Goal: Information Seeking & Learning: Get advice/opinions

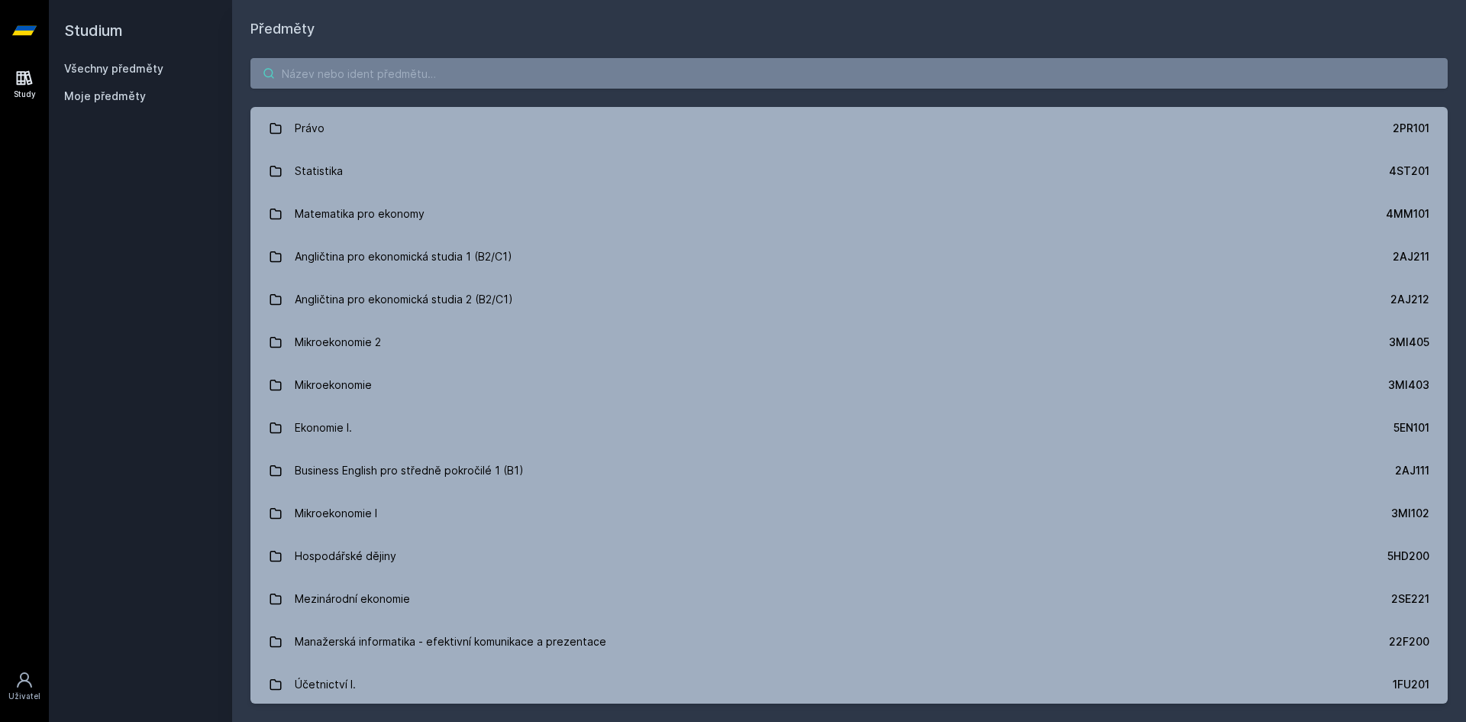
click at [315, 65] on input "search" at bounding box center [850, 73] width 1198 height 31
click at [422, 73] on input "search" at bounding box center [850, 73] width 1198 height 31
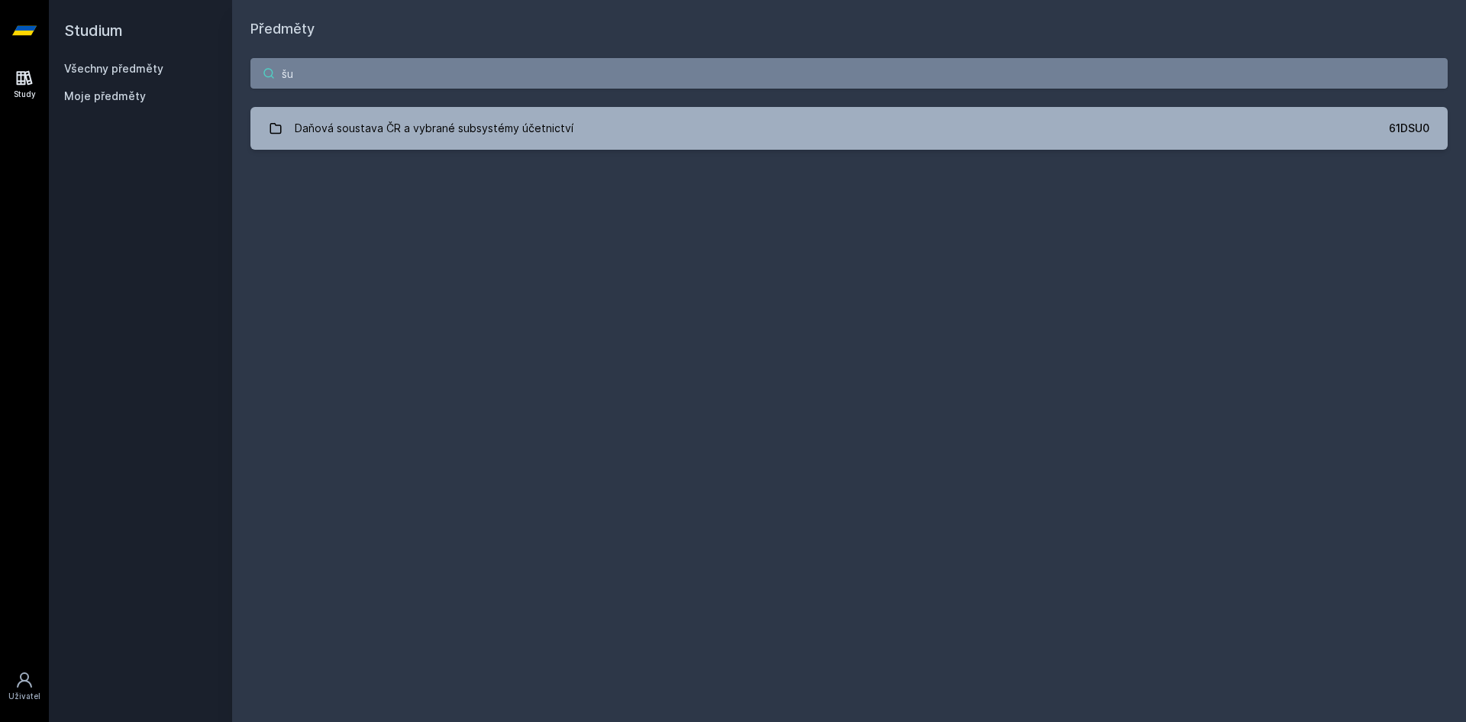
type input "š"
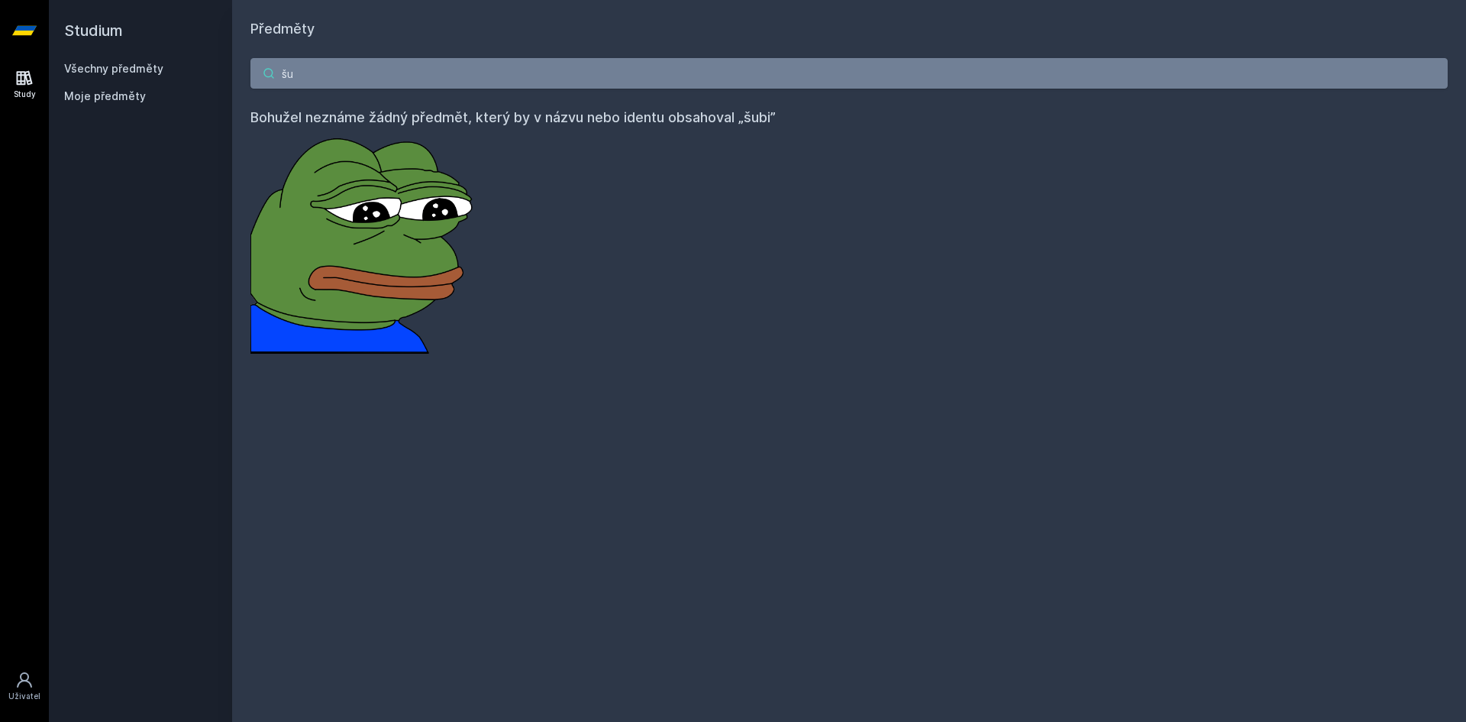
type input "š"
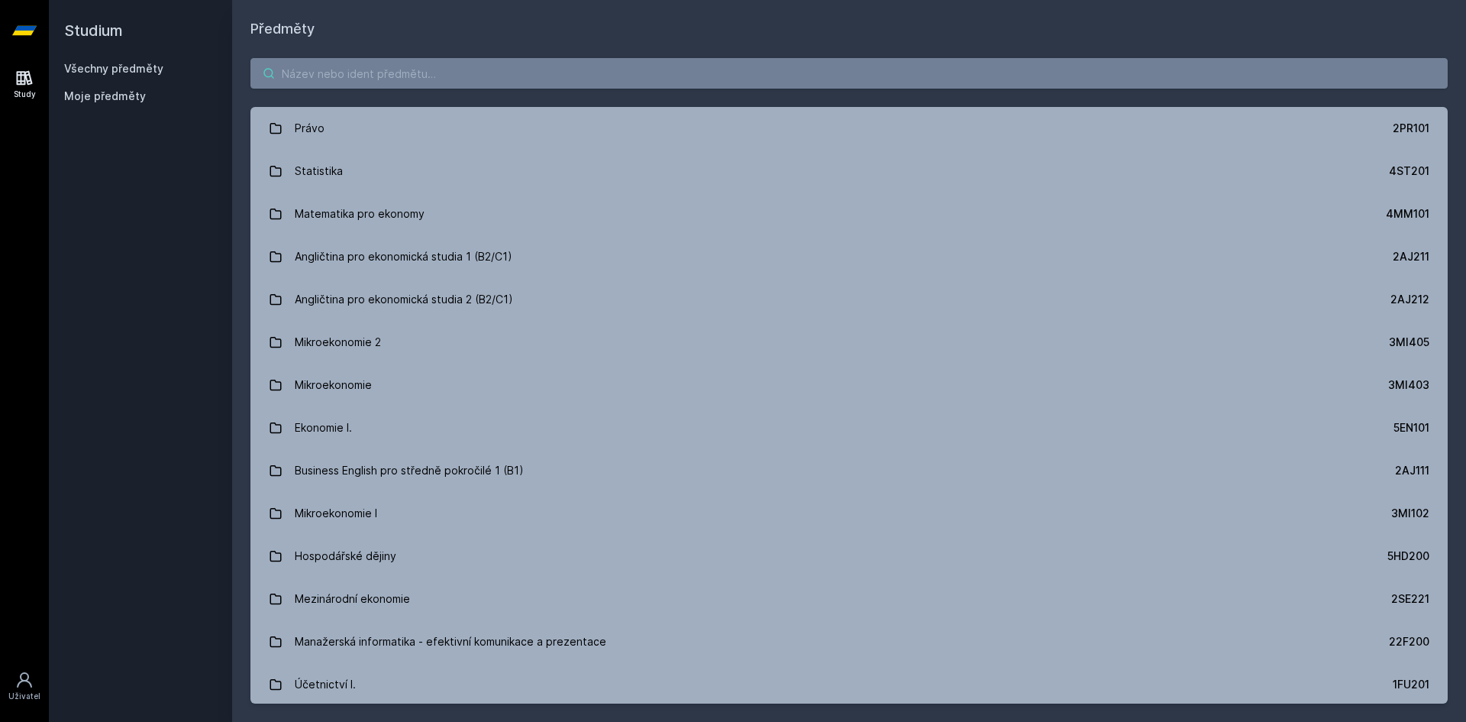
click at [334, 78] on input "search" at bounding box center [850, 73] width 1198 height 31
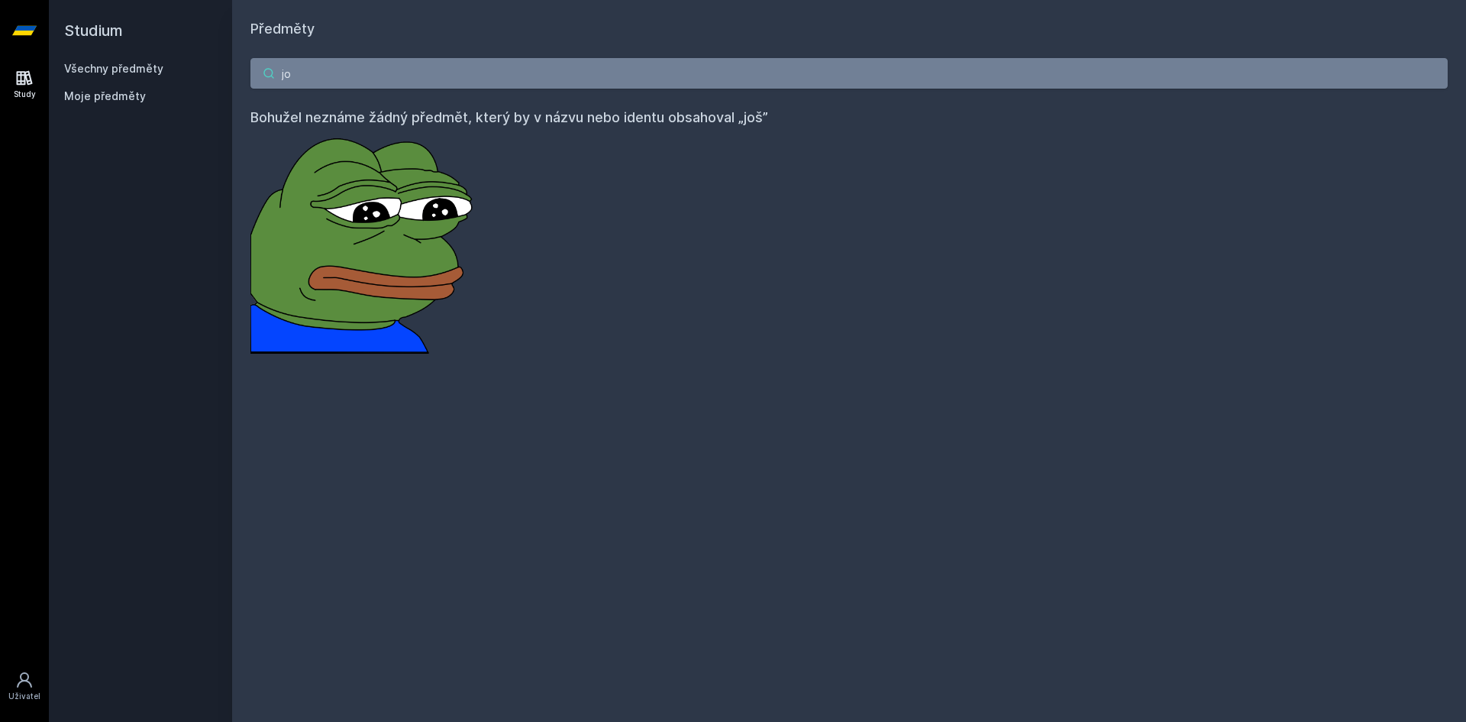
type input "j"
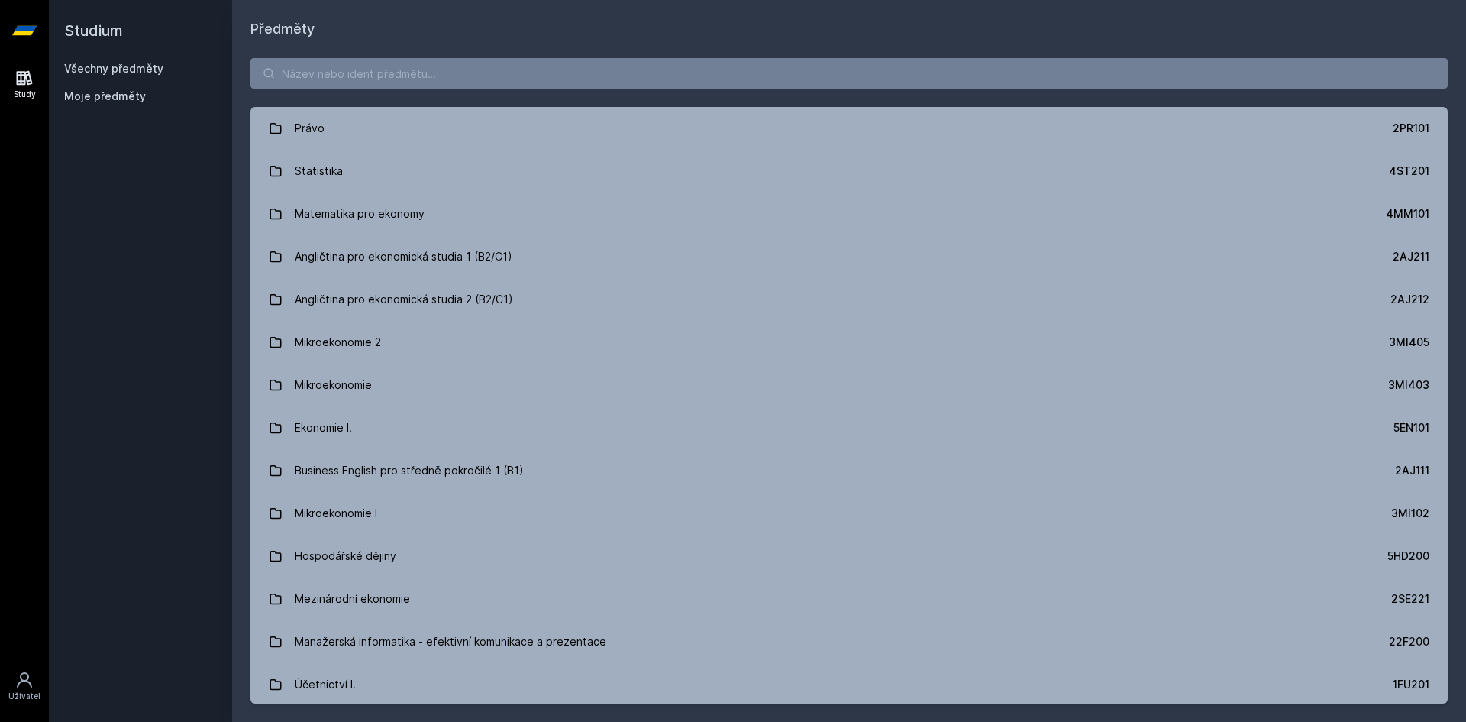
click at [507, 89] on div "Právo 2PR101 Statistika 4ST201 Matematika pro ekonomy 4MM101 Angličtina pro eko…" at bounding box center [849, 381] width 1234 height 682
click at [578, 44] on div "Právo 2PR101 Statistika 4ST201 Matematika pro ekonomy 4MM101 Angličtina pro eko…" at bounding box center [849, 381] width 1234 height 682
click at [555, 68] on input "search" at bounding box center [850, 73] width 1198 height 31
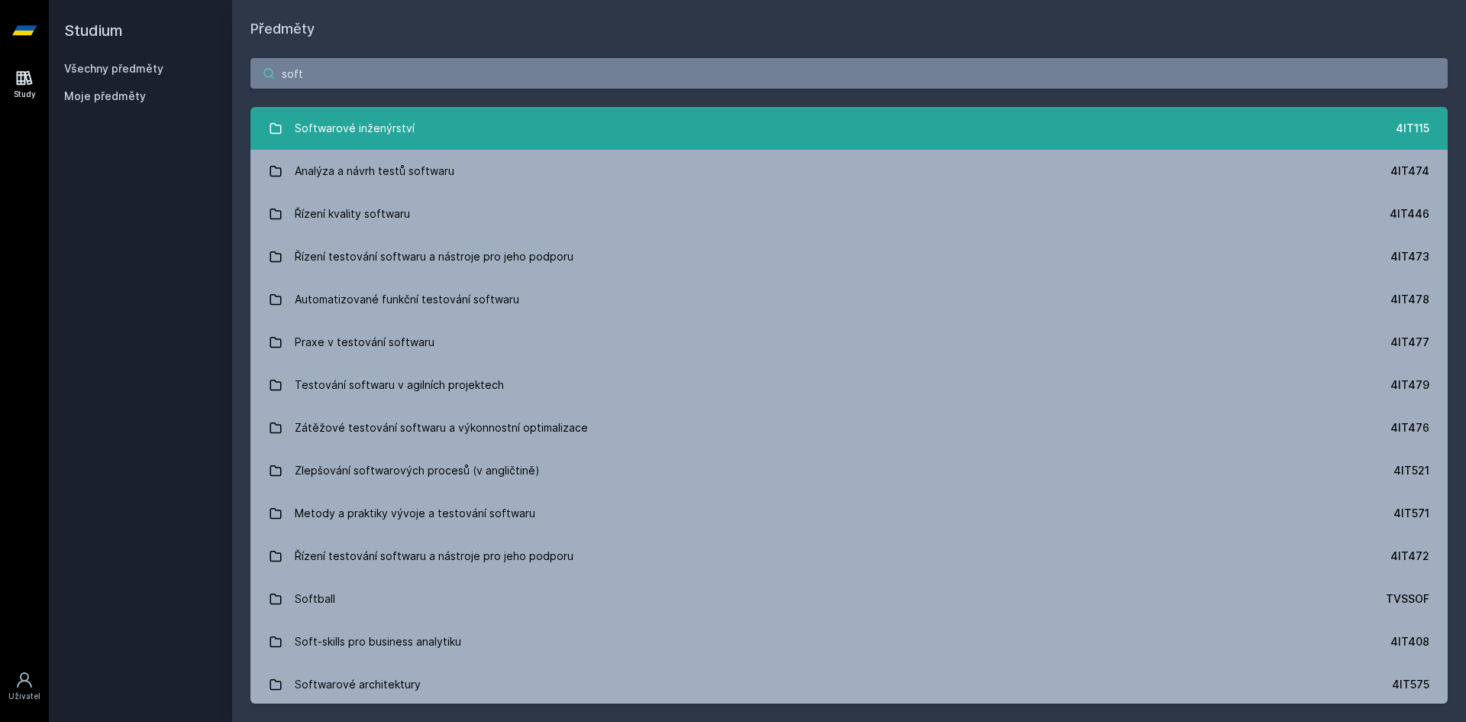
type input "soft"
click at [394, 131] on div "Softwarové inženýrství" at bounding box center [355, 128] width 120 height 31
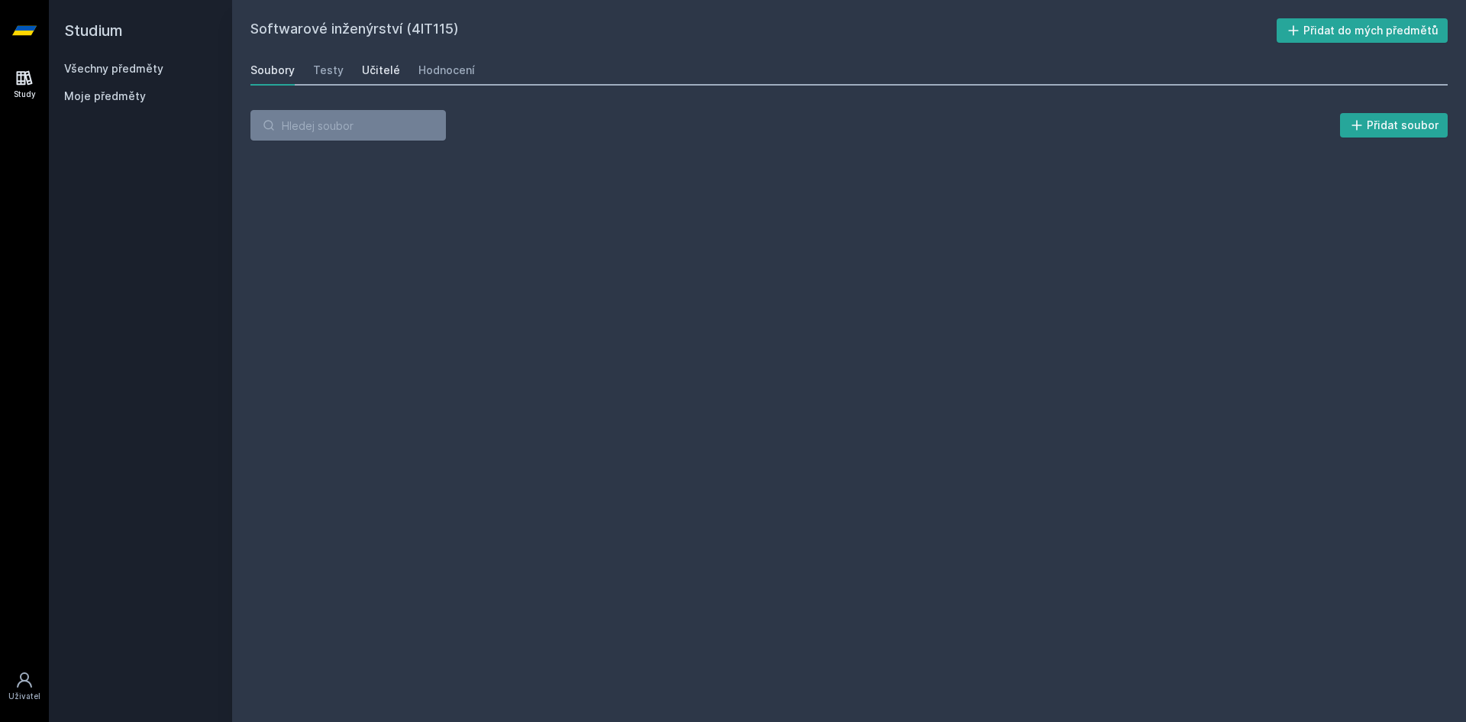
click at [376, 76] on div "Učitelé" at bounding box center [381, 70] width 38 height 15
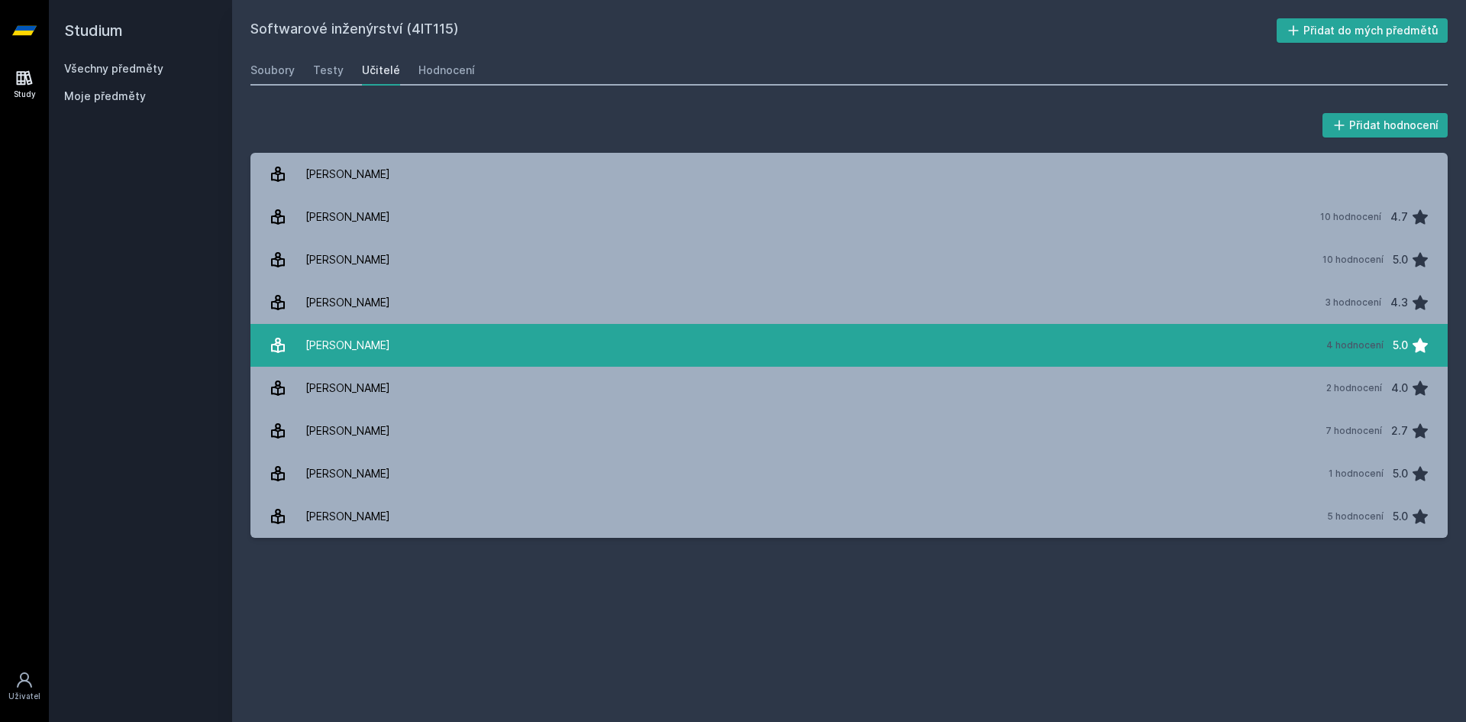
click at [362, 339] on div "[PERSON_NAME]" at bounding box center [348, 345] width 85 height 31
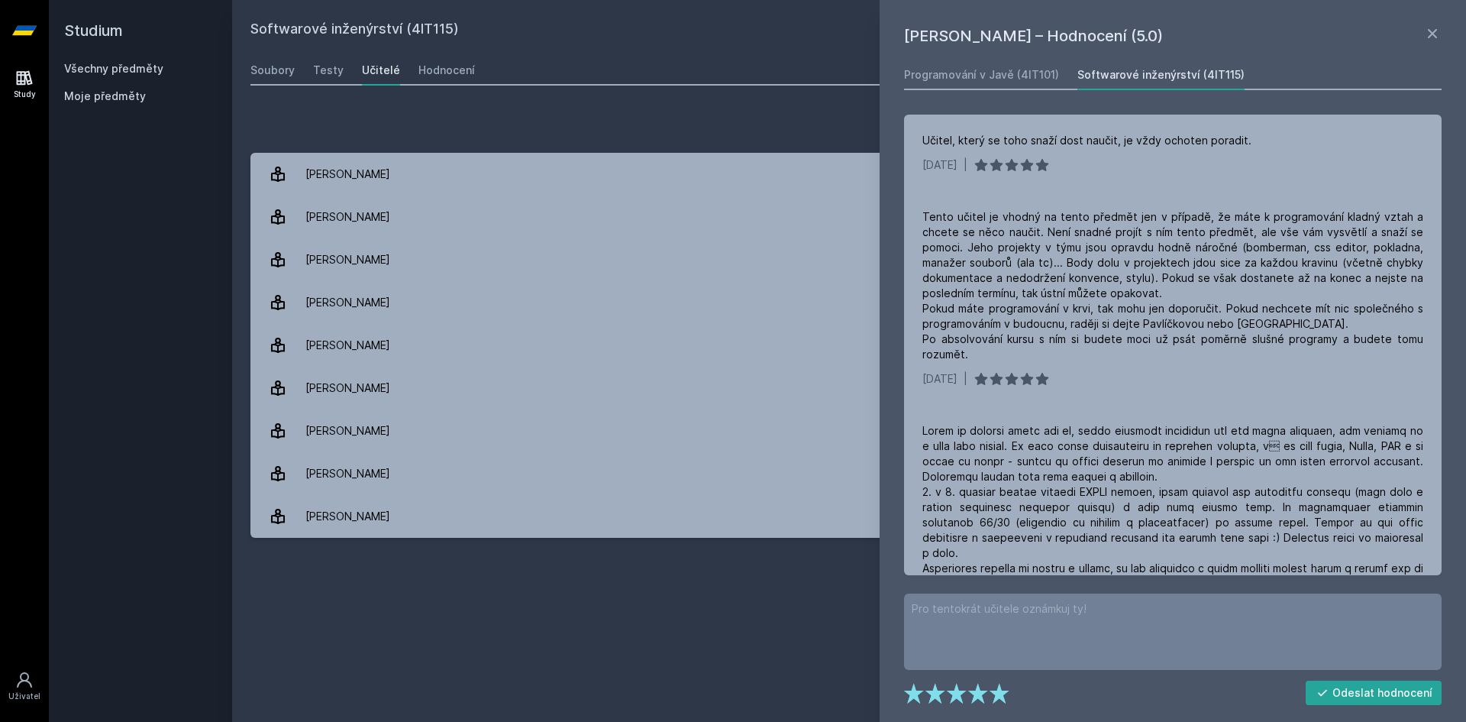
click at [551, 115] on div "Přidat hodnocení" at bounding box center [850, 125] width 1198 height 31
click at [1430, 26] on icon at bounding box center [1433, 33] width 18 height 18
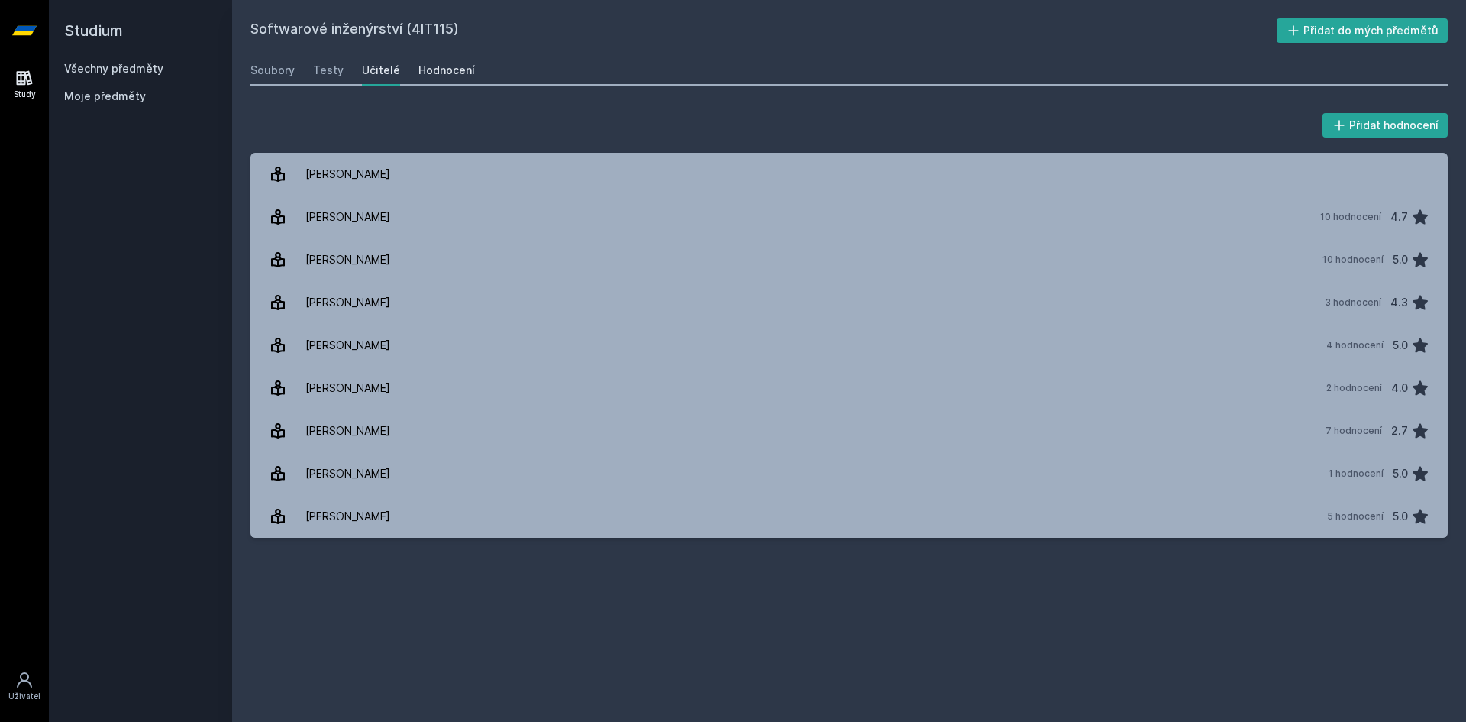
click at [460, 68] on div "Hodnocení" at bounding box center [447, 70] width 57 height 15
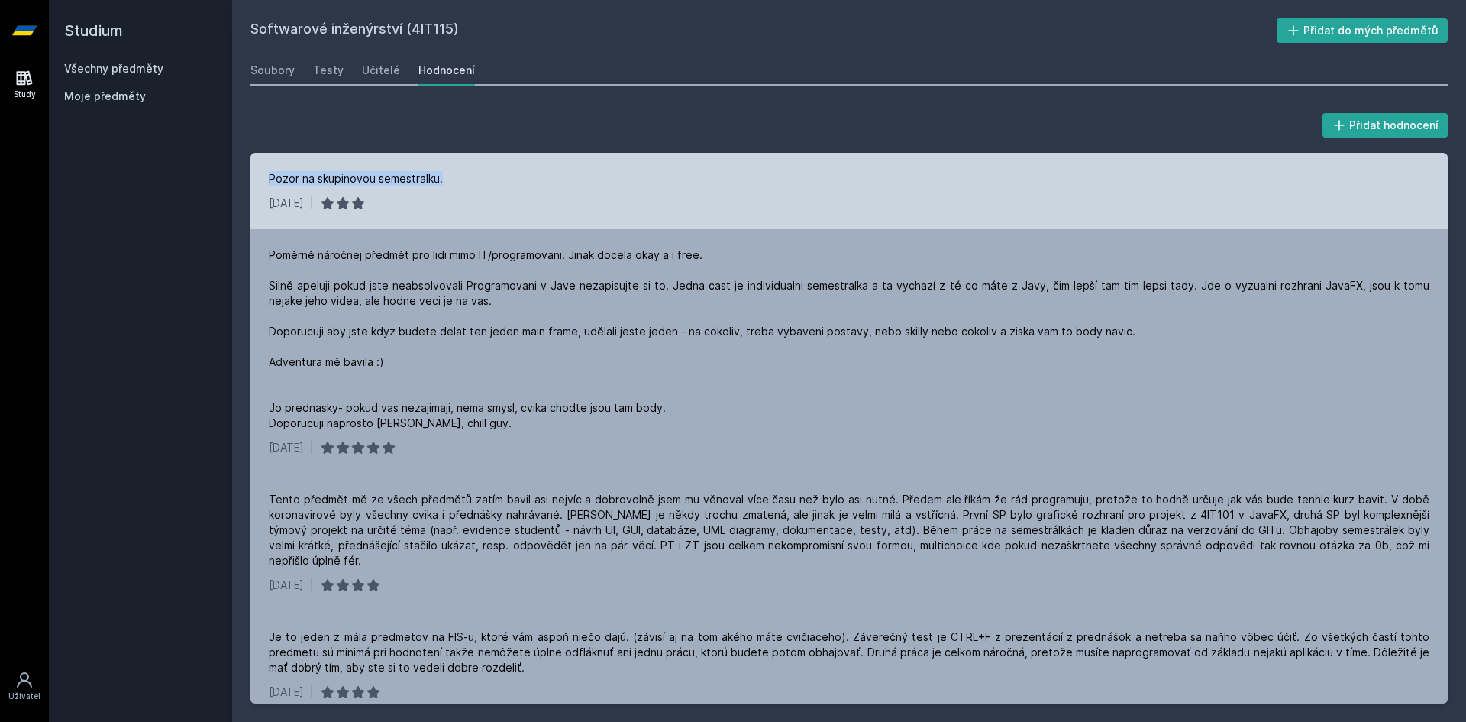
drag, startPoint x: 267, startPoint y: 177, endPoint x: 458, endPoint y: 170, distance: 191.1
click at [458, 170] on div "Pozor na skupinovou semestralku. [DATE] |" at bounding box center [850, 191] width 1198 height 76
drag, startPoint x: 268, startPoint y: 202, endPoint x: 326, endPoint y: 205, distance: 58.2
click at [326, 205] on div "Pozor na skupinovou semestralku. [DATE] |" at bounding box center [850, 191] width 1198 height 76
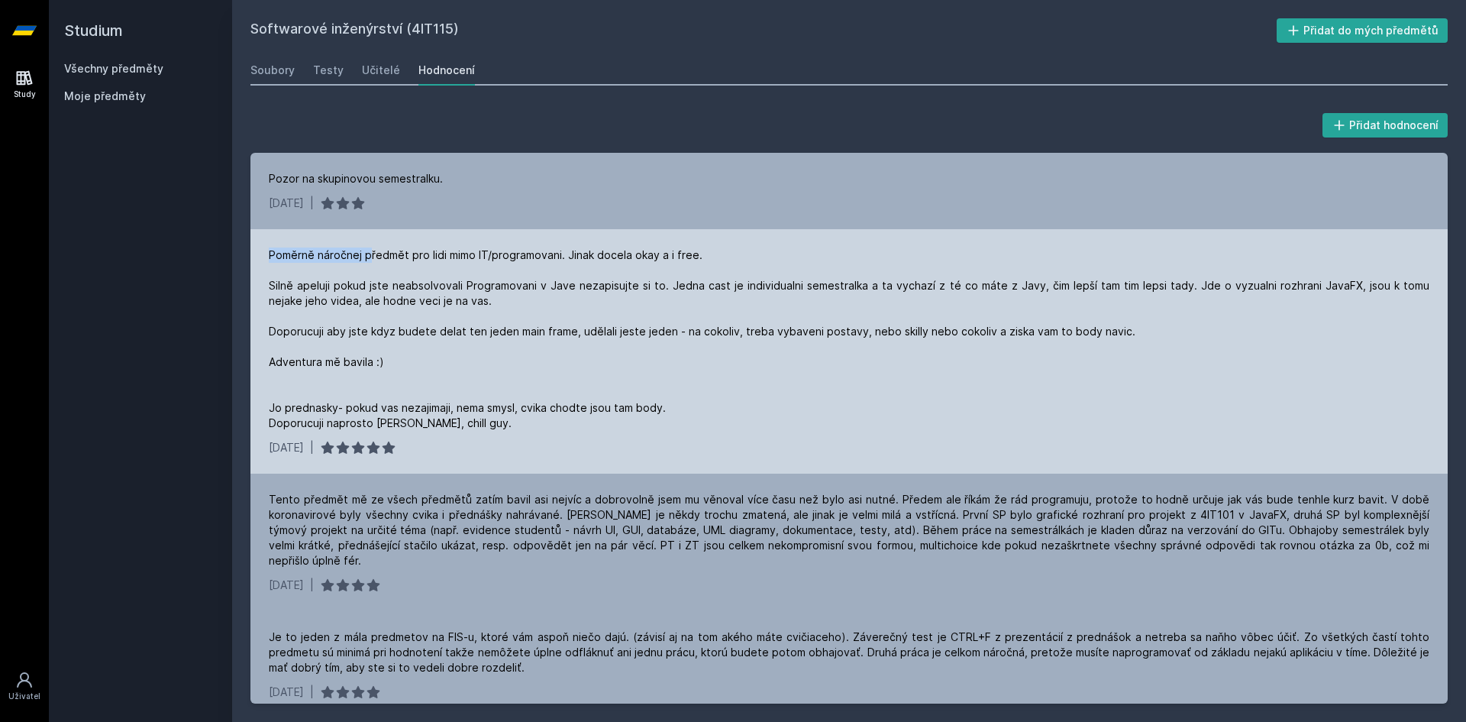
drag, startPoint x: 272, startPoint y: 247, endPoint x: 370, endPoint y: 253, distance: 98.7
click at [370, 253] on div "Poměrně náročnej předmět pro lidi mimo IT/programovani. Jinak docela okay a i f…" at bounding box center [850, 351] width 1198 height 244
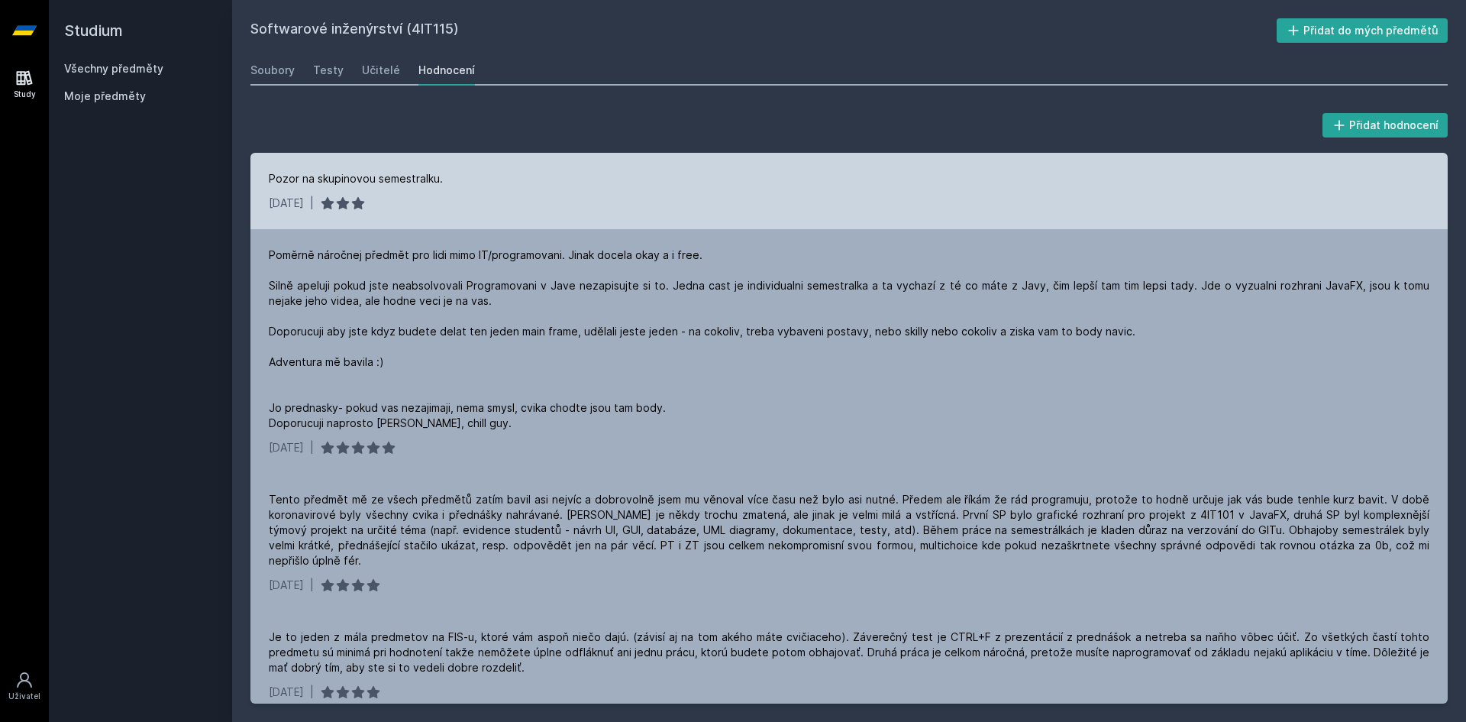
click at [438, 173] on div "Pozor na skupinovou semestralku." at bounding box center [356, 178] width 174 height 15
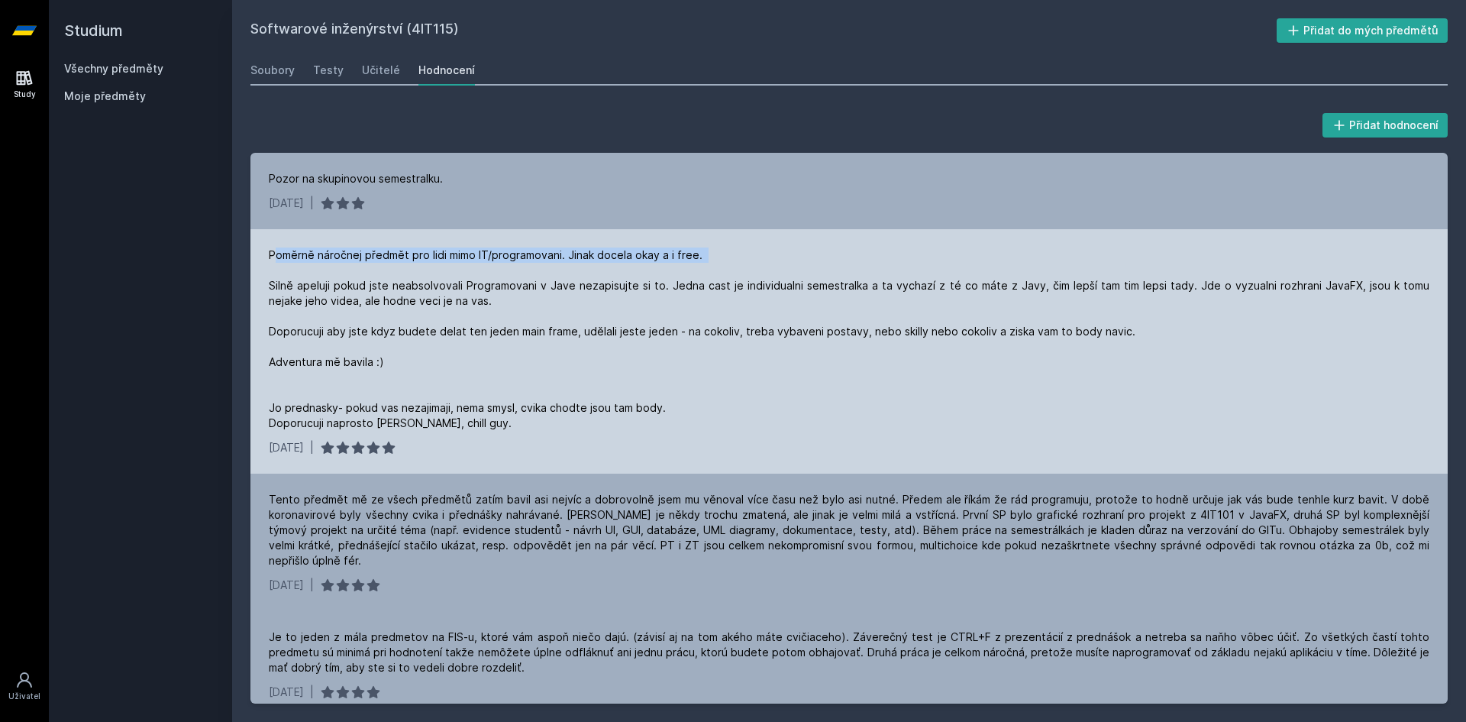
drag, startPoint x: 278, startPoint y: 254, endPoint x: 449, endPoint y: 266, distance: 171.5
click at [436, 263] on div "Poměrně náročnej předmět pro lidi mimo IT/programovani. Jinak docela okay a i f…" at bounding box center [849, 338] width 1161 height 183
click at [604, 368] on div "Poměrně náročnej předmět pro lidi mimo IT/programovani. Jinak docela okay a i f…" at bounding box center [849, 338] width 1161 height 183
drag, startPoint x: 274, startPoint y: 430, endPoint x: 468, endPoint y: 423, distance: 194.1
click at [468, 423] on div "Poměrně náročnej předmět pro lidi mimo IT/programovani. Jinak docela okay a i f…" at bounding box center [849, 338] width 1161 height 183
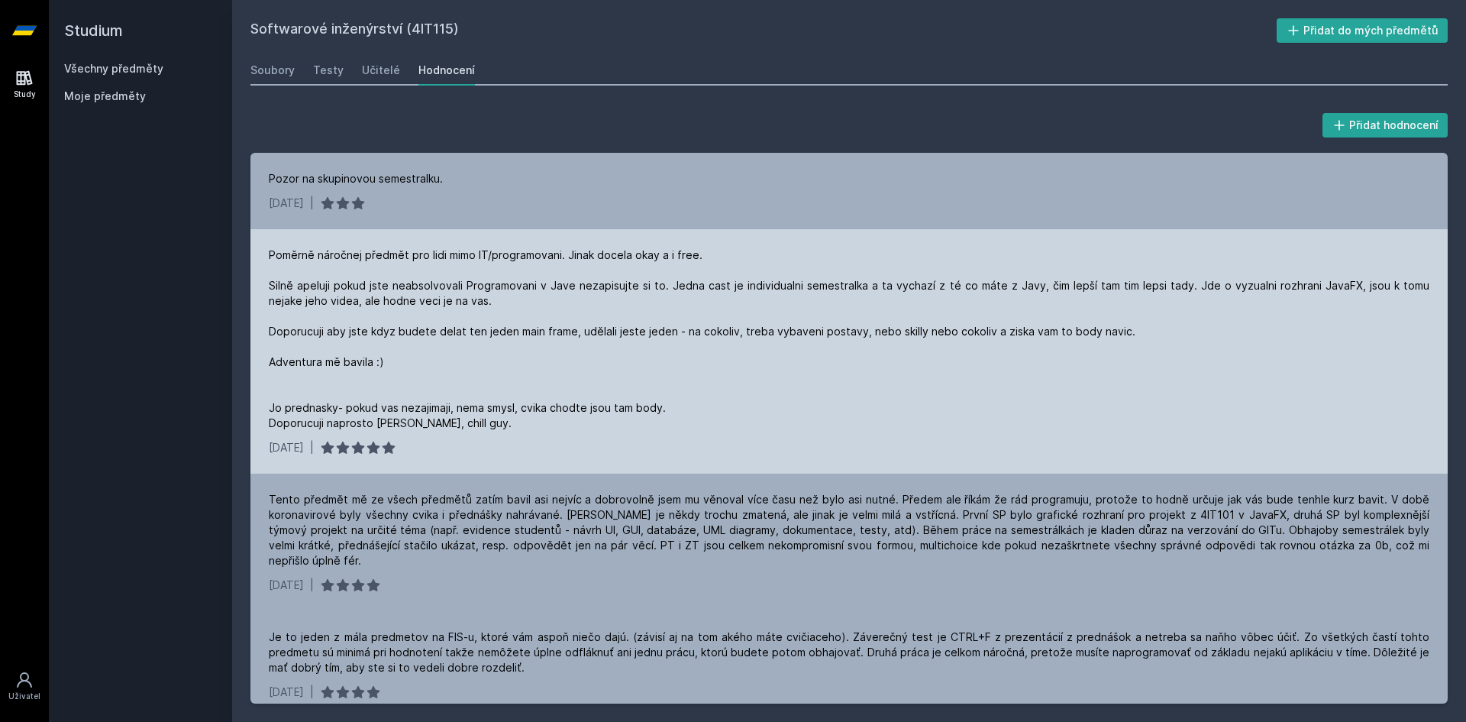
click at [492, 431] on div "Poměrně náročnej předmět pro lidi mimo IT/programovani. Jinak docela okay a i f…" at bounding box center [849, 338] width 1161 height 183
drag, startPoint x: 249, startPoint y: 406, endPoint x: 463, endPoint y: 413, distance: 214.0
click at [463, 413] on div "Přidat hodnocení Pozor na skupinovou semestralku. [DATE] | Poměrně náročnej pře…" at bounding box center [849, 407] width 1234 height 630
drag, startPoint x: 314, startPoint y: 414, endPoint x: 286, endPoint y: 411, distance: 28.4
click at [313, 414] on div "Poměrně náročnej předmět pro lidi mimo IT/programovani. Jinak docela okay a i f…" at bounding box center [849, 338] width 1161 height 183
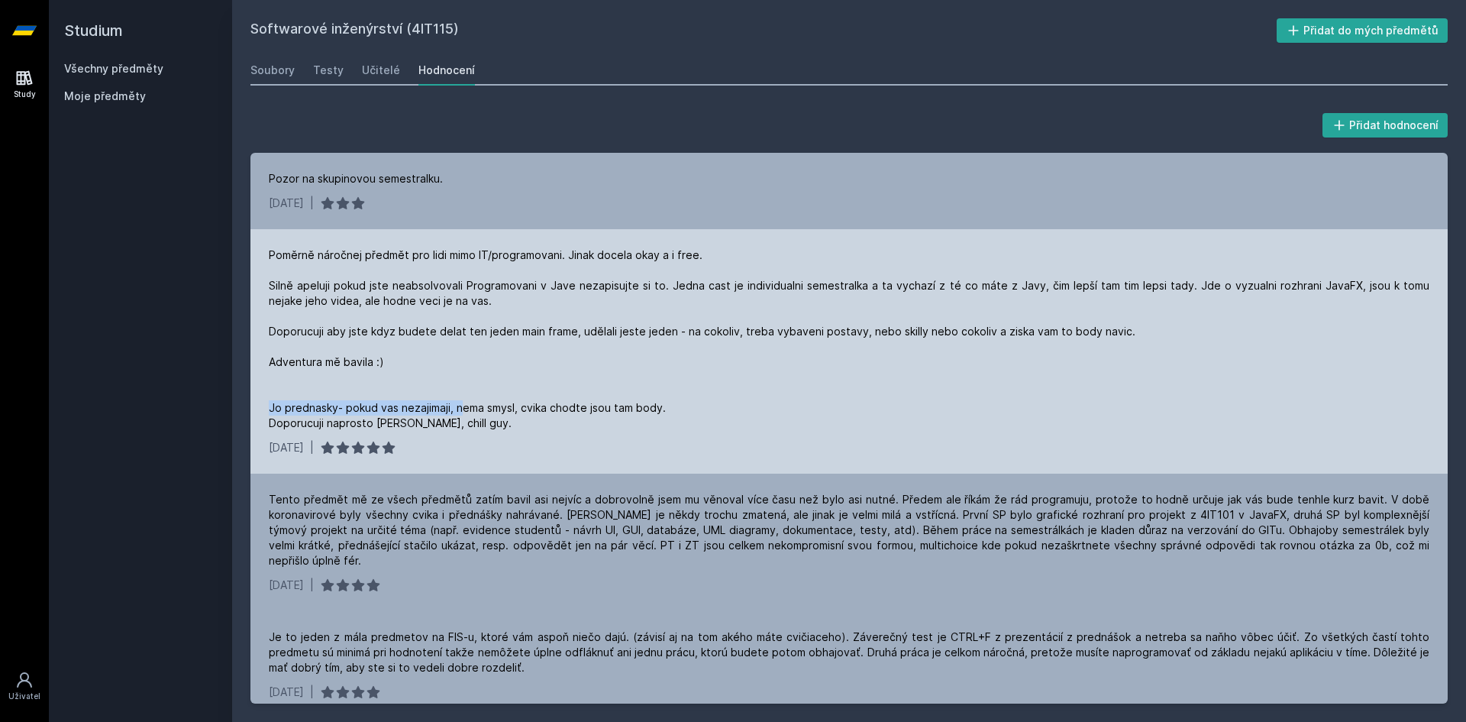
click at [293, 406] on div "Poměrně náročnej předmět pro lidi mimo IT/programovani. Jinak docela okay a i f…" at bounding box center [849, 338] width 1161 height 183
click at [500, 404] on div "Poměrně náročnej předmět pro lidi mimo IT/programovani. Jinak docela okay a i f…" at bounding box center [849, 338] width 1161 height 183
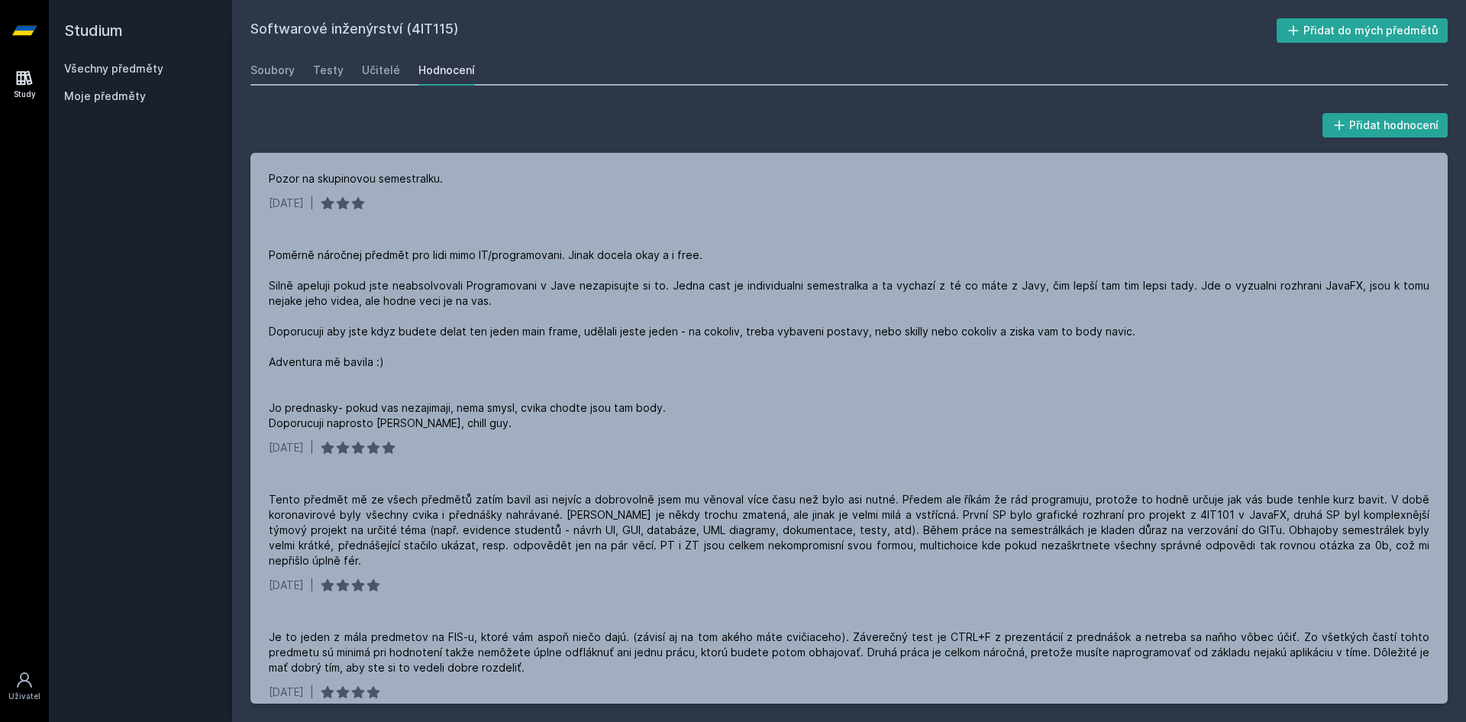
click at [1120, 139] on div "Přidat hodnocení Pozor na skupinovou semestralku. [DATE] | Poměrně náročnej pře…" at bounding box center [850, 406] width 1198 height 593
drag, startPoint x: 1284, startPoint y: 113, endPoint x: 1277, endPoint y: 109, distance: 7.9
click at [1279, 111] on div "Přidat hodnocení" at bounding box center [850, 125] width 1198 height 31
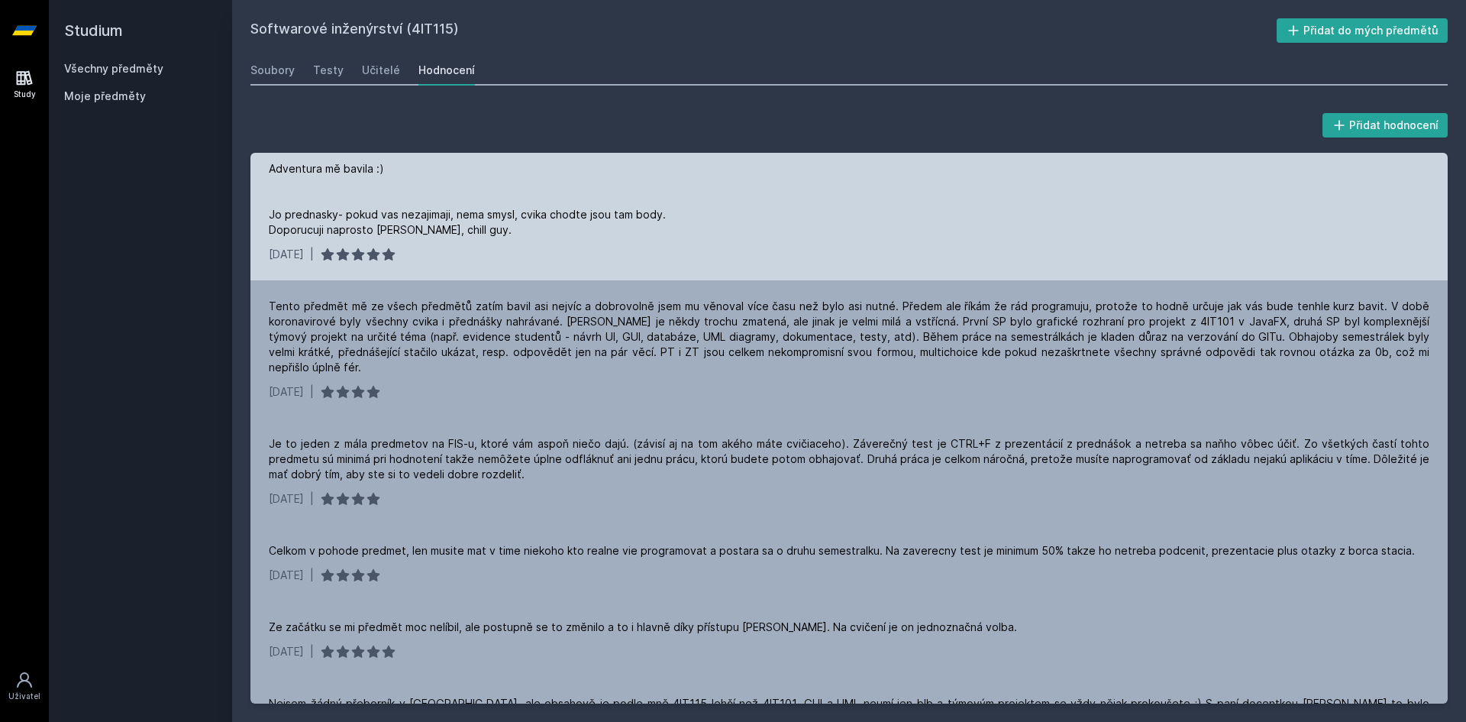
scroll to position [76, 0]
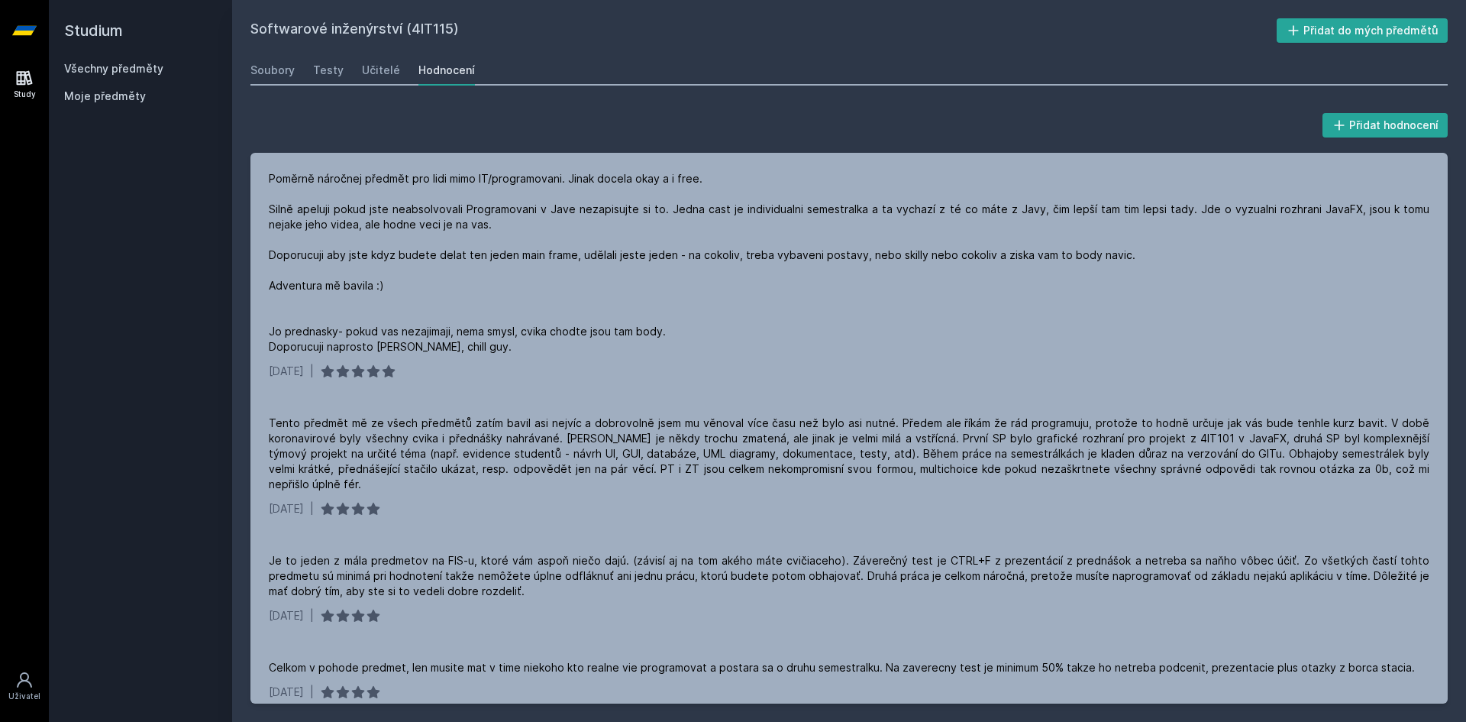
click at [1111, 52] on div "Softwarové inženýrství (4IT115) Přidat do mých předmětů [GEOGRAPHIC_DATA] Testy…" at bounding box center [850, 360] width 1198 height 685
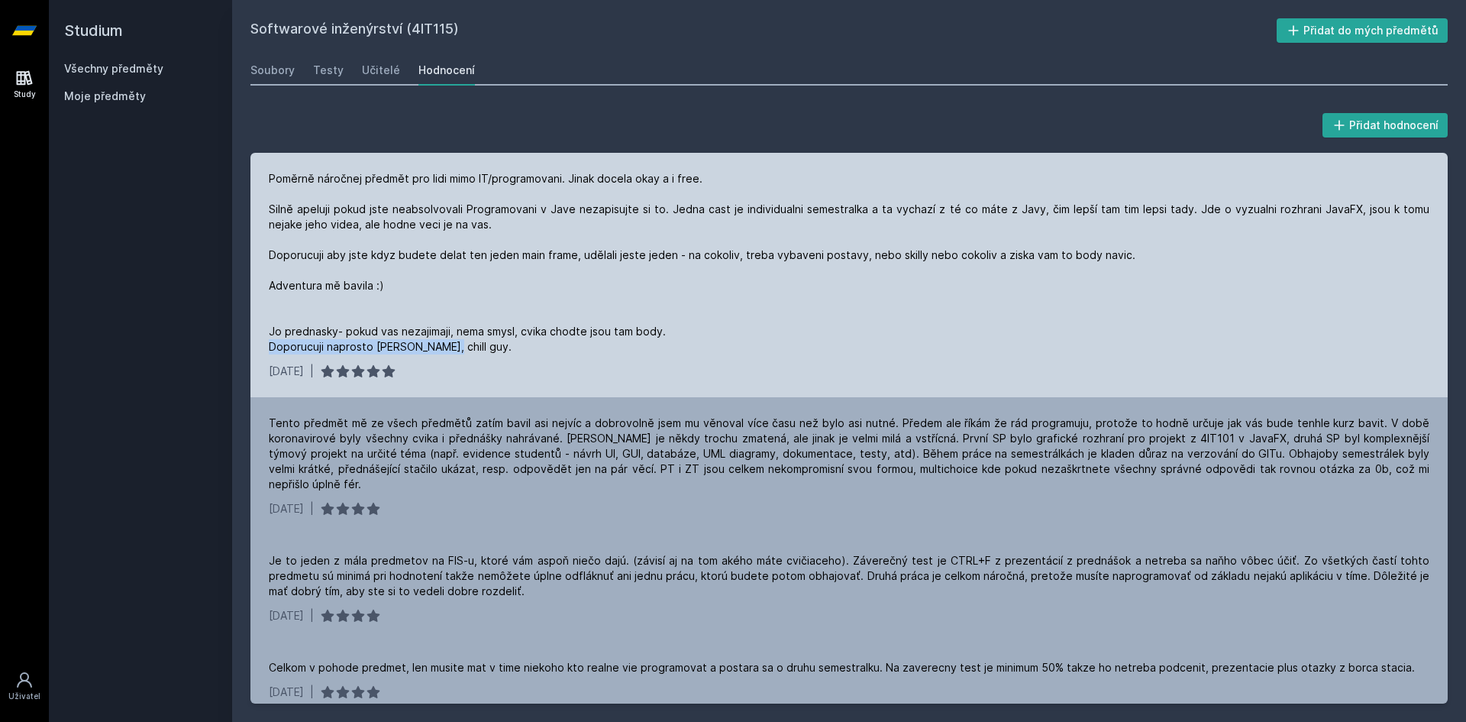
drag, startPoint x: 265, startPoint y: 344, endPoint x: 438, endPoint y: 344, distance: 172.6
click at [438, 344] on div "Poměrně náročnej předmět pro lidi mimo IT/programovani. Jinak docela okay a i f…" at bounding box center [850, 275] width 1198 height 244
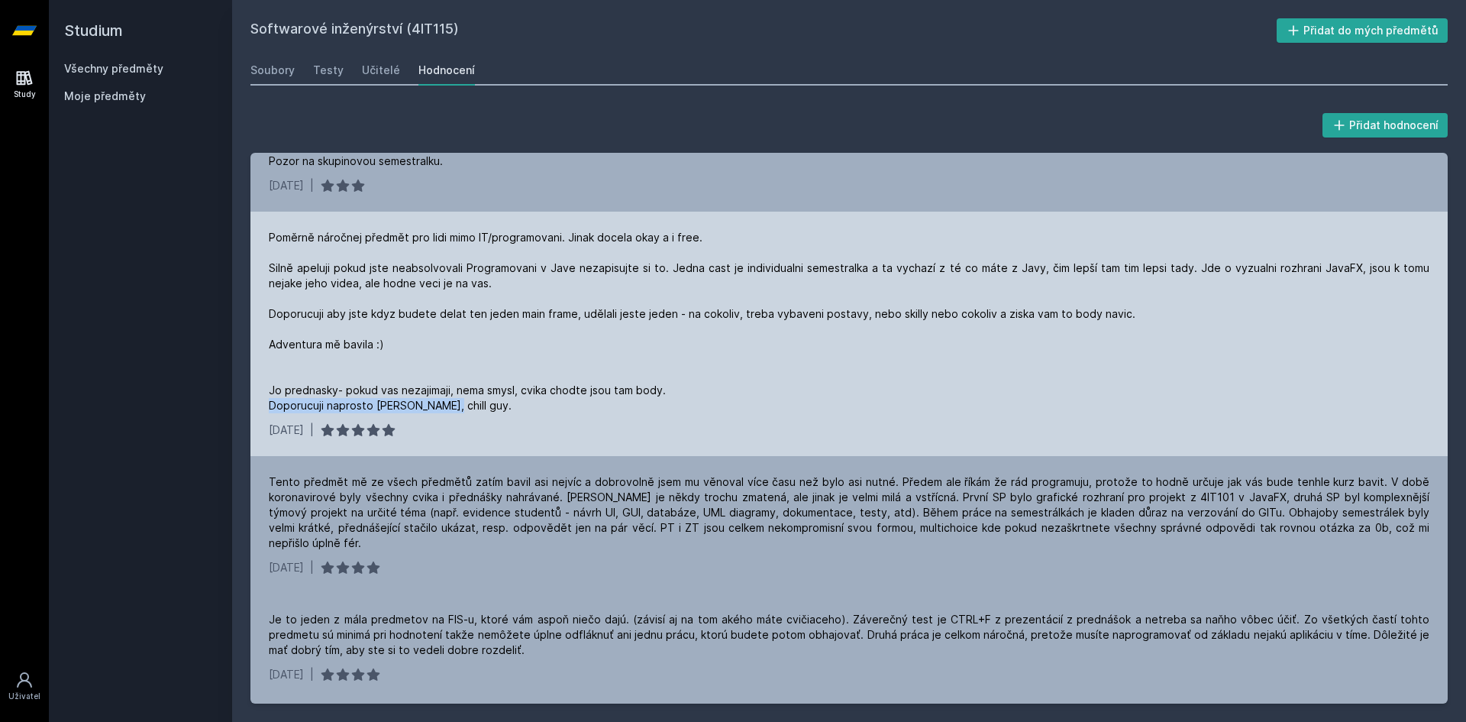
scroll to position [0, 0]
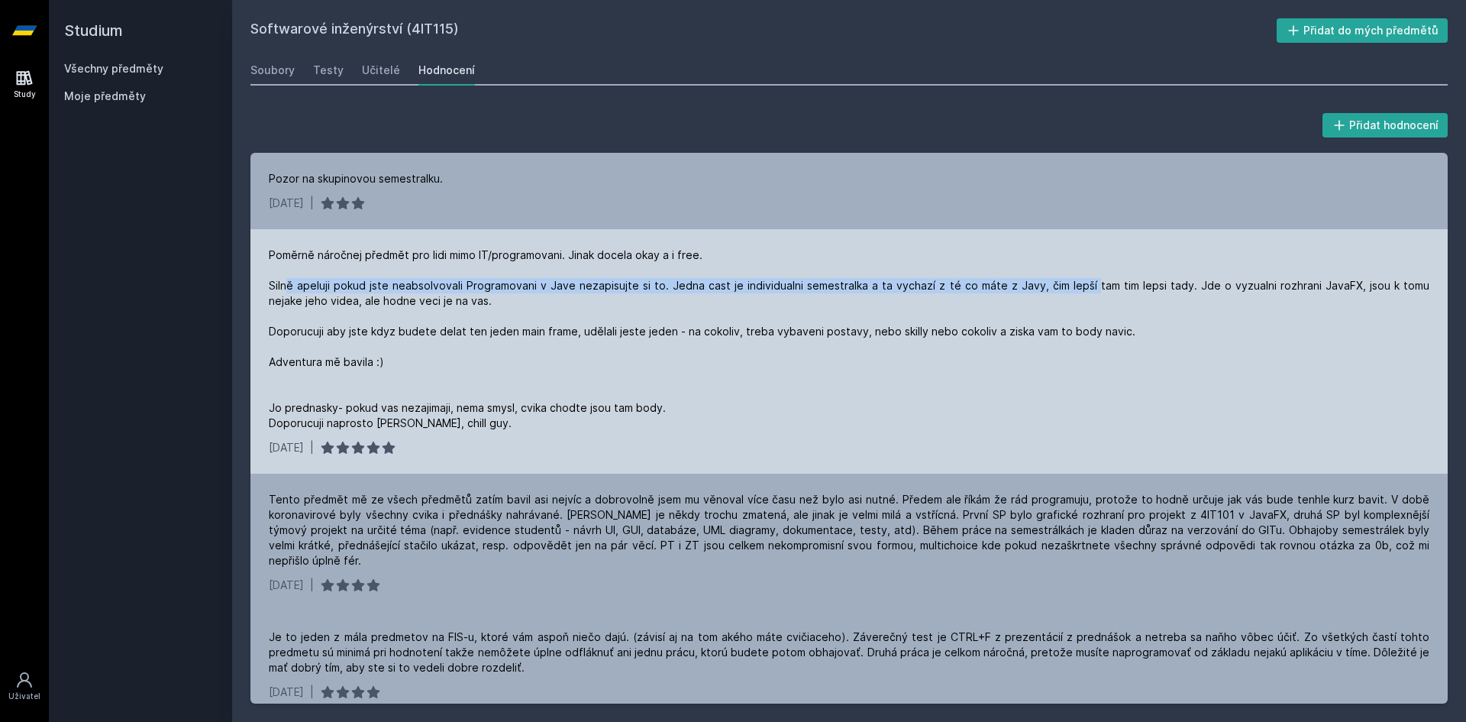
drag, startPoint x: 286, startPoint y: 285, endPoint x: 1067, endPoint y: 279, distance: 780.6
click at [1067, 279] on div "Poměrně náročnej předmět pro lidi mimo IT/programovani. Jinak docela okay a i f…" at bounding box center [849, 338] width 1161 height 183
click at [993, 294] on div "Poměrně náročnej předmět pro lidi mimo IT/programovani. Jinak docela okay a i f…" at bounding box center [849, 338] width 1161 height 183
drag, startPoint x: 662, startPoint y: 283, endPoint x: 1043, endPoint y: 306, distance: 381.8
click at [1014, 286] on div "Poměrně náročnej předmět pro lidi mimo IT/programovani. Jinak docela okay a i f…" at bounding box center [849, 338] width 1161 height 183
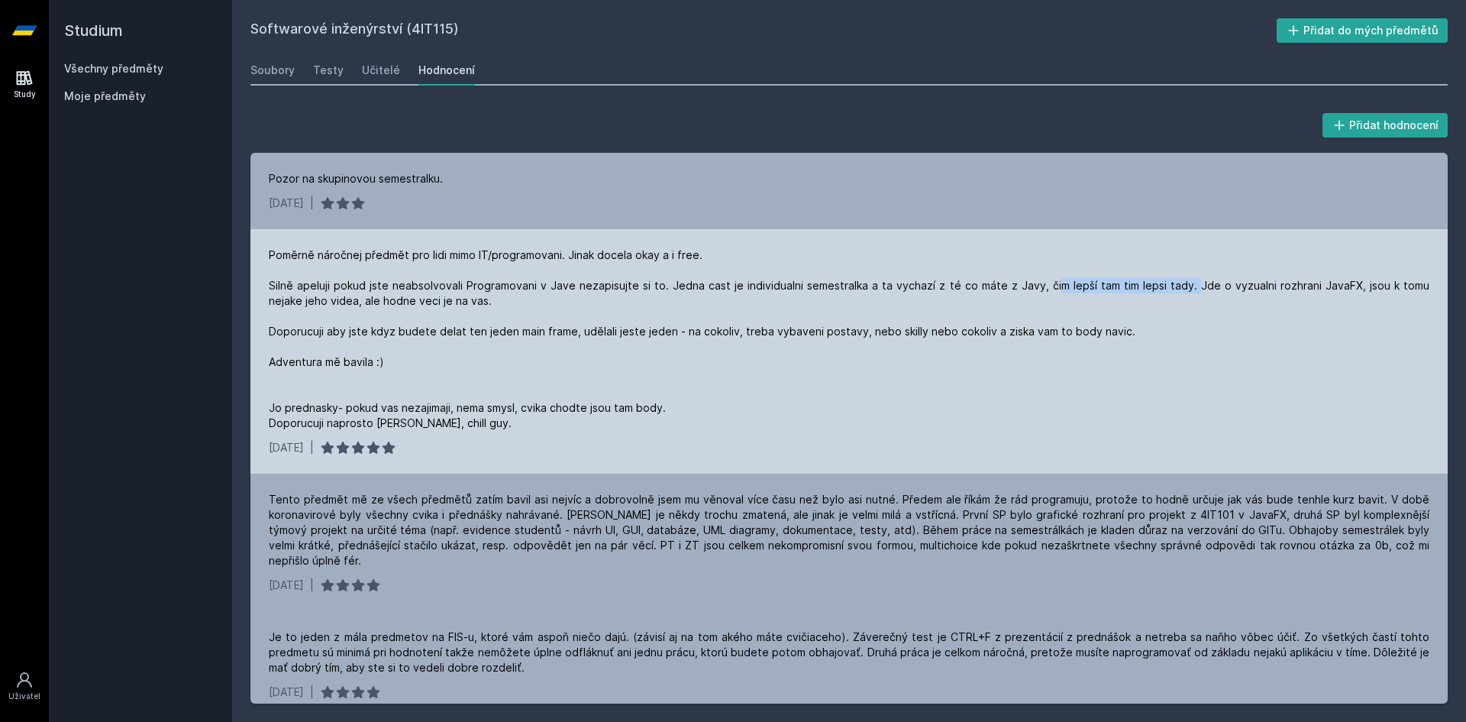
drag, startPoint x: 1030, startPoint y: 285, endPoint x: 1166, endPoint y: 280, distance: 136.1
click at [1166, 280] on div "Poměrně náročnej předmět pro lidi mimo IT/programovani. Jinak docela okay a i f…" at bounding box center [849, 338] width 1161 height 183
click at [1167, 304] on div "Poměrně náročnej předmět pro lidi mimo IT/programovani. Jinak docela okay a i f…" at bounding box center [849, 338] width 1161 height 183
drag, startPoint x: 1172, startPoint y: 289, endPoint x: 451, endPoint y: 302, distance: 721.1
click at [451, 302] on div "Poměrně náročnej předmět pro lidi mimo IT/programovani. Jinak docela okay a i f…" at bounding box center [849, 338] width 1161 height 183
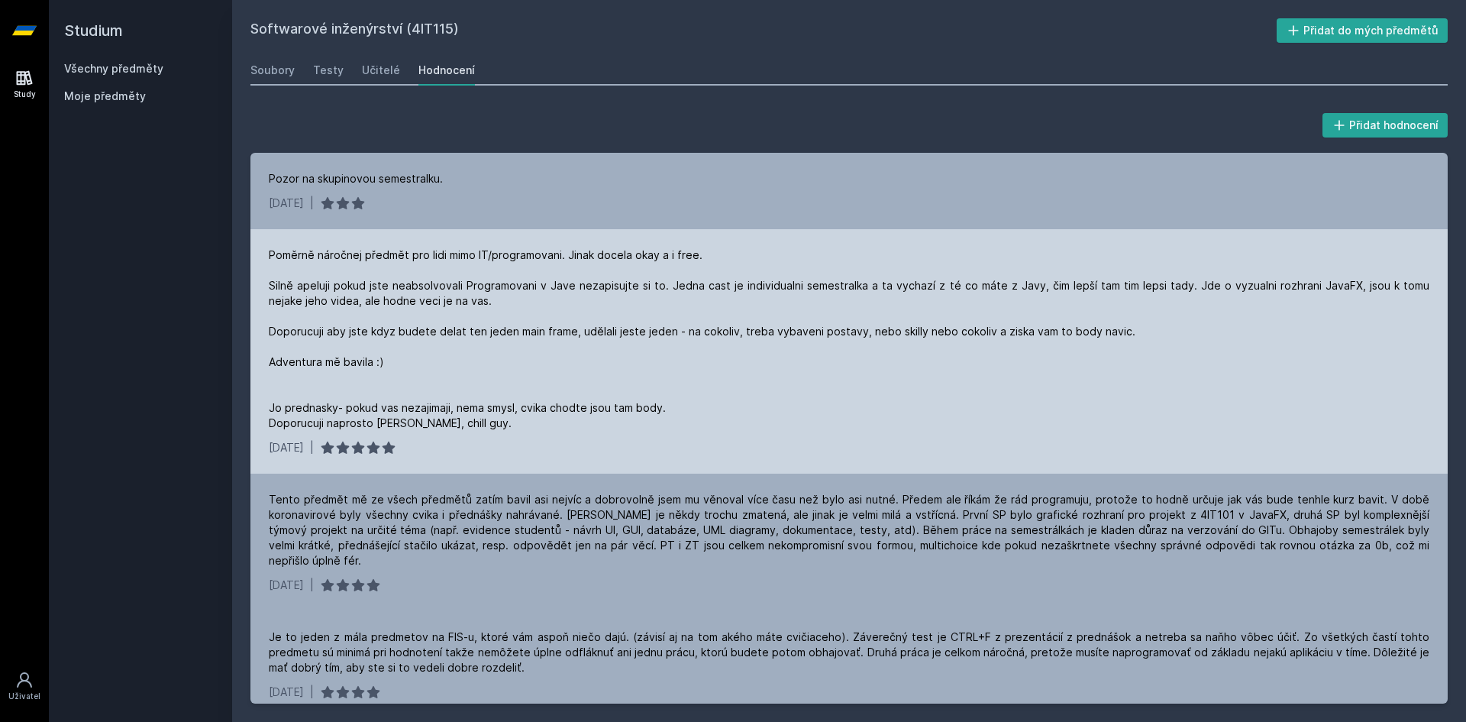
click at [521, 310] on div "Poměrně náročnej předmět pro lidi mimo IT/programovani. Jinak docela okay a i f…" at bounding box center [849, 338] width 1161 height 183
drag, startPoint x: 296, startPoint y: 328, endPoint x: 470, endPoint y: 329, distance: 174.1
click at [470, 329] on div "Poměrně náročnej předmět pro lidi mimo IT/programovani. Jinak docela okay a i f…" at bounding box center [849, 338] width 1161 height 183
click at [505, 336] on div "Poměrně náročnej předmět pro lidi mimo IT/programovani. Jinak docela okay a i f…" at bounding box center [849, 338] width 1161 height 183
drag, startPoint x: 493, startPoint y: 335, endPoint x: 657, endPoint y: 335, distance: 163.4
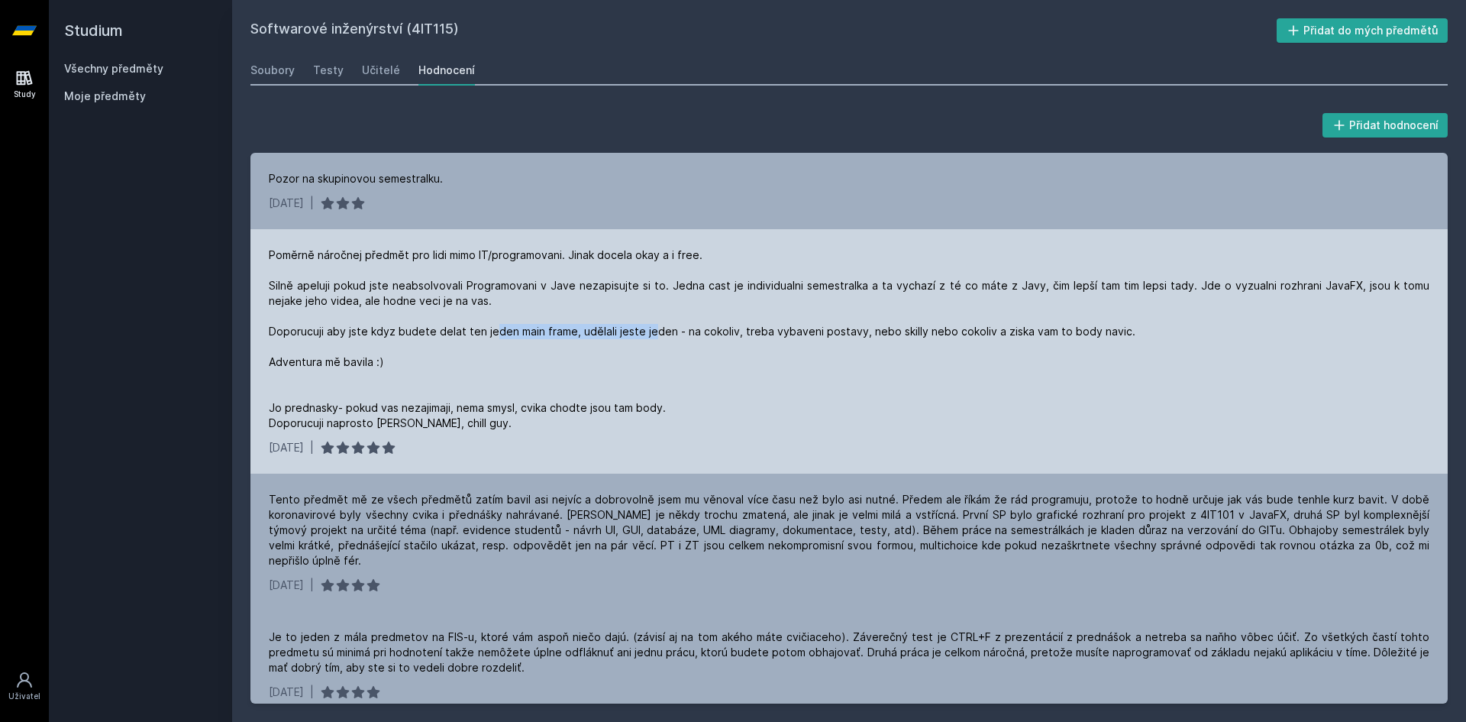
click at [651, 334] on div "Poměrně náročnej předmět pro lidi mimo IT/programovani. Jinak docela okay a i f…" at bounding box center [849, 338] width 1161 height 183
click at [672, 338] on div "Poměrně náročnej předmět pro lidi mimo IT/programovani. Jinak docela okay a i f…" at bounding box center [849, 338] width 1161 height 183
drag, startPoint x: 751, startPoint y: 335, endPoint x: 977, endPoint y: 364, distance: 227.8
click at [1111, 343] on div "Poměrně náročnej předmět pro lidi mimo IT/programovani. Jinak docela okay a i f…" at bounding box center [849, 338] width 1161 height 183
drag, startPoint x: 729, startPoint y: 394, endPoint x: 487, endPoint y: 387, distance: 242.2
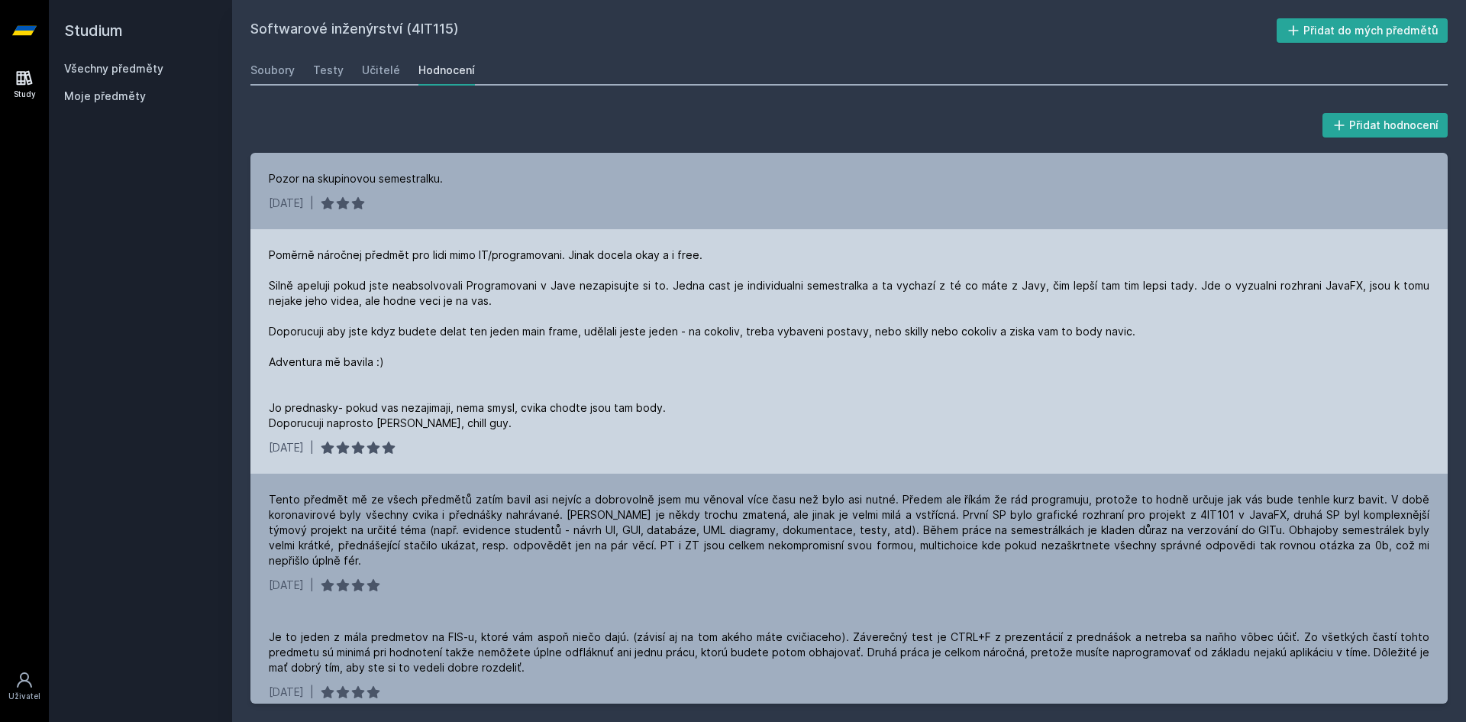
click at [729, 394] on div "Poměrně náročnej předmět pro lidi mimo IT/programovani. Jinak docela okay a i f…" at bounding box center [849, 338] width 1161 height 183
drag, startPoint x: 255, startPoint y: 362, endPoint x: 433, endPoint y: 361, distance: 178.0
click at [422, 358] on div "Přidat hodnocení Pozor na skupinovou semestralku. [DATE] | Poměrně náročnej pře…" at bounding box center [849, 407] width 1234 height 630
click at [425, 412] on div "Poměrně náročnej předmět pro lidi mimo IT/programovani. Jinak docela okay a i f…" at bounding box center [849, 338] width 1161 height 183
drag, startPoint x: 334, startPoint y: 409, endPoint x: 684, endPoint y: 399, distance: 350.7
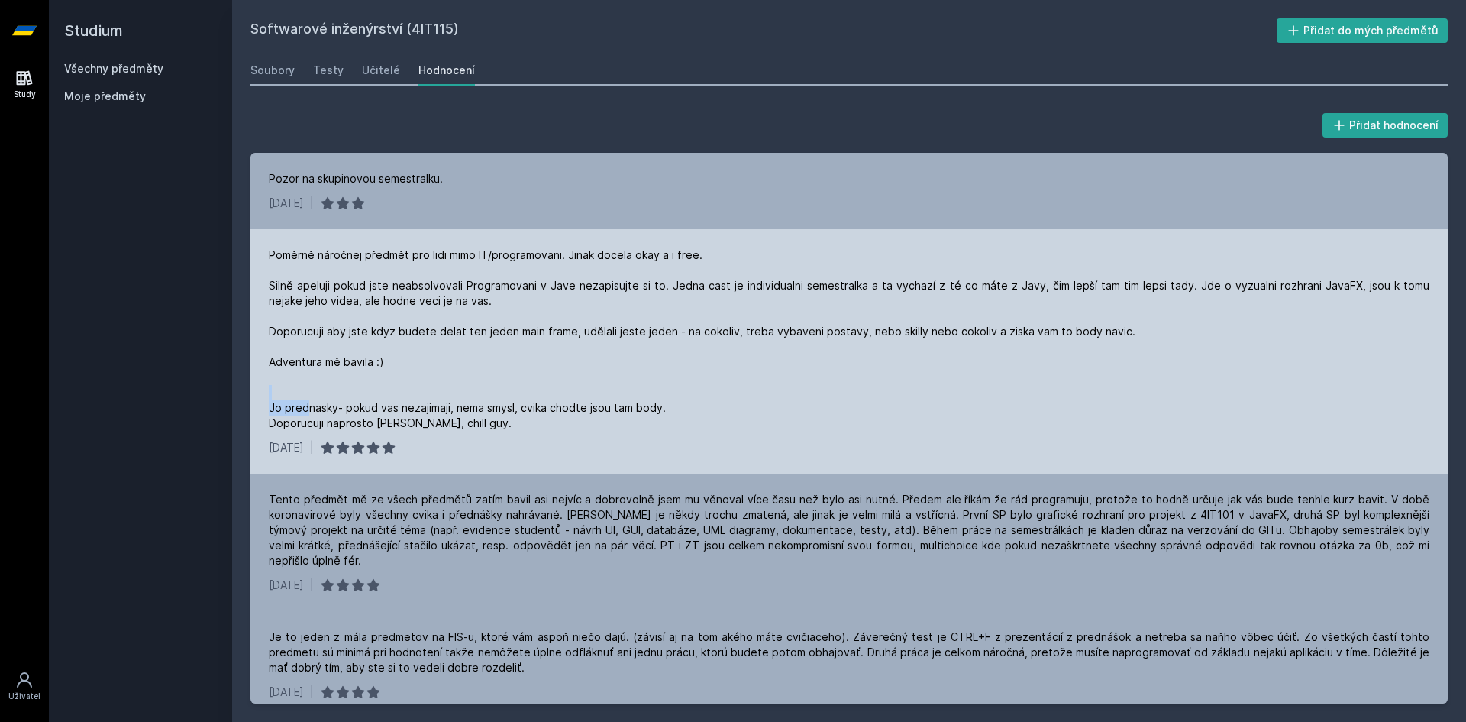
click at [682, 399] on div "Poměrně náročnej předmět pro lidi mimo IT/programovani. Jinak docela okay a i f…" at bounding box center [849, 338] width 1161 height 183
drag, startPoint x: 684, startPoint y: 399, endPoint x: 679, endPoint y: 408, distance: 10.0
click at [684, 399] on div "Poměrně náročnej předmět pro lidi mimo IT/programovani. Jinak docela okay a i f…" at bounding box center [849, 338] width 1161 height 183
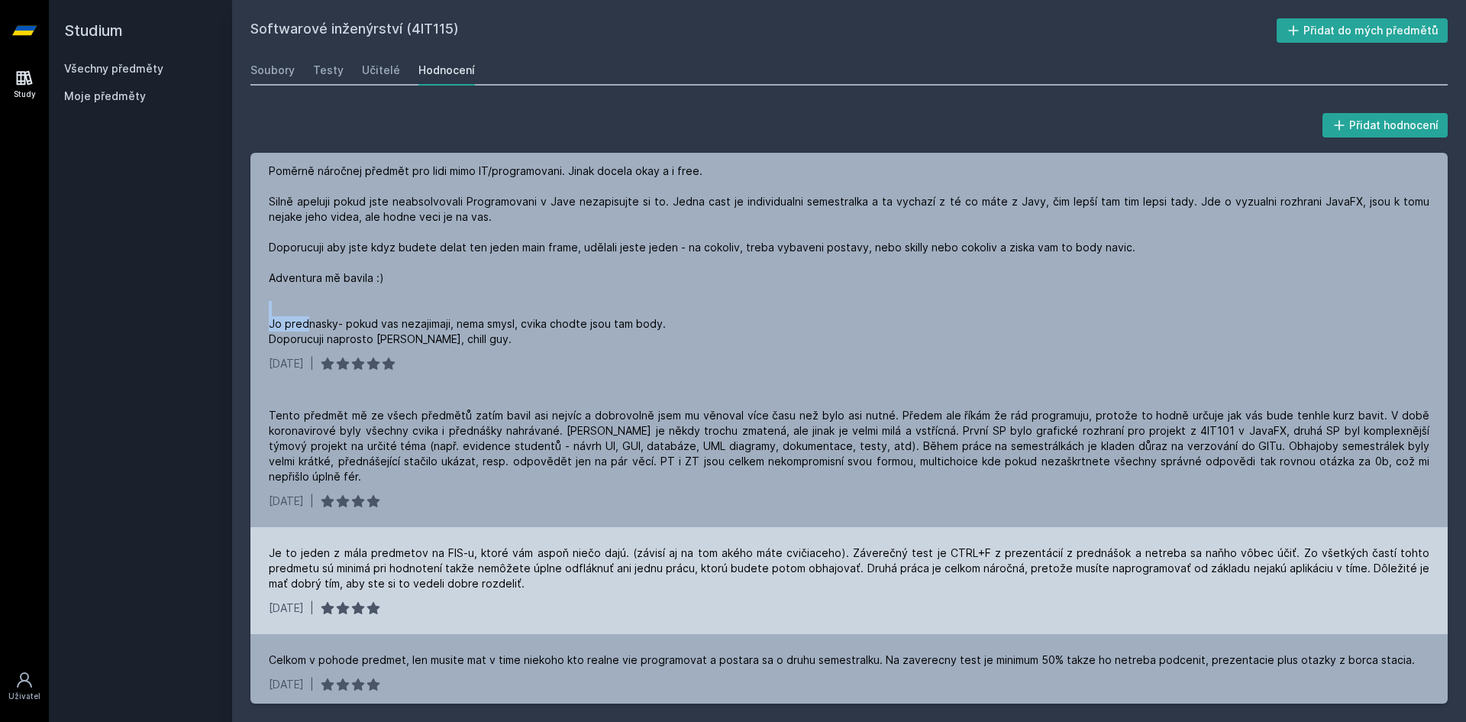
scroll to position [229, 0]
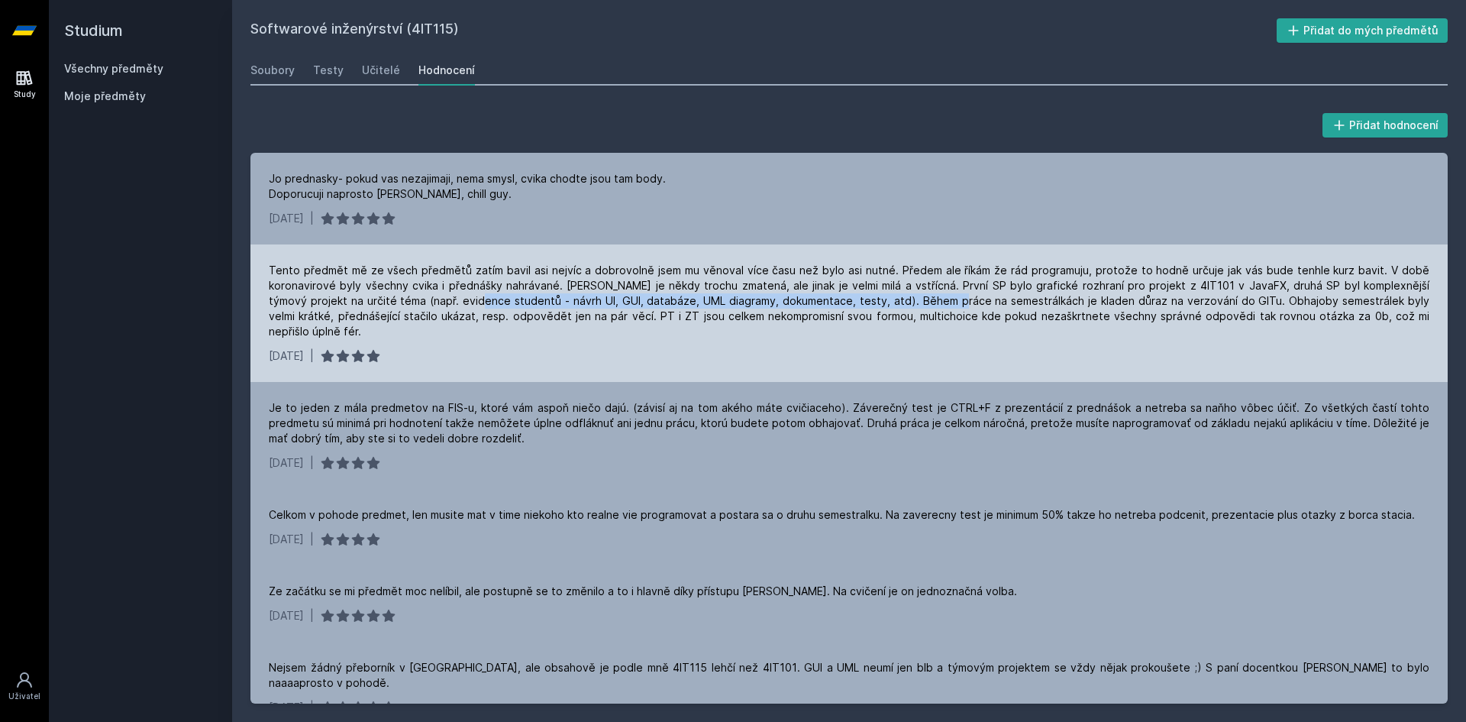
drag, startPoint x: 897, startPoint y: 332, endPoint x: 437, endPoint y: 336, distance: 460.6
click at [437, 336] on div "Tento předmět mě ze všech předmětů zatím bavil asi nejvíc a dobrovolně jsem mu …" at bounding box center [849, 301] width 1161 height 76
click at [1092, 336] on div "Tento předmět mě ze všech předmětů zatím bavil asi nejvíc a dobrovolně jsem mu …" at bounding box center [849, 301] width 1161 height 76
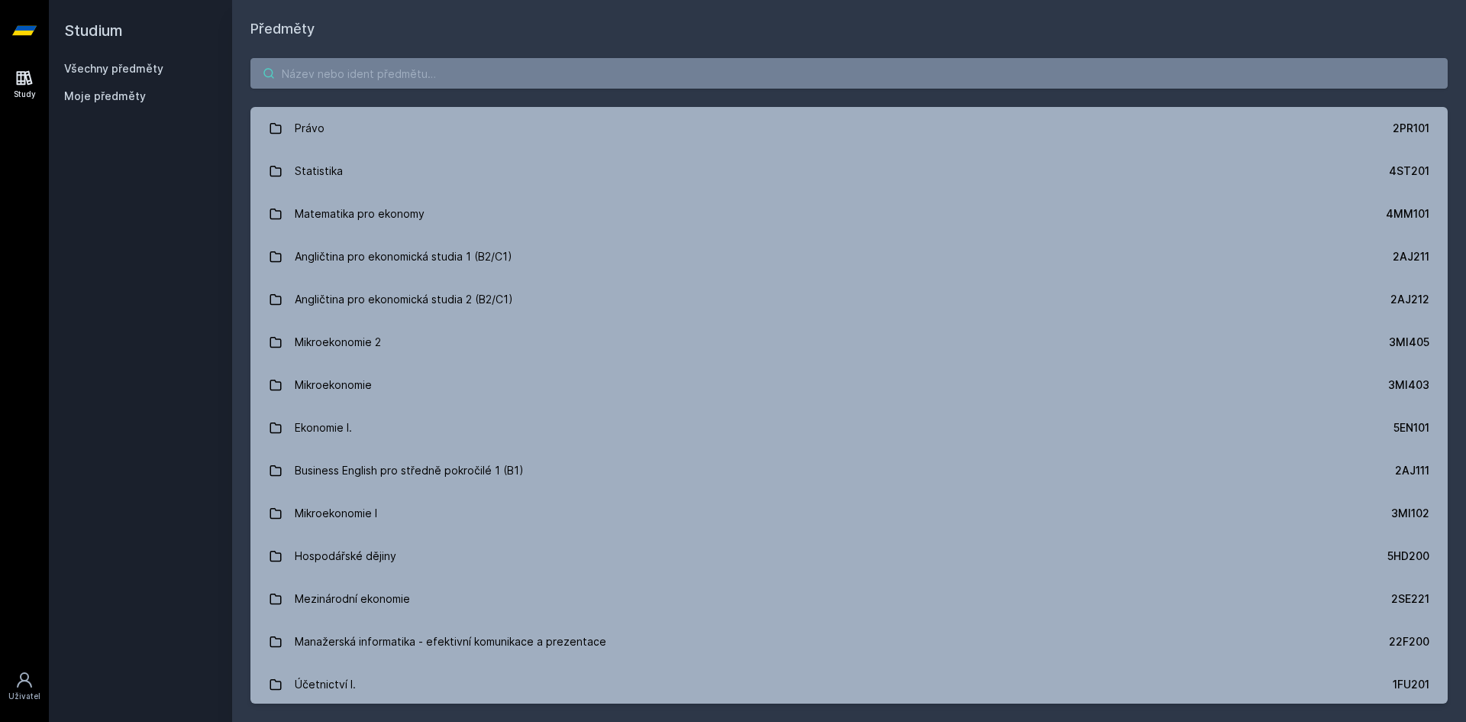
drag, startPoint x: 425, startPoint y: 51, endPoint x: 426, endPoint y: 61, distance: 10.0
click at [425, 53] on div "Právo 2PR101 Statistika 4ST201 Matematika pro ekonomy 4MM101 Angličtina pro eko…" at bounding box center [849, 381] width 1234 height 682
click at [428, 63] on input "search" at bounding box center [850, 73] width 1198 height 31
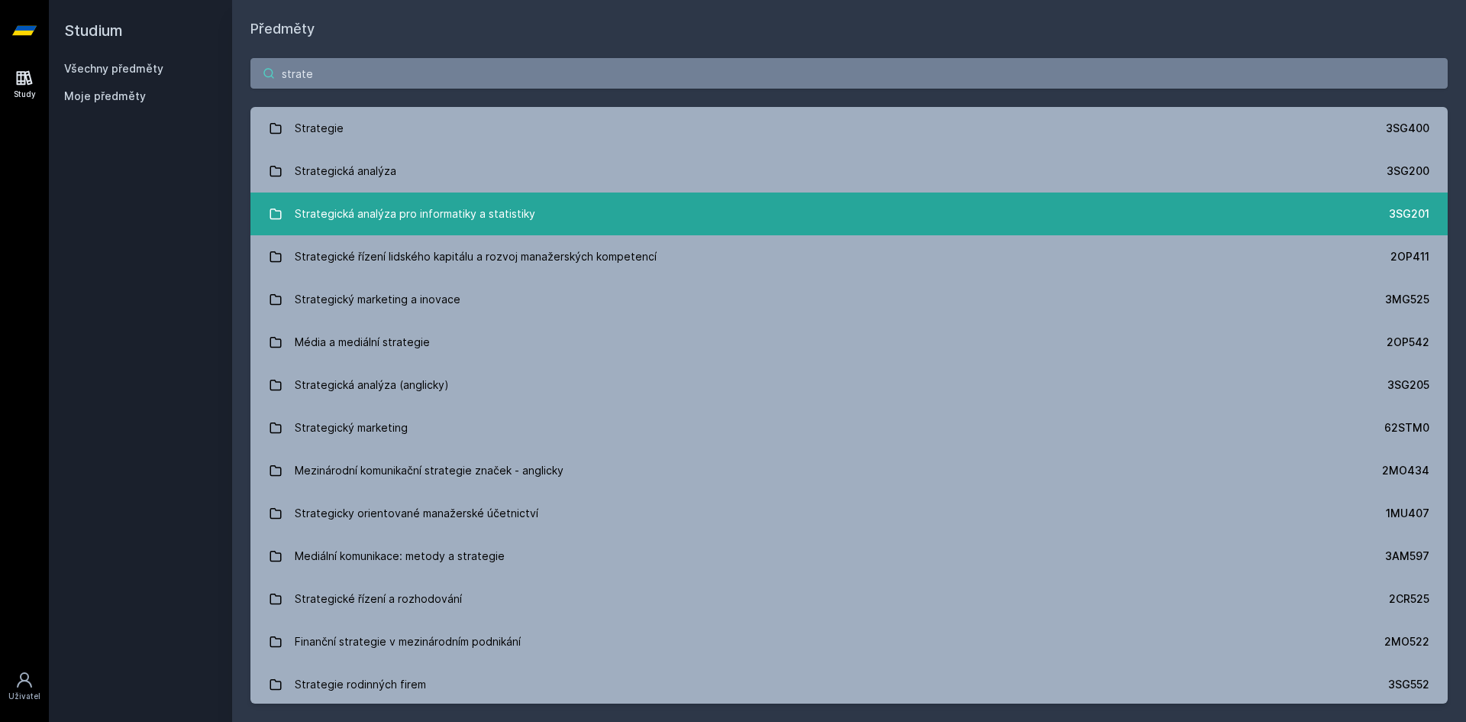
type input "strate"
click at [450, 217] on div "Strategická analýza pro informatiky a statistiky" at bounding box center [415, 214] width 241 height 31
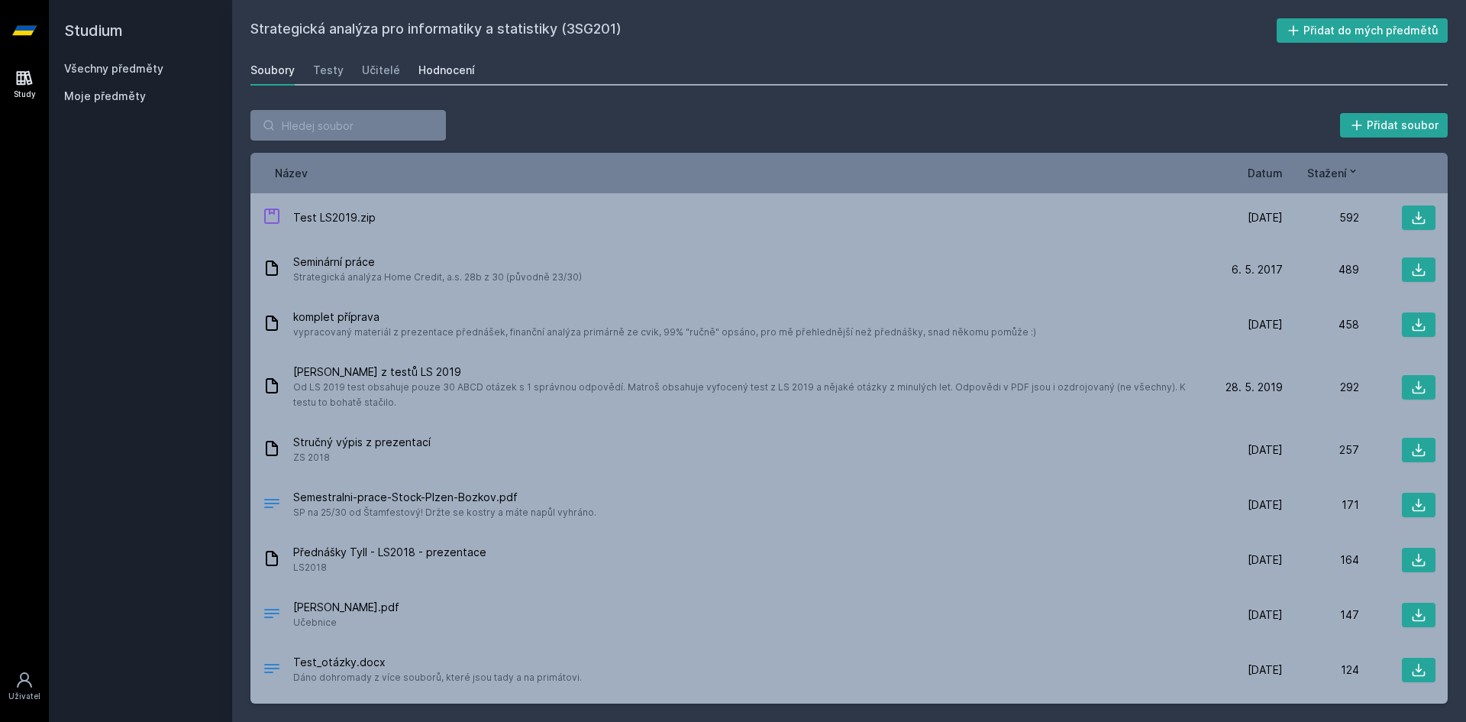
click at [454, 73] on div "Hodnocení" at bounding box center [447, 70] width 57 height 15
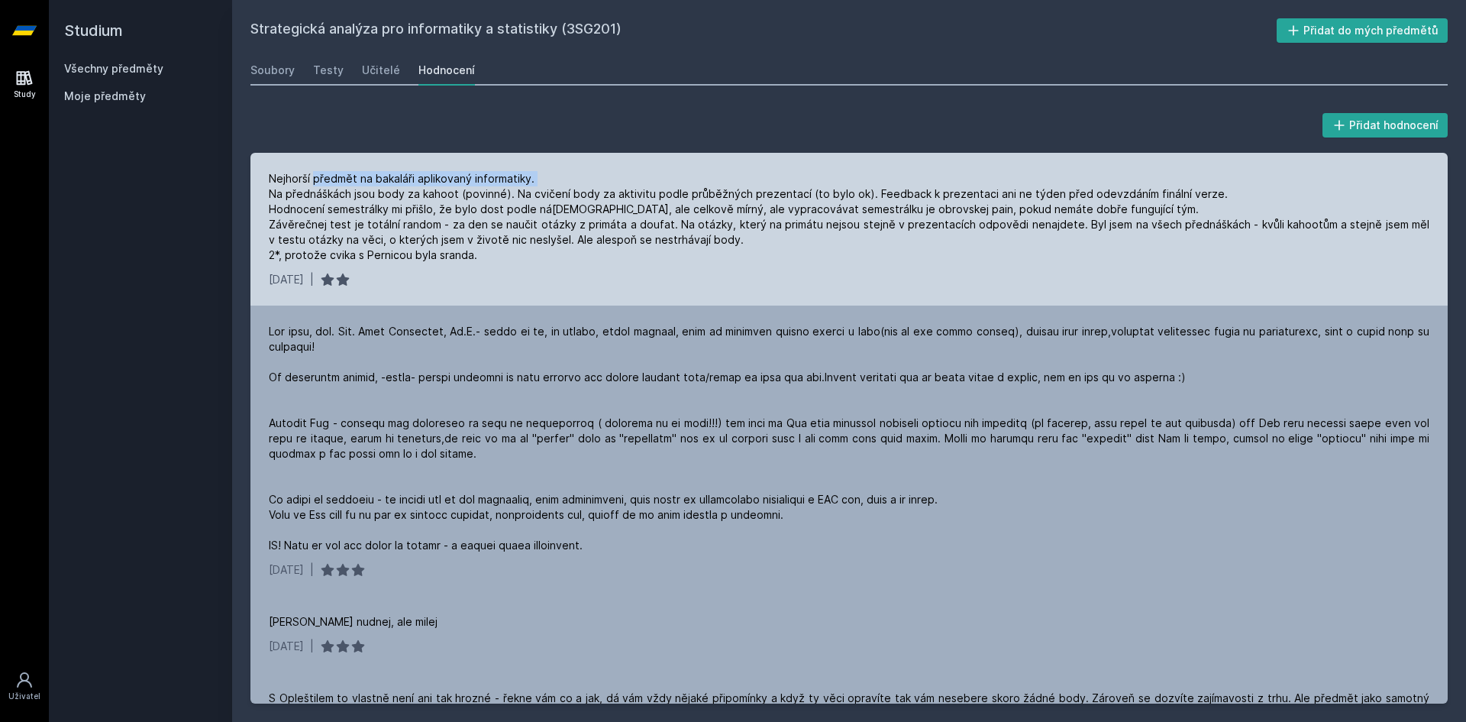
drag, startPoint x: 314, startPoint y: 179, endPoint x: 541, endPoint y: 171, distance: 227.0
click at [541, 171] on div "Nejhorší předmět na bakaláři aplikovaný informatiky. Na přednáškách jsou body z…" at bounding box center [849, 217] width 1161 height 92
drag, startPoint x: 293, startPoint y: 196, endPoint x: 523, endPoint y: 189, distance: 230.0
click at [522, 194] on div "Nejhorší předmět na bakaláři aplikovaný informatiky. Na přednáškách jsou body z…" at bounding box center [849, 217] width 1161 height 92
drag, startPoint x: 534, startPoint y: 193, endPoint x: 847, endPoint y: 189, distance: 313.2
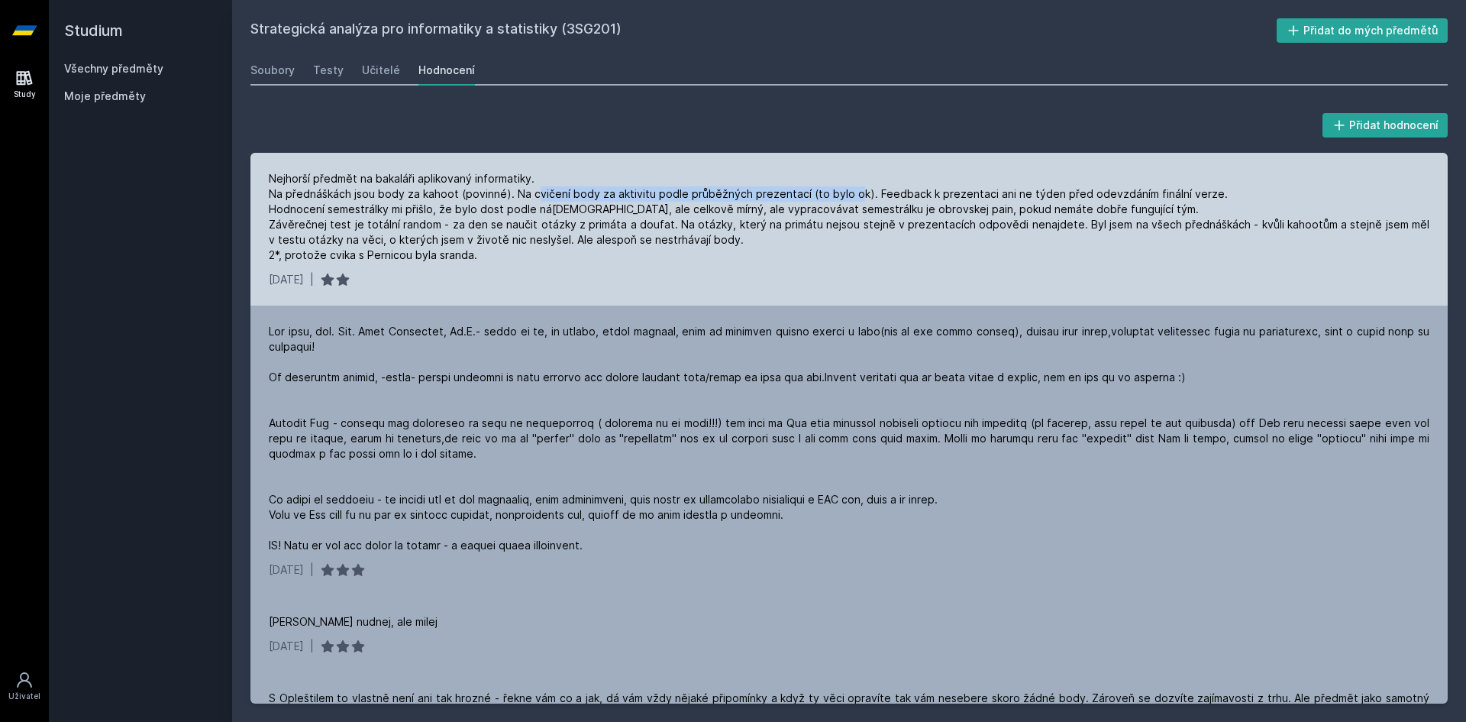
click at [847, 189] on div "Nejhorší předmět na bakaláři aplikovaný informatiky. Na přednáškách jsou body z…" at bounding box center [849, 217] width 1161 height 92
drag, startPoint x: 898, startPoint y: 195, endPoint x: 1221, endPoint y: 190, distance: 323.1
click at [1212, 192] on div "Nejhorší předmět na bakaláři aplikovaný informatiky. Na přednáškách jsou body z…" at bounding box center [849, 217] width 1161 height 92
click at [1228, 189] on div "Nejhorší předmět na bakaláři aplikovaný informatiky. Na přednáškách jsou body z…" at bounding box center [849, 217] width 1161 height 92
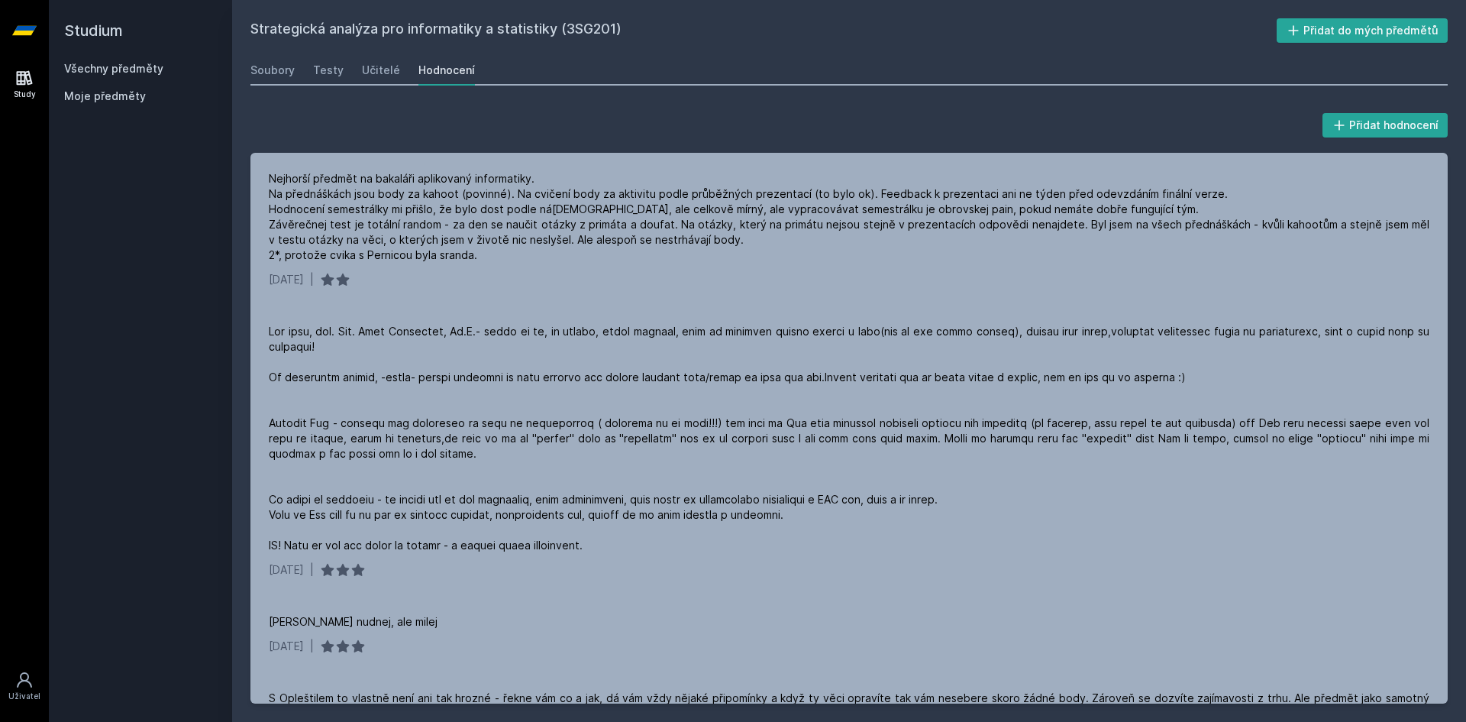
click at [399, 72] on div "Soubory Testy Učitelé Hodnocení" at bounding box center [850, 70] width 1198 height 31
click at [381, 70] on div "Učitelé" at bounding box center [381, 70] width 38 height 15
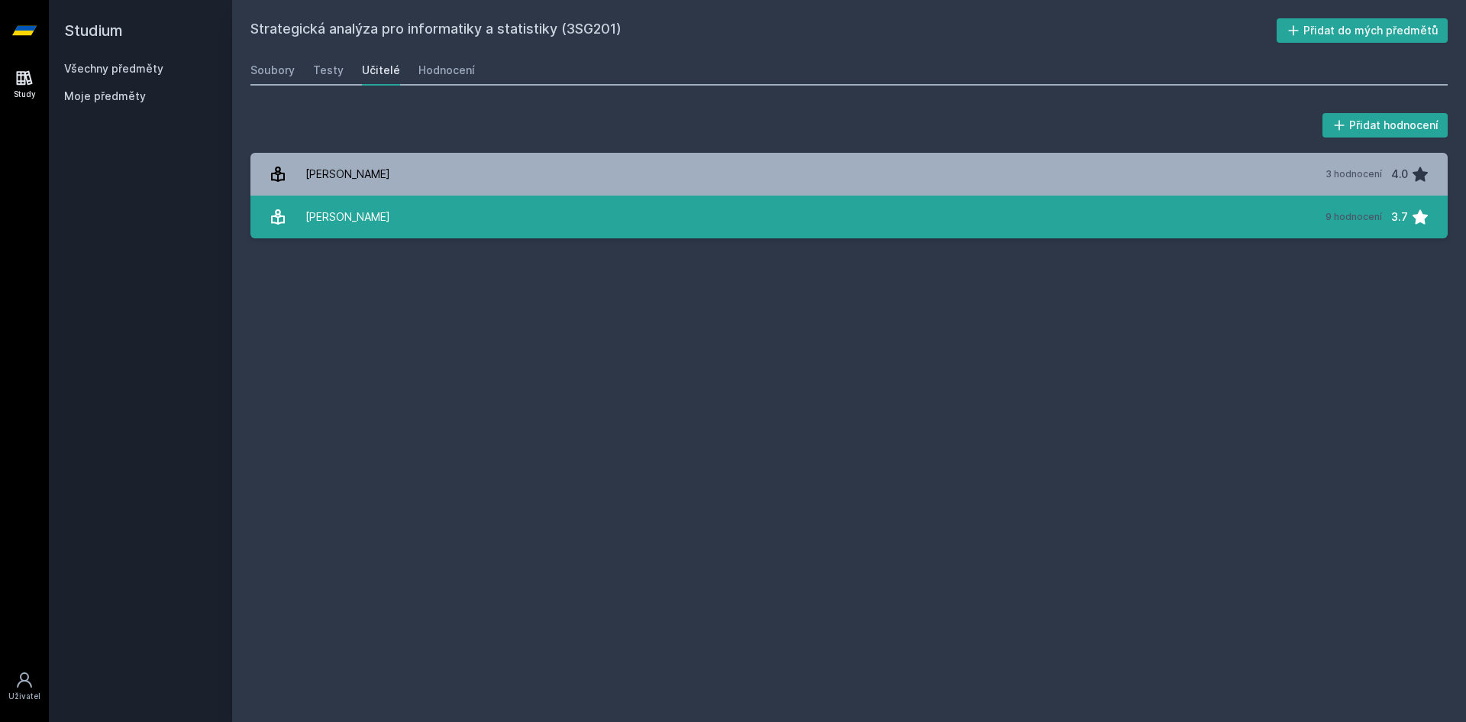
click at [419, 208] on link "[PERSON_NAME] 9 hodnocení 3.7" at bounding box center [850, 217] width 1198 height 43
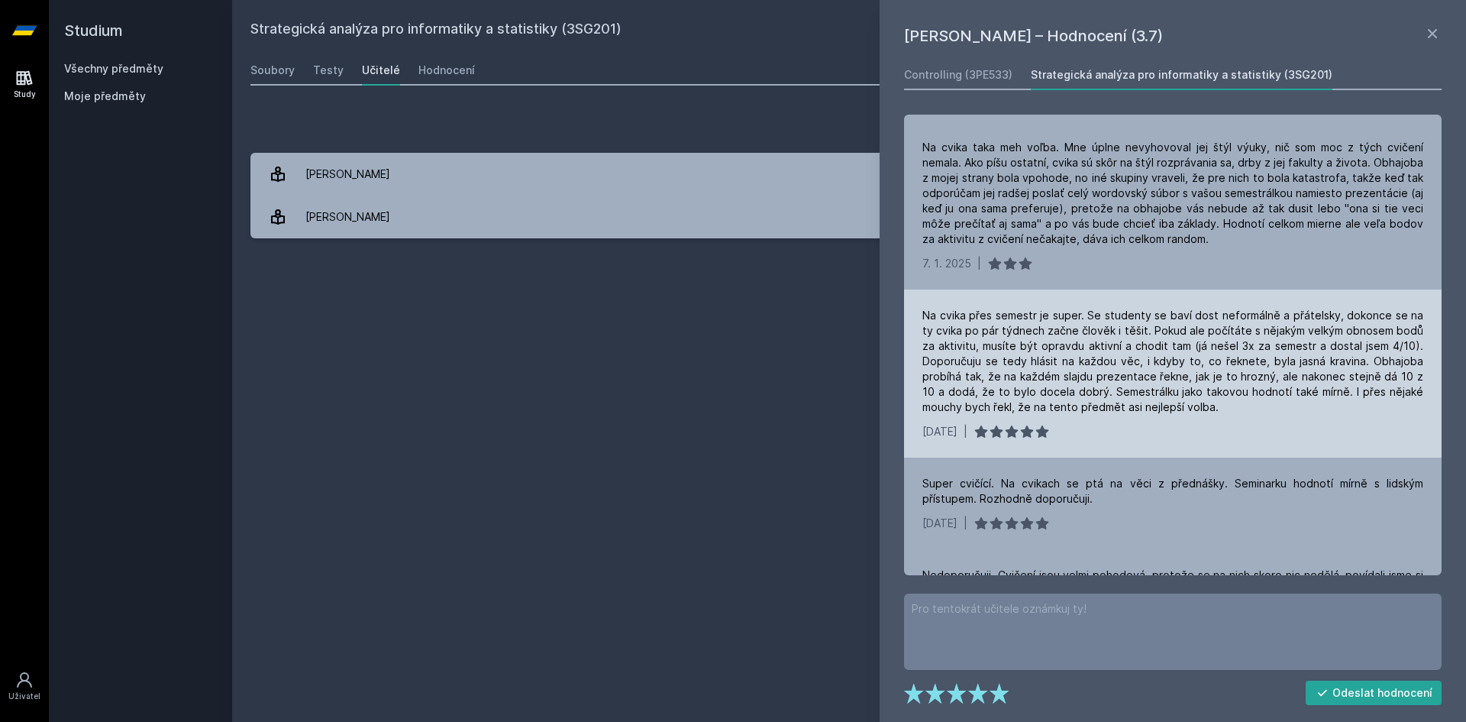
scroll to position [153, 0]
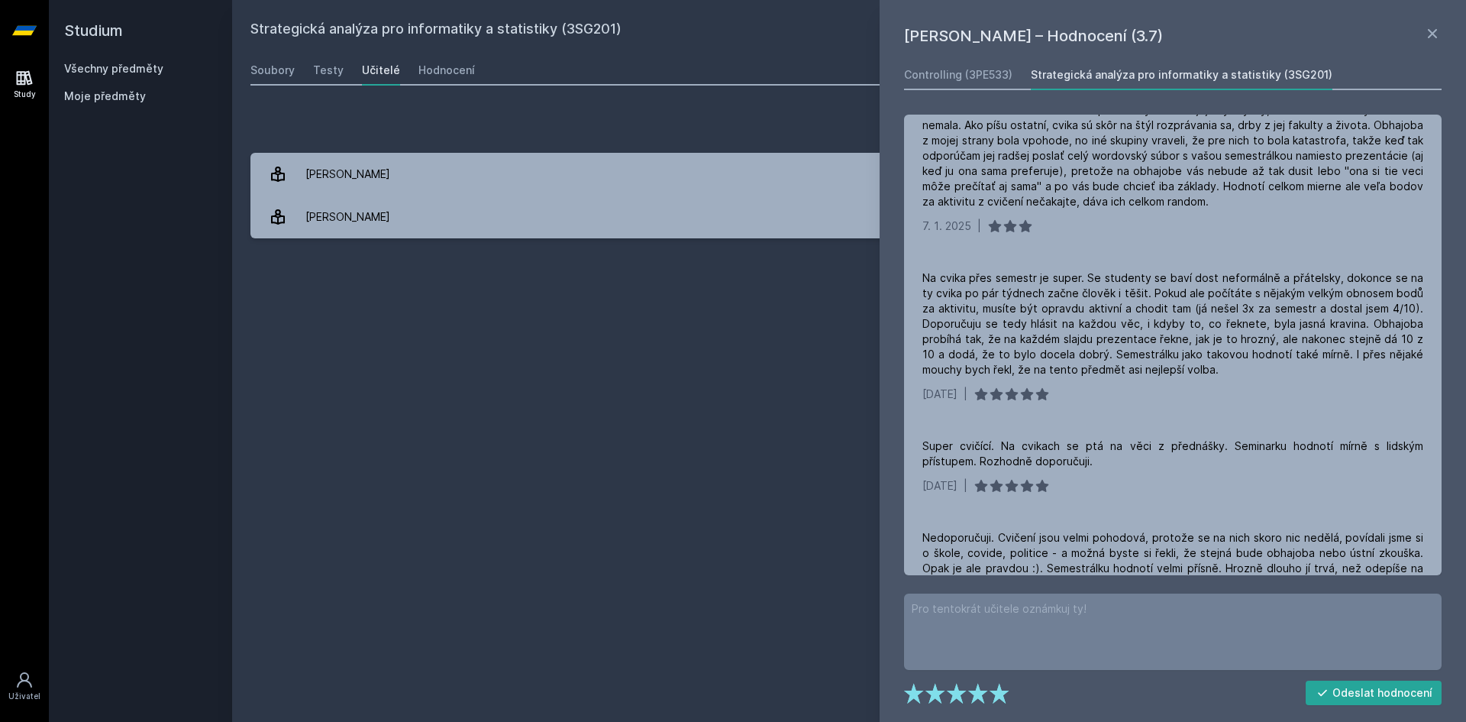
click at [609, 308] on div "Strategická analýza pro informatiky a statistiky (3SG201) Přidat do mých předmě…" at bounding box center [850, 360] width 1198 height 685
click at [447, 62] on link "Hodnocení" at bounding box center [447, 70] width 57 height 31
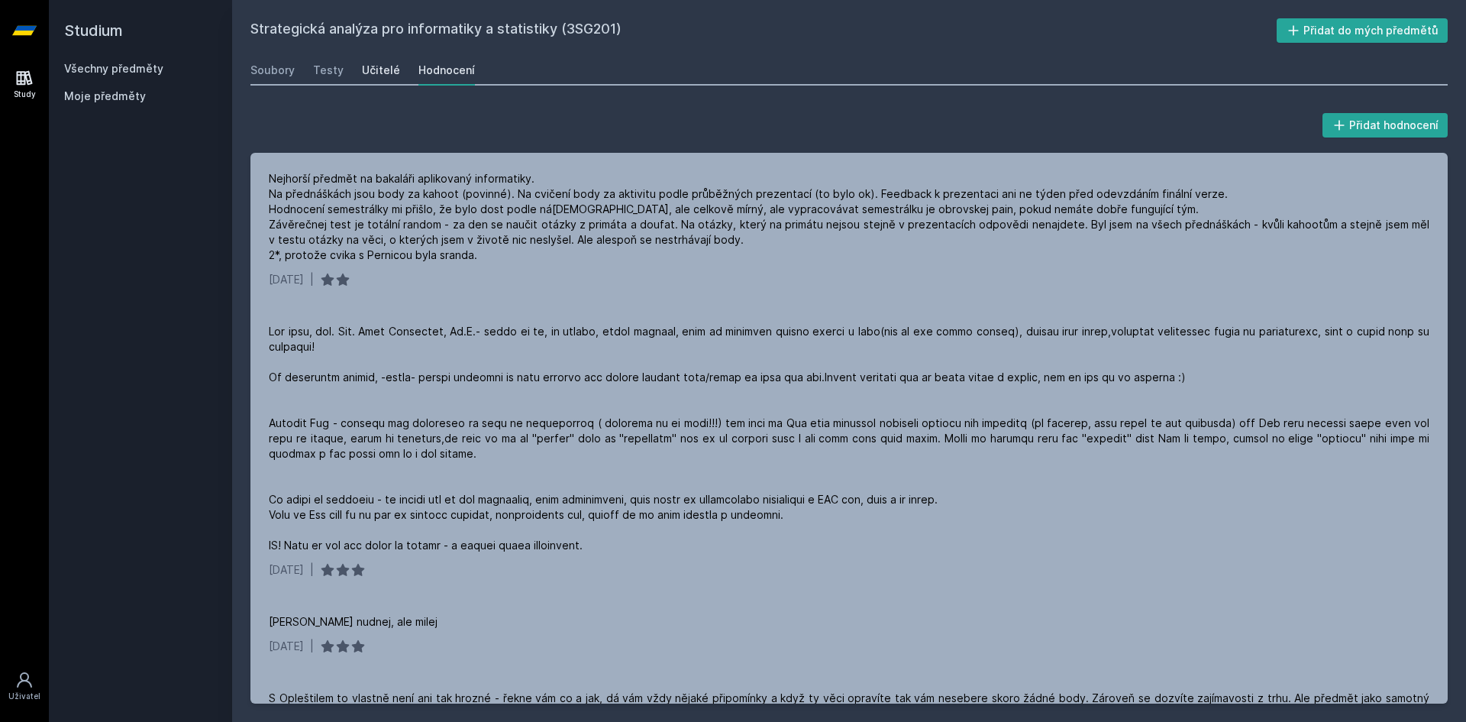
click at [389, 76] on div "Učitelé" at bounding box center [381, 70] width 38 height 15
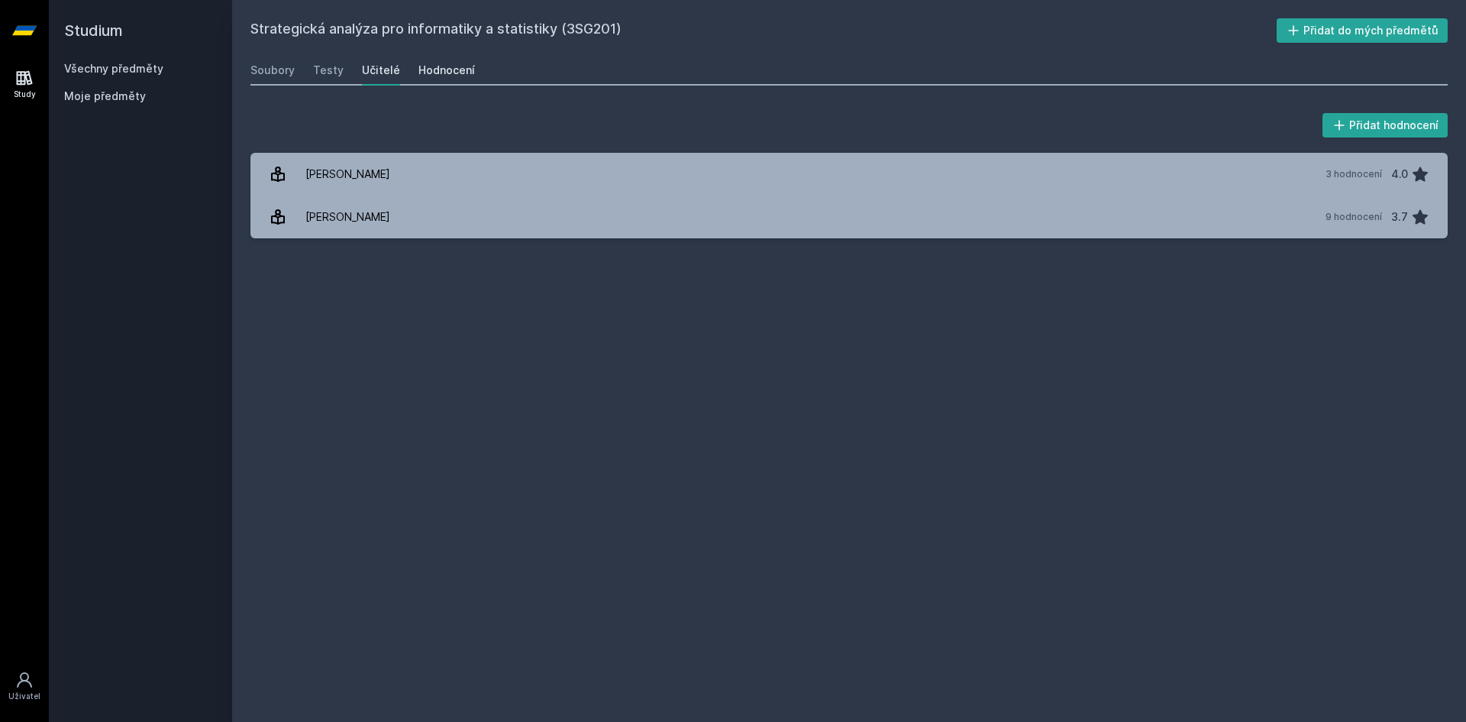
click at [427, 76] on div "Hodnocení" at bounding box center [447, 70] width 57 height 15
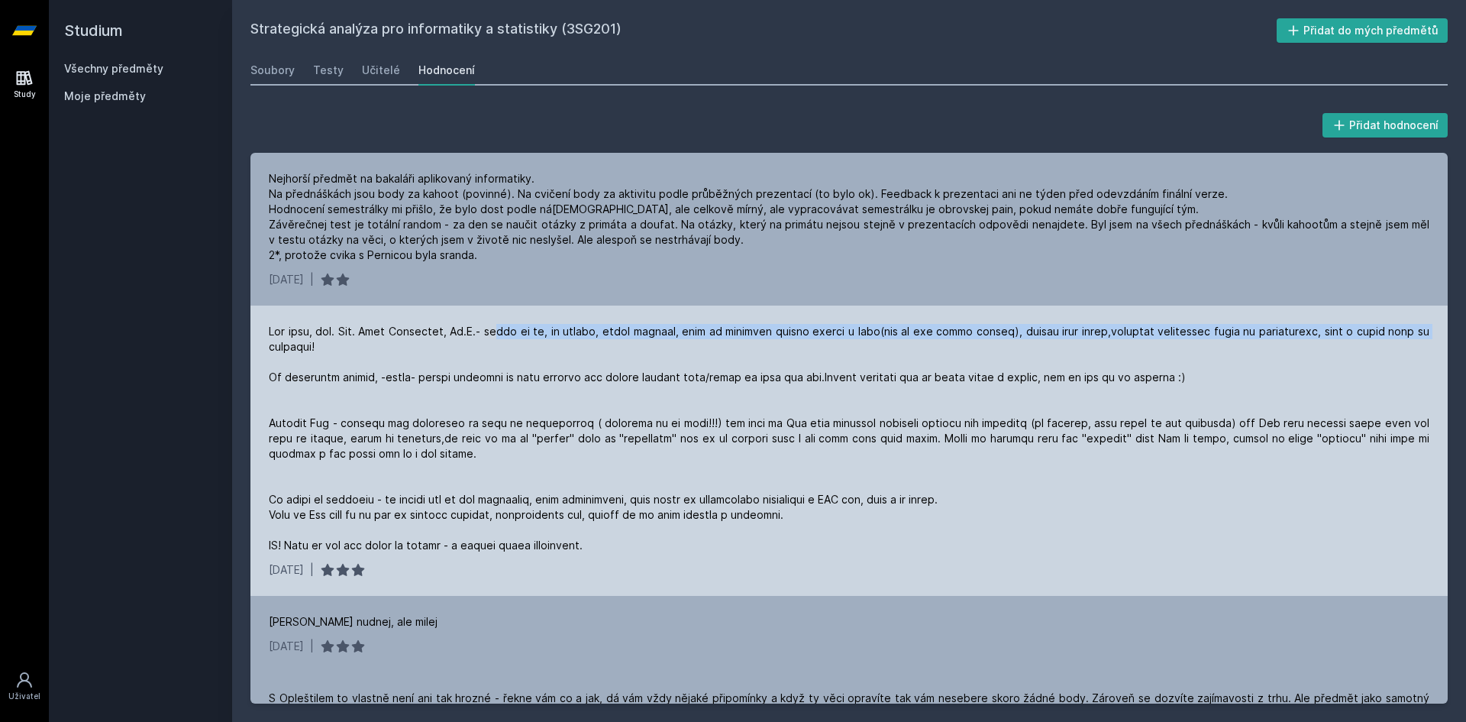
drag, startPoint x: 503, startPoint y: 334, endPoint x: 1437, endPoint y: 335, distance: 934.1
click at [1437, 335] on div "[DATE] |" at bounding box center [850, 451] width 1198 height 290
click at [1253, 349] on div at bounding box center [849, 438] width 1161 height 229
drag, startPoint x: 1340, startPoint y: 323, endPoint x: 1437, endPoint y: 328, distance: 97.1
click at [1437, 328] on div "[DATE] |" at bounding box center [850, 451] width 1198 height 290
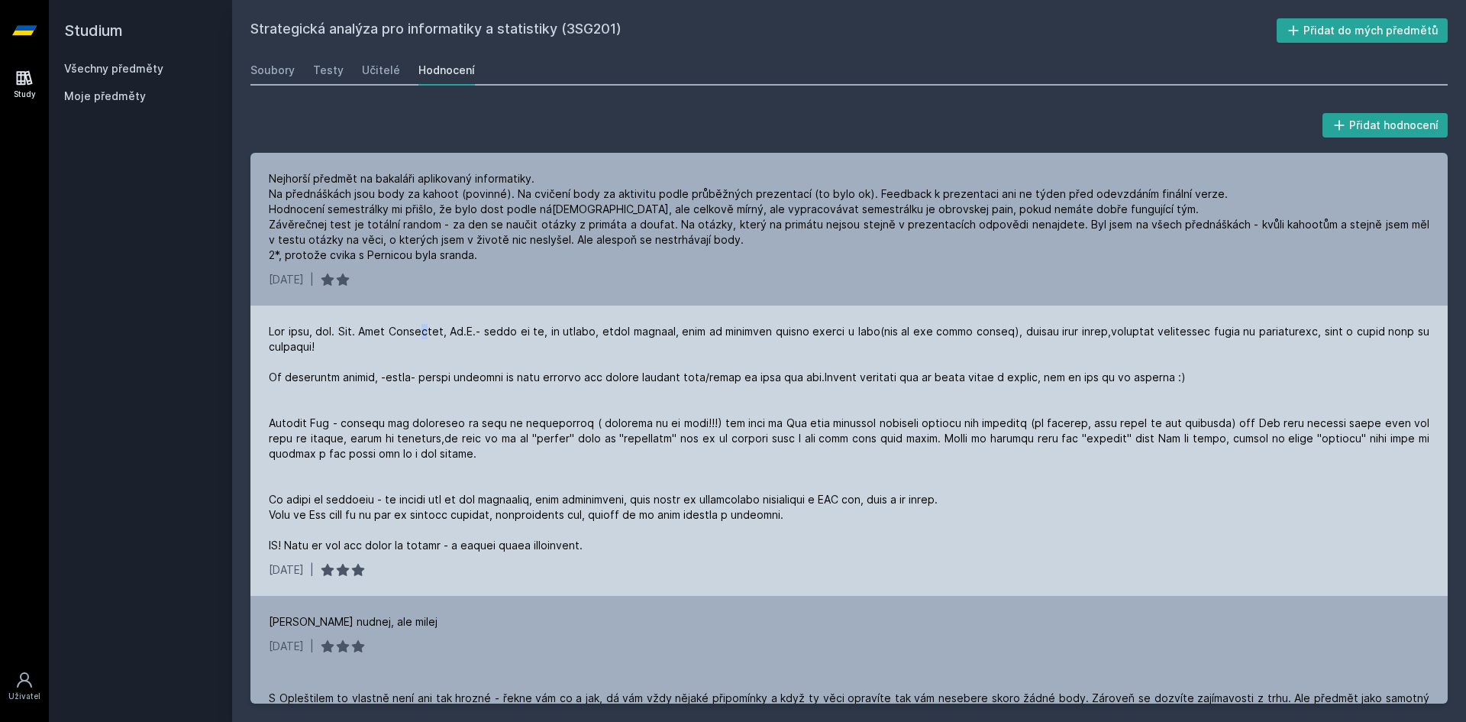
click at [426, 322] on div "[DATE] |" at bounding box center [850, 451] width 1198 height 290
click at [328, 383] on div at bounding box center [849, 438] width 1161 height 229
drag, startPoint x: 269, startPoint y: 381, endPoint x: 519, endPoint y: 380, distance: 250.5
click at [519, 380] on div at bounding box center [849, 438] width 1161 height 229
click at [545, 386] on div at bounding box center [849, 438] width 1161 height 229
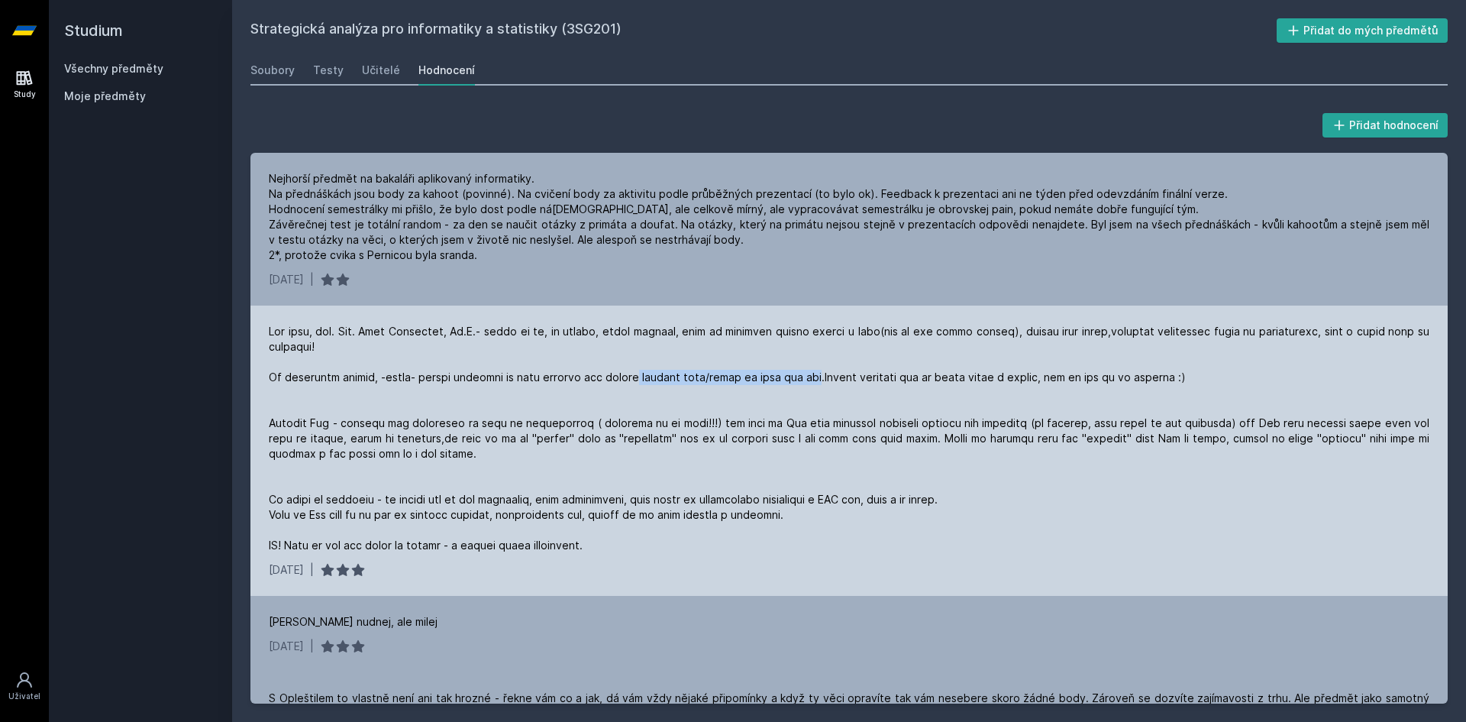
drag, startPoint x: 691, startPoint y: 380, endPoint x: 823, endPoint y: 383, distance: 131.4
click at [823, 383] on div at bounding box center [849, 438] width 1161 height 229
click at [1152, 492] on div at bounding box center [849, 438] width 1161 height 229
drag, startPoint x: 381, startPoint y: 425, endPoint x: 561, endPoint y: 423, distance: 179.5
click at [561, 423] on div at bounding box center [849, 438] width 1161 height 229
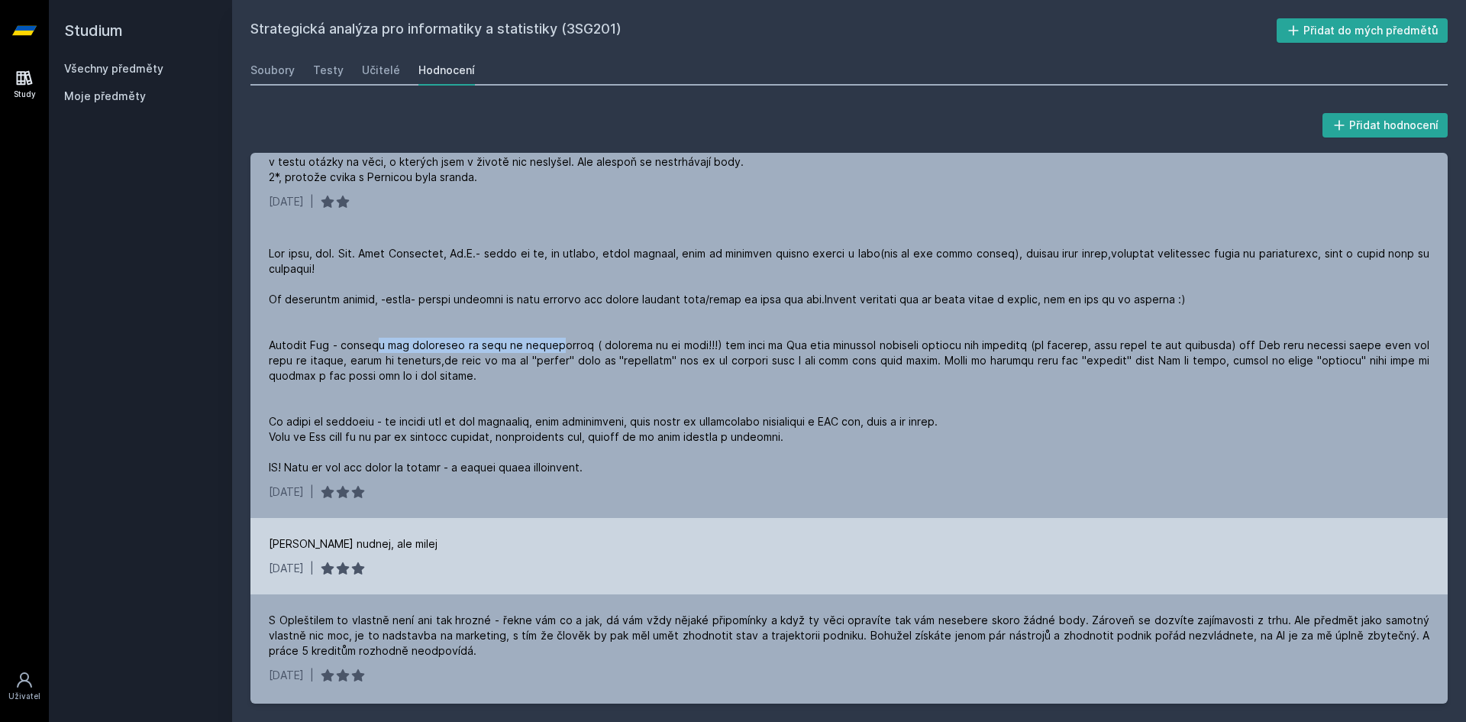
scroll to position [76, 0]
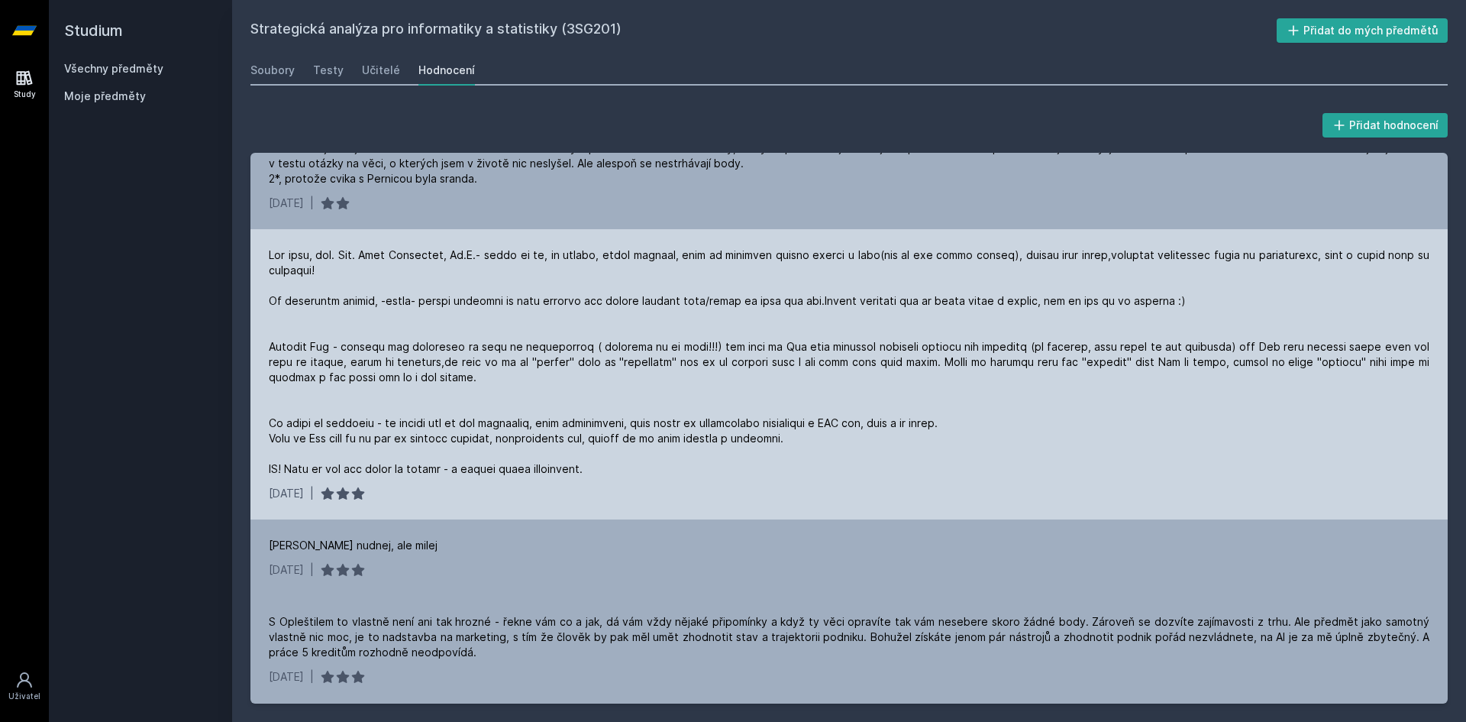
click at [386, 403] on div at bounding box center [849, 361] width 1161 height 229
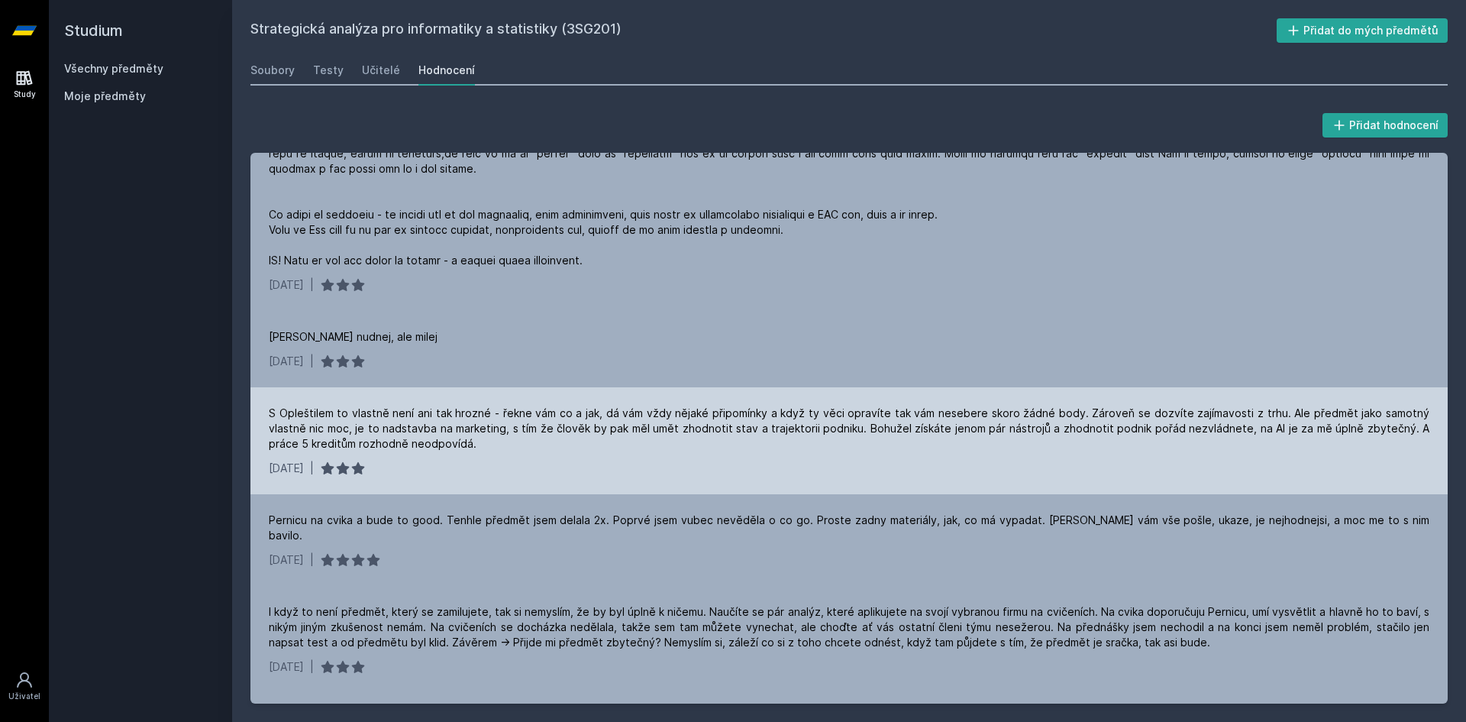
scroll to position [306, 0]
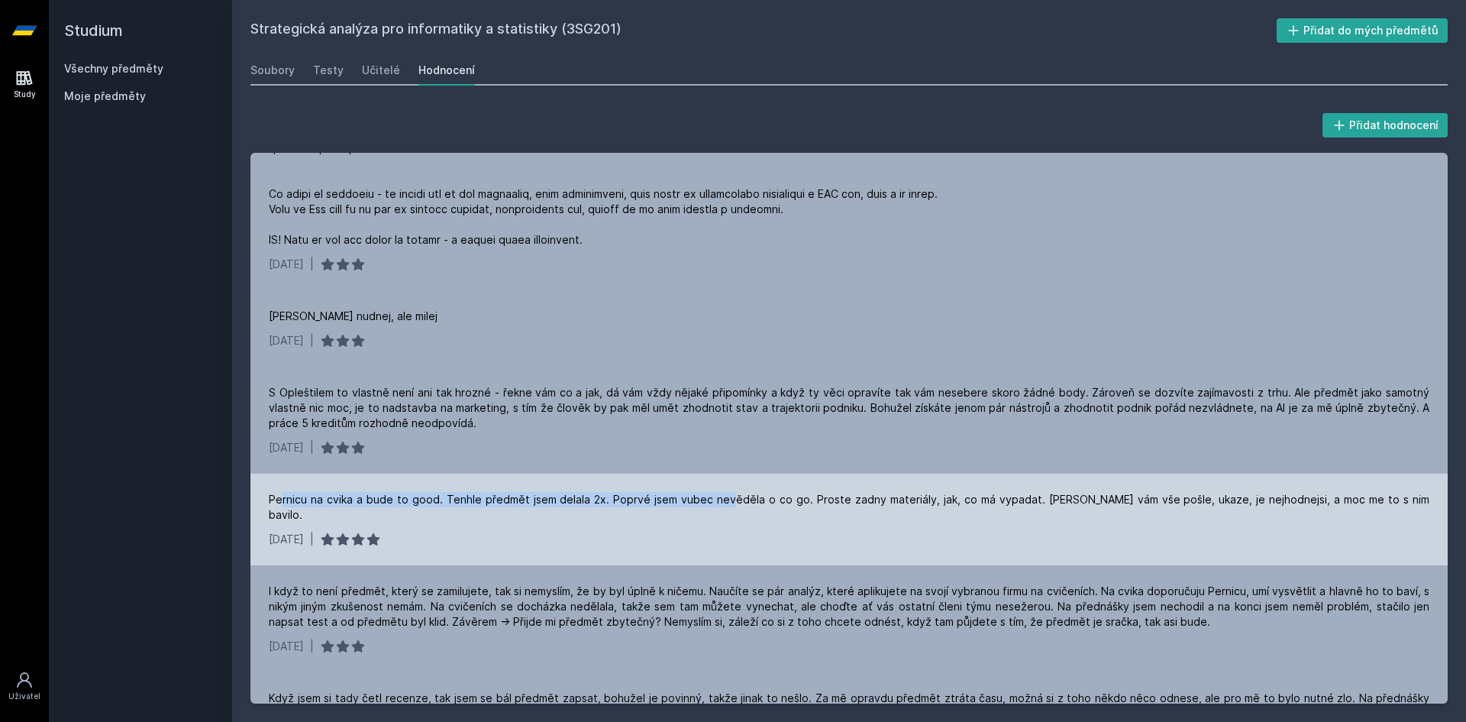
drag, startPoint x: 279, startPoint y: 519, endPoint x: 717, endPoint y: 514, distance: 438.4
click at [717, 514] on div "Pernicu na cvika a bude to good. Tenhle předmět jsem delala 2x. Poprvé jsem vub…" at bounding box center [849, 507] width 1161 height 31
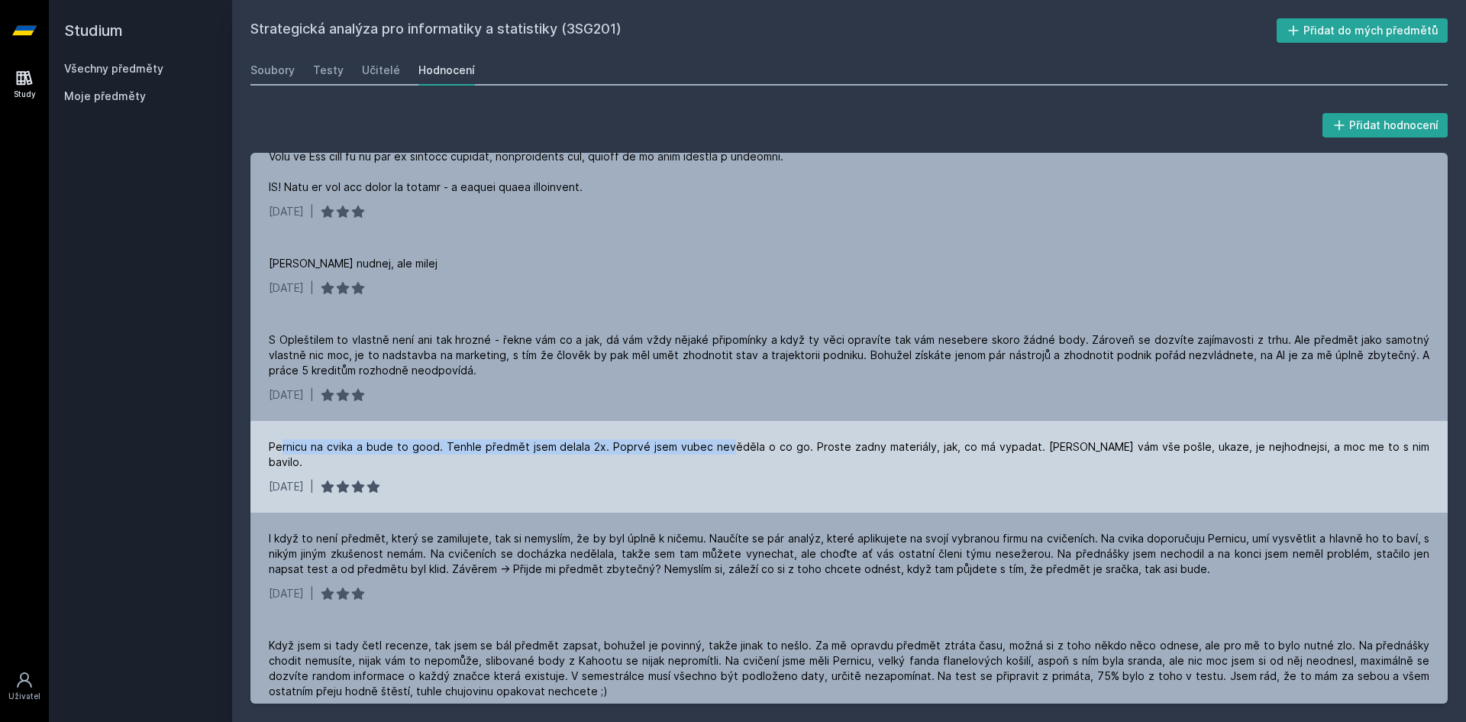
scroll to position [382, 0]
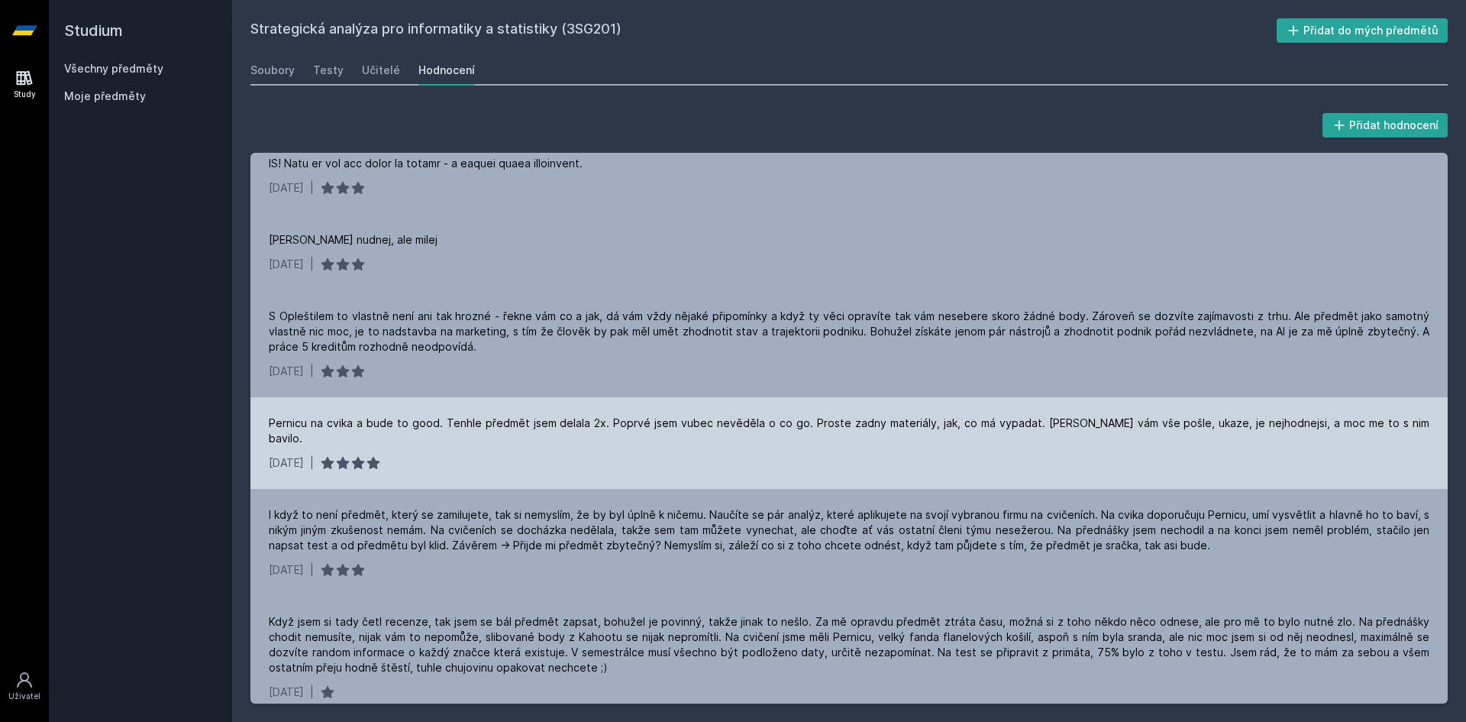
click at [623, 468] on div "[DATE] |" at bounding box center [849, 462] width 1161 height 15
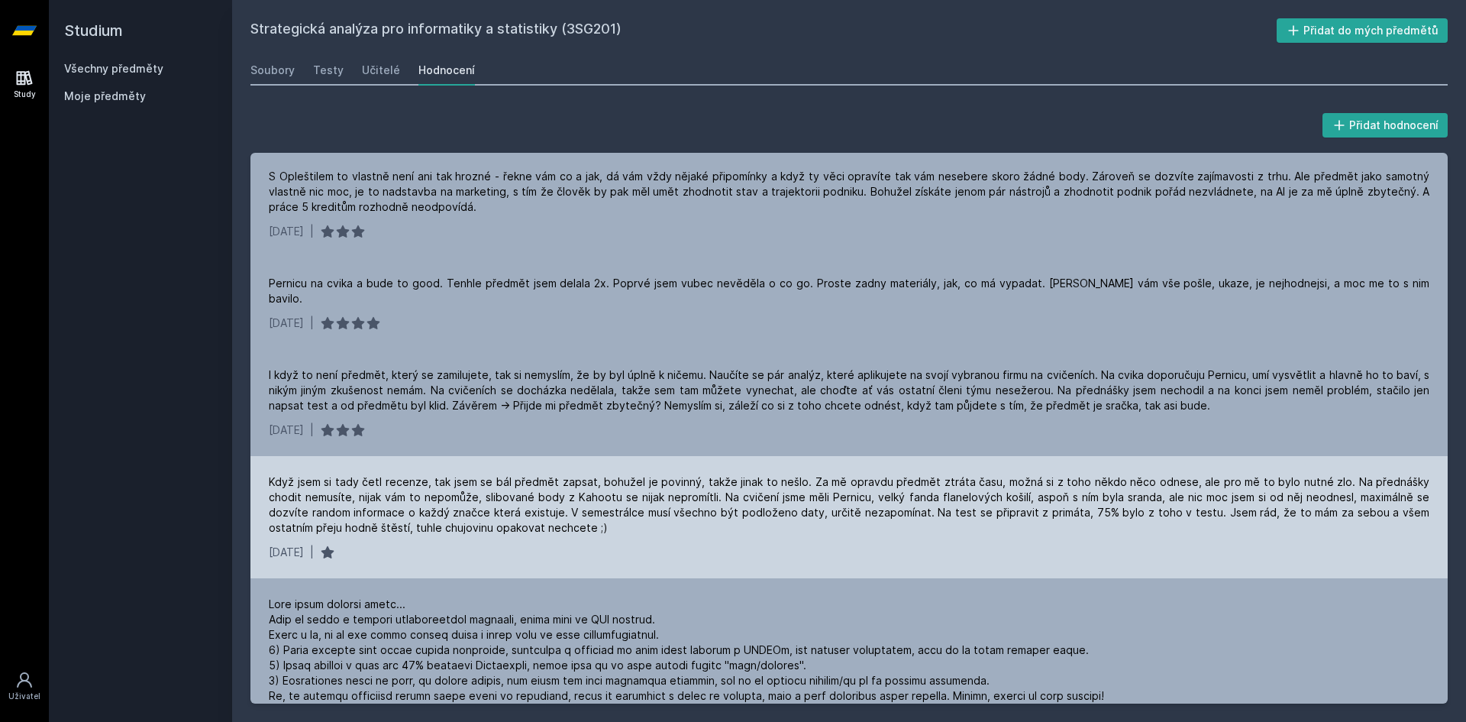
scroll to position [535, 0]
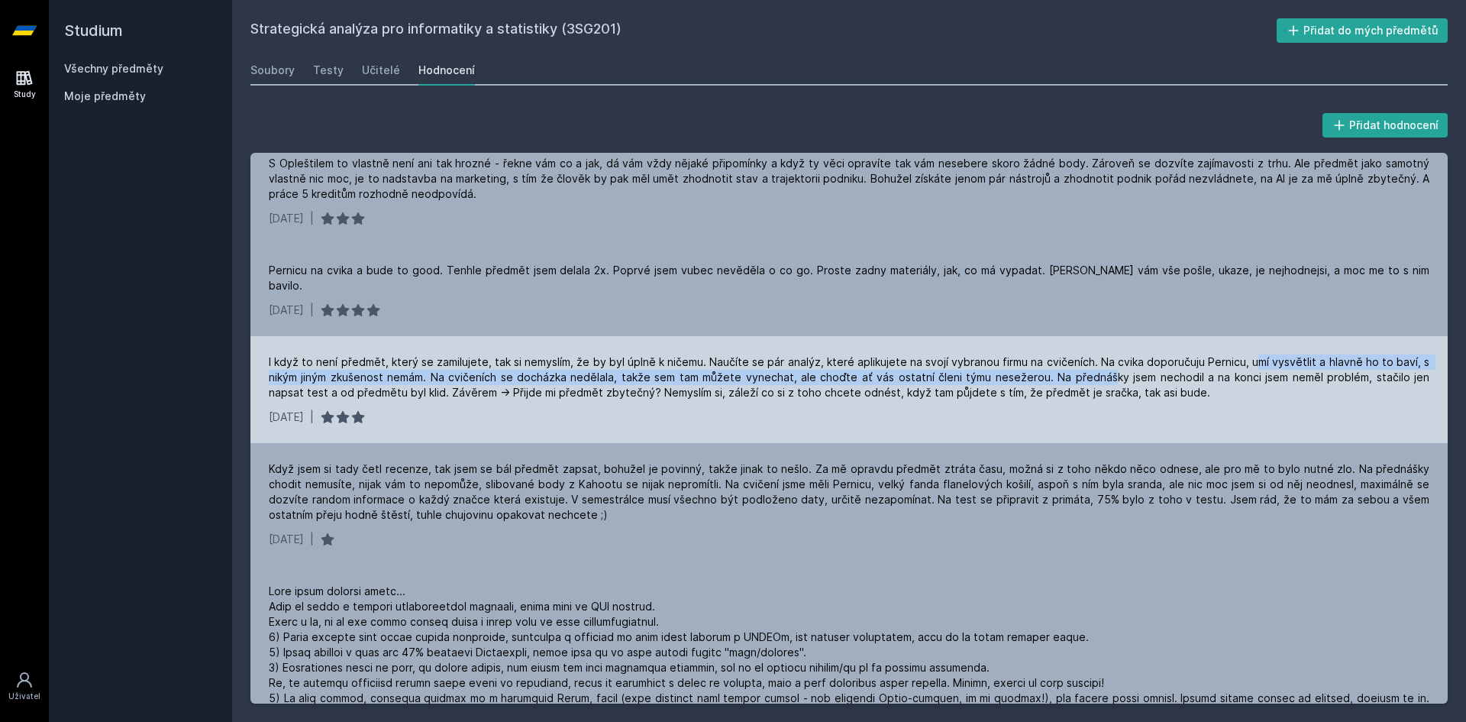
drag, startPoint x: 1084, startPoint y: 373, endPoint x: 1250, endPoint y: 358, distance: 167.2
click at [1250, 358] on div "I když to není předmět, který se zamilujete, tak si nemyslím, že by byl úplně k…" at bounding box center [849, 377] width 1161 height 46
click at [1226, 361] on div "I když to není předmět, který se zamilujete, tak si nemyslím, že by byl úplně k…" at bounding box center [849, 377] width 1161 height 46
drag, startPoint x: 1187, startPoint y: 364, endPoint x: 1318, endPoint y: 364, distance: 131.4
click at [1318, 364] on div "I když to není předmět, který se zamilujete, tak si nemyslím, že by byl úplně k…" at bounding box center [849, 377] width 1161 height 46
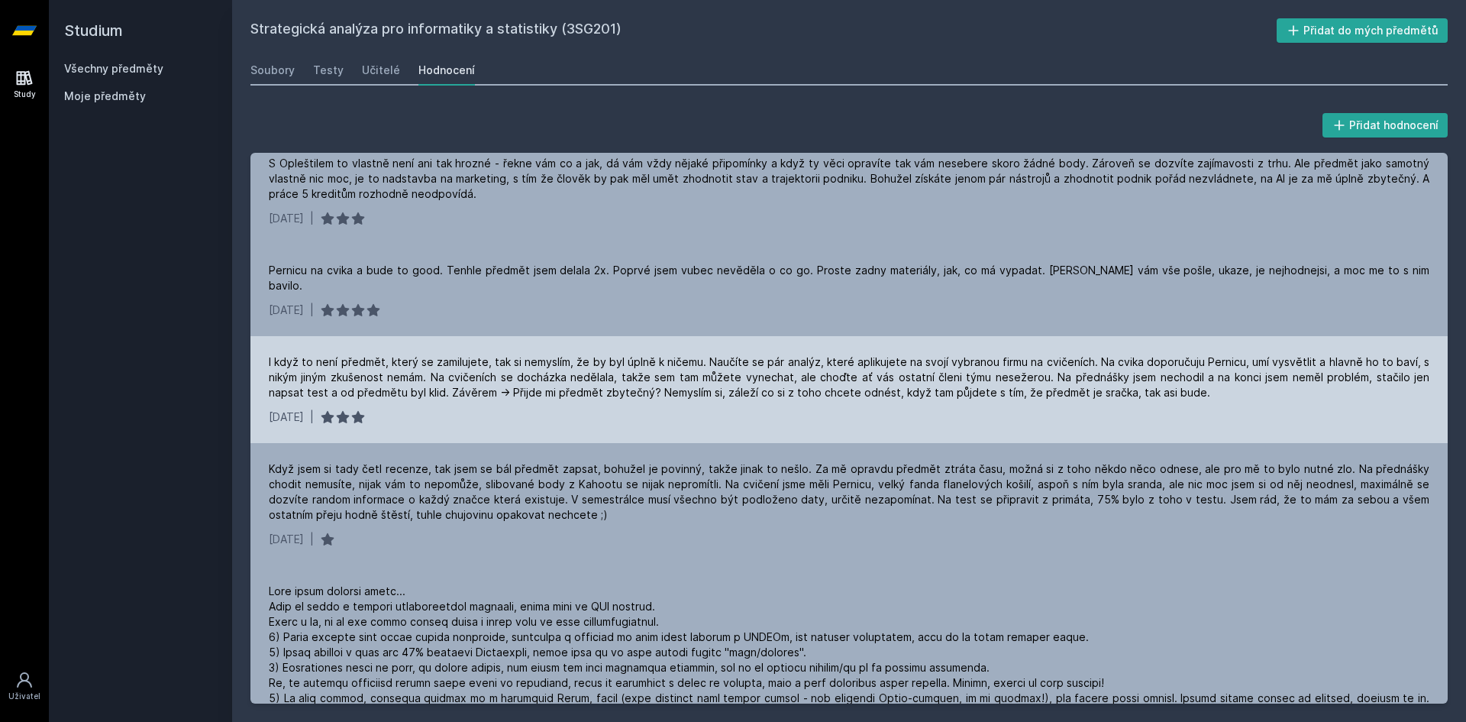
click at [1253, 417] on div "[DATE] |" at bounding box center [849, 416] width 1161 height 15
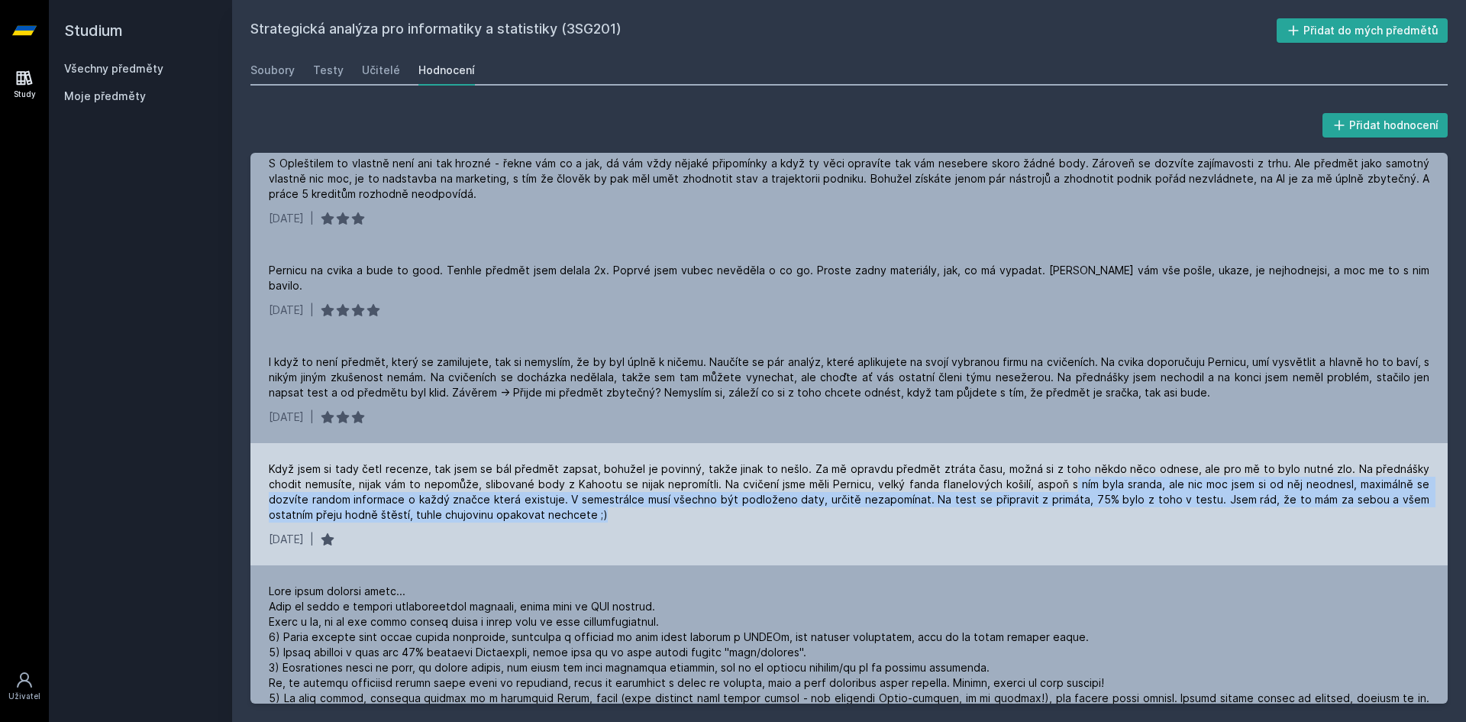
drag, startPoint x: 1089, startPoint y: 490, endPoint x: 1378, endPoint y: 509, distance: 289.3
click at [1378, 509] on div "Když jsem si tady četl recenze, tak jsem se bál předmět zapsat, bohužel je povi…" at bounding box center [849, 491] width 1161 height 61
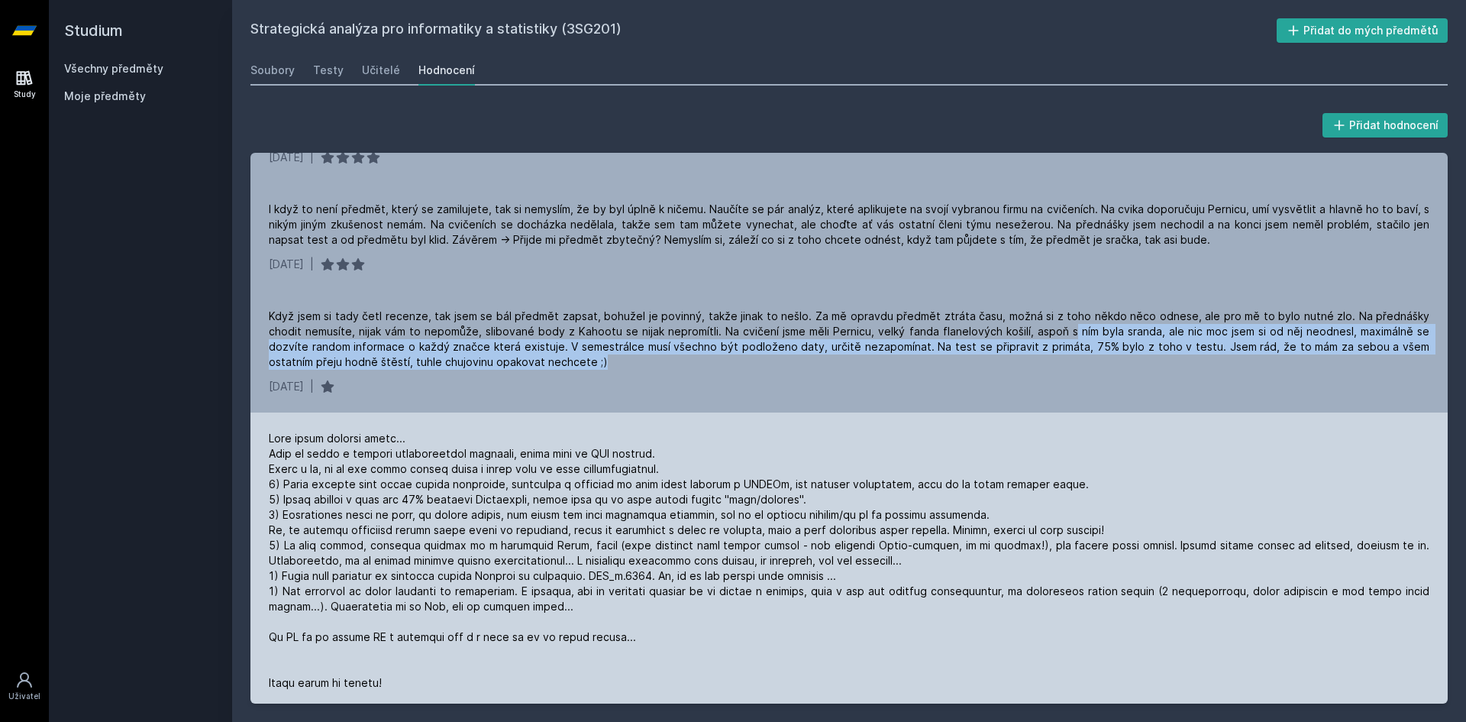
scroll to position [764, 0]
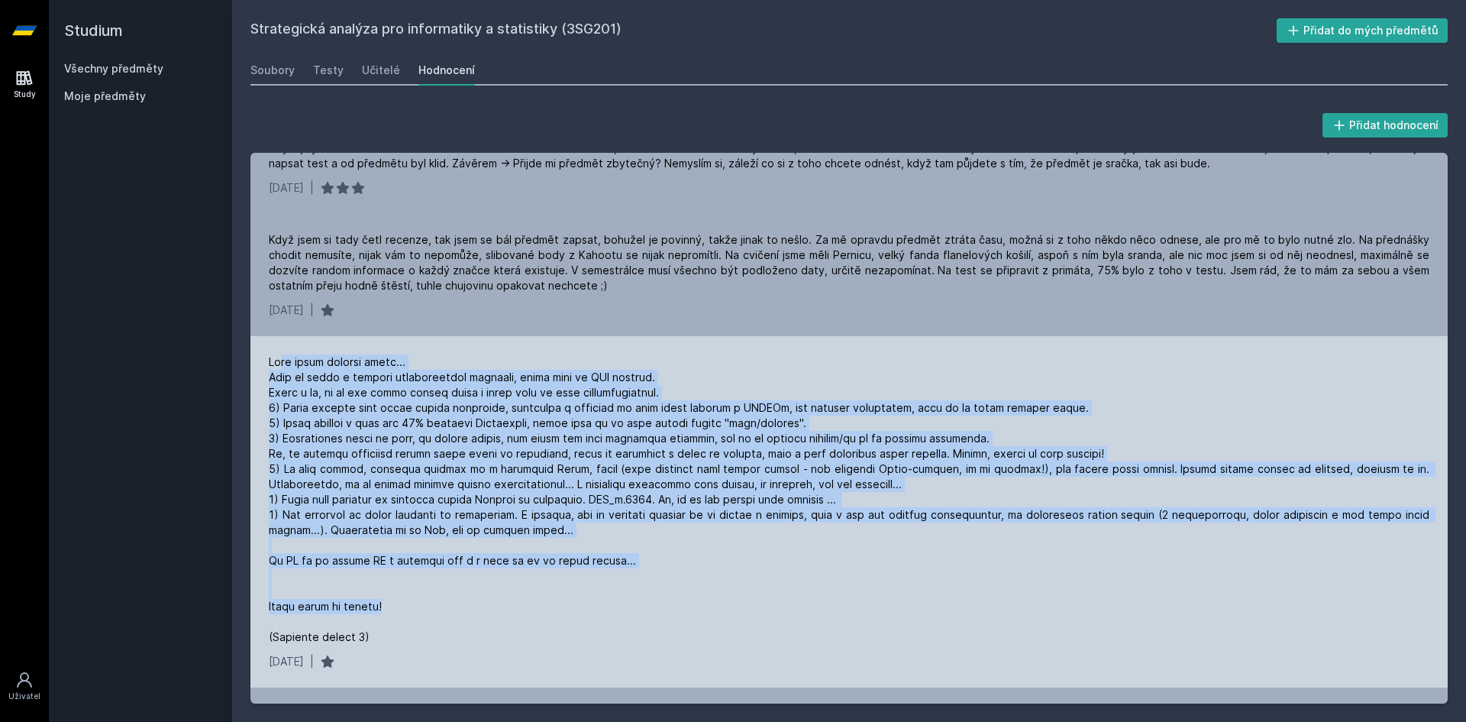
drag, startPoint x: 284, startPoint y: 359, endPoint x: 514, endPoint y: 606, distance: 337.2
click at [514, 606] on div at bounding box center [849, 499] width 1161 height 290
click at [493, 537] on div at bounding box center [849, 499] width 1161 height 290
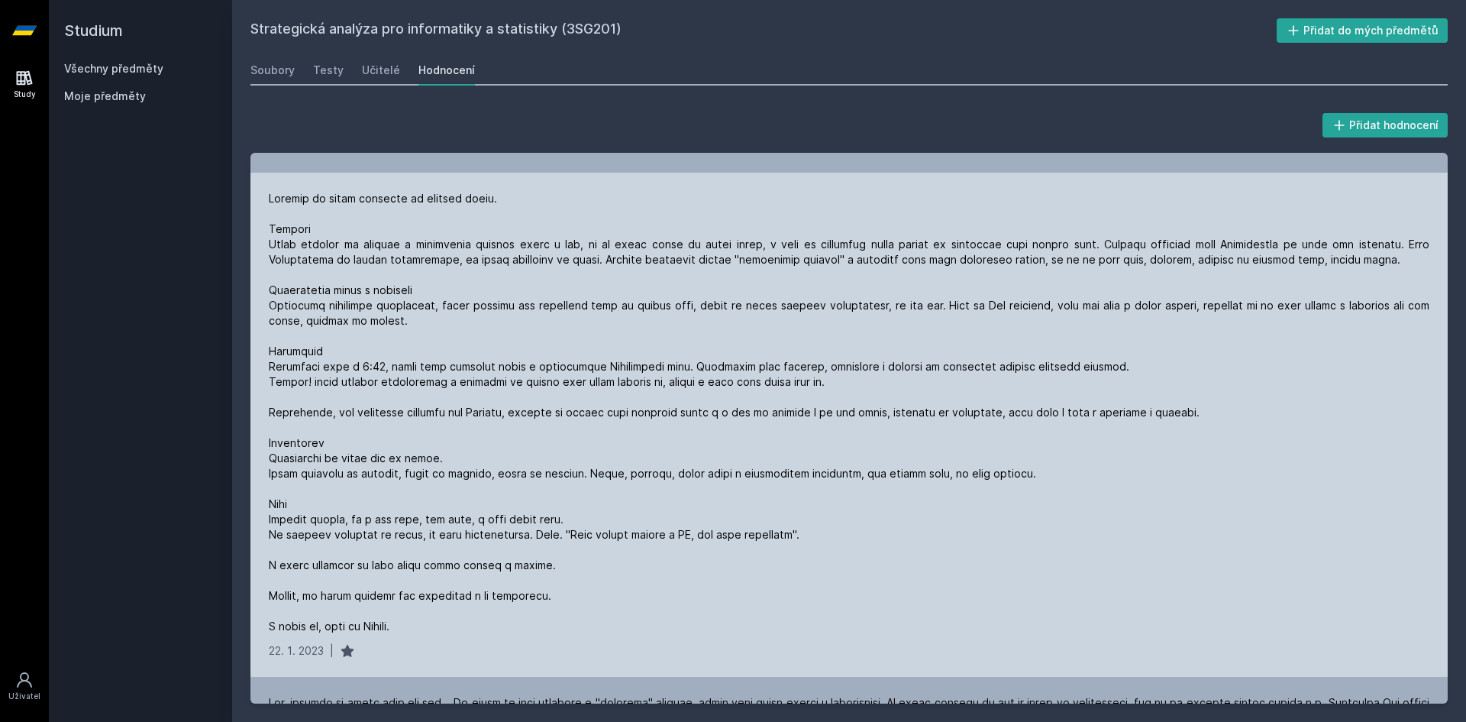
scroll to position [1375, 0]
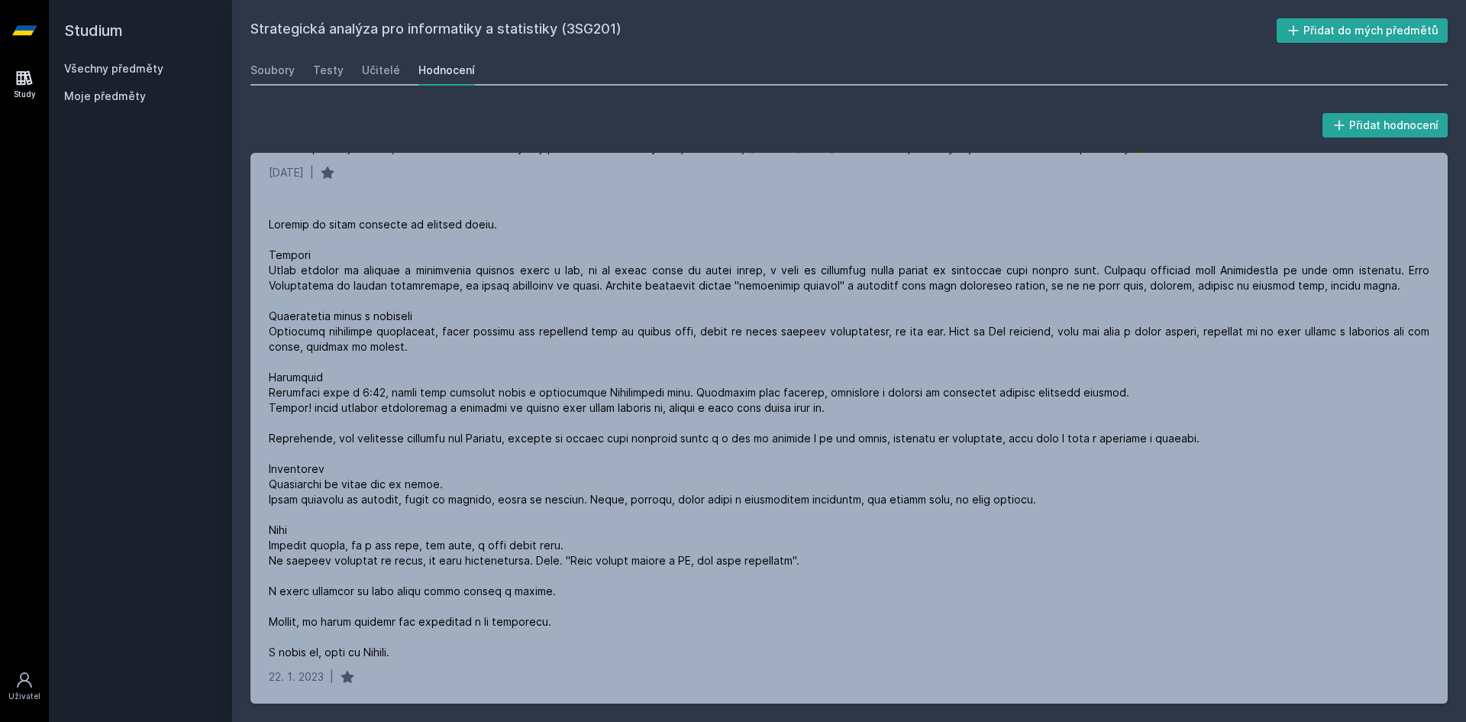
click at [96, 37] on h2 "Studium" at bounding box center [140, 30] width 153 height 61
click at [129, 57] on h2 "Studium" at bounding box center [140, 30] width 153 height 61
click at [129, 64] on link "Všechny předměty" at bounding box center [113, 68] width 99 height 13
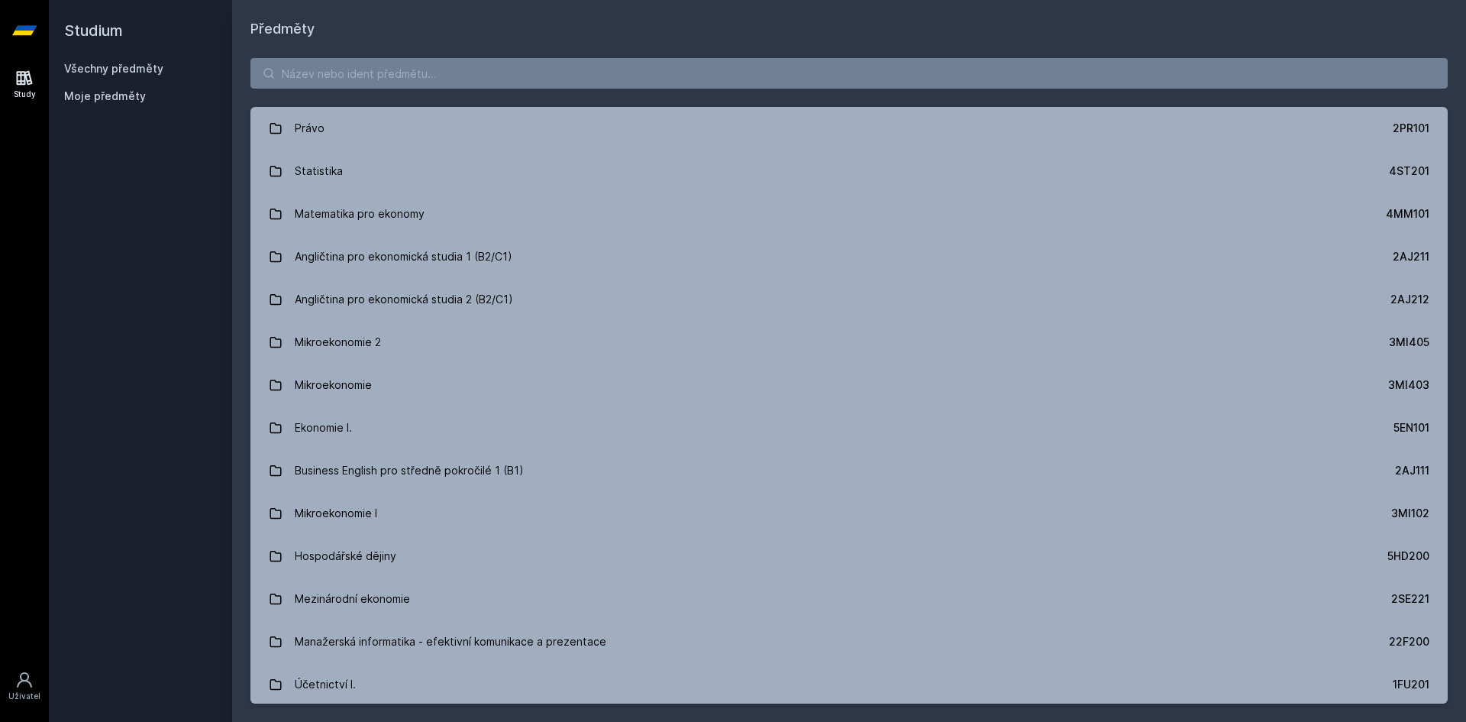
click at [375, 45] on div "Právo 2PR101 Statistika 4ST201 Matematika pro ekonomy 4MM101 Angličtina pro eko…" at bounding box center [849, 381] width 1234 height 682
click at [377, 63] on input "search" at bounding box center [850, 73] width 1198 height 31
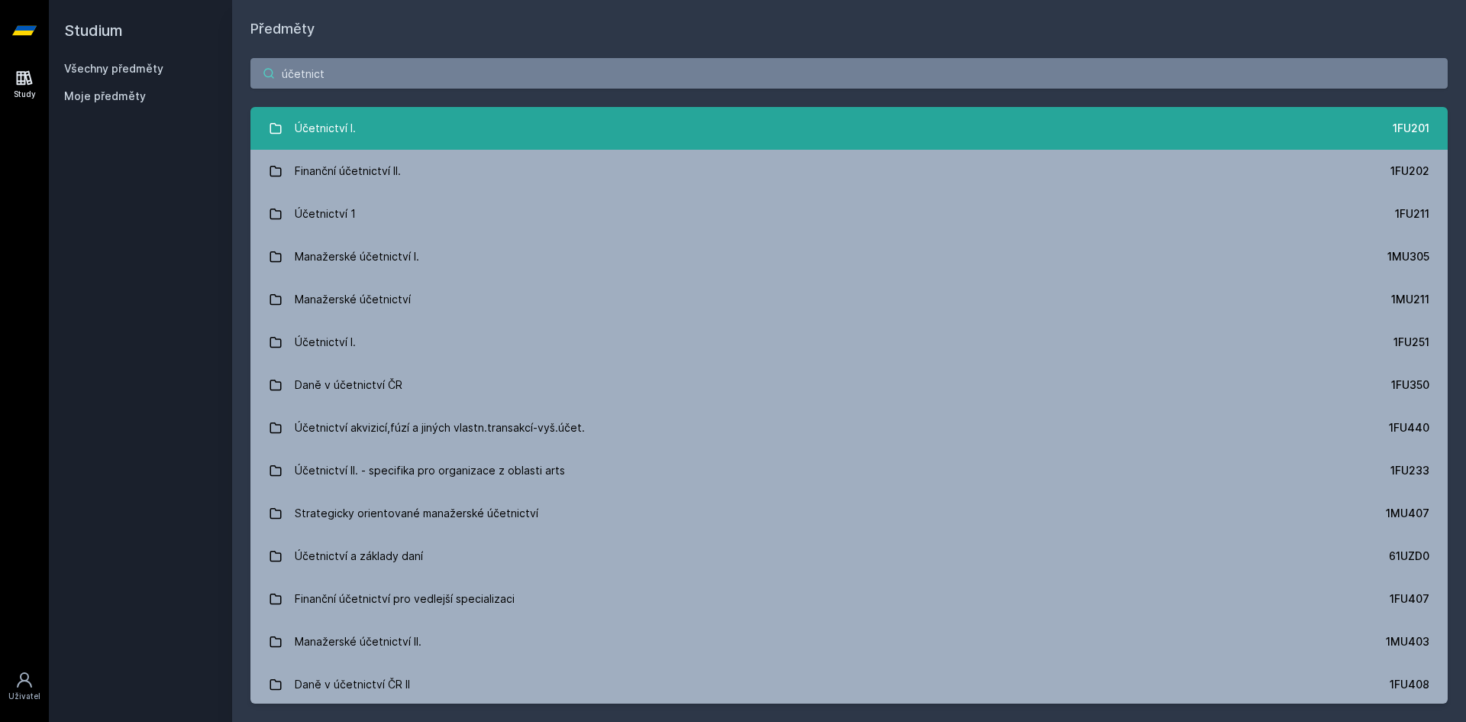
type input "účetnict"
click at [334, 116] on div "Účetnictví I." at bounding box center [325, 128] width 61 height 31
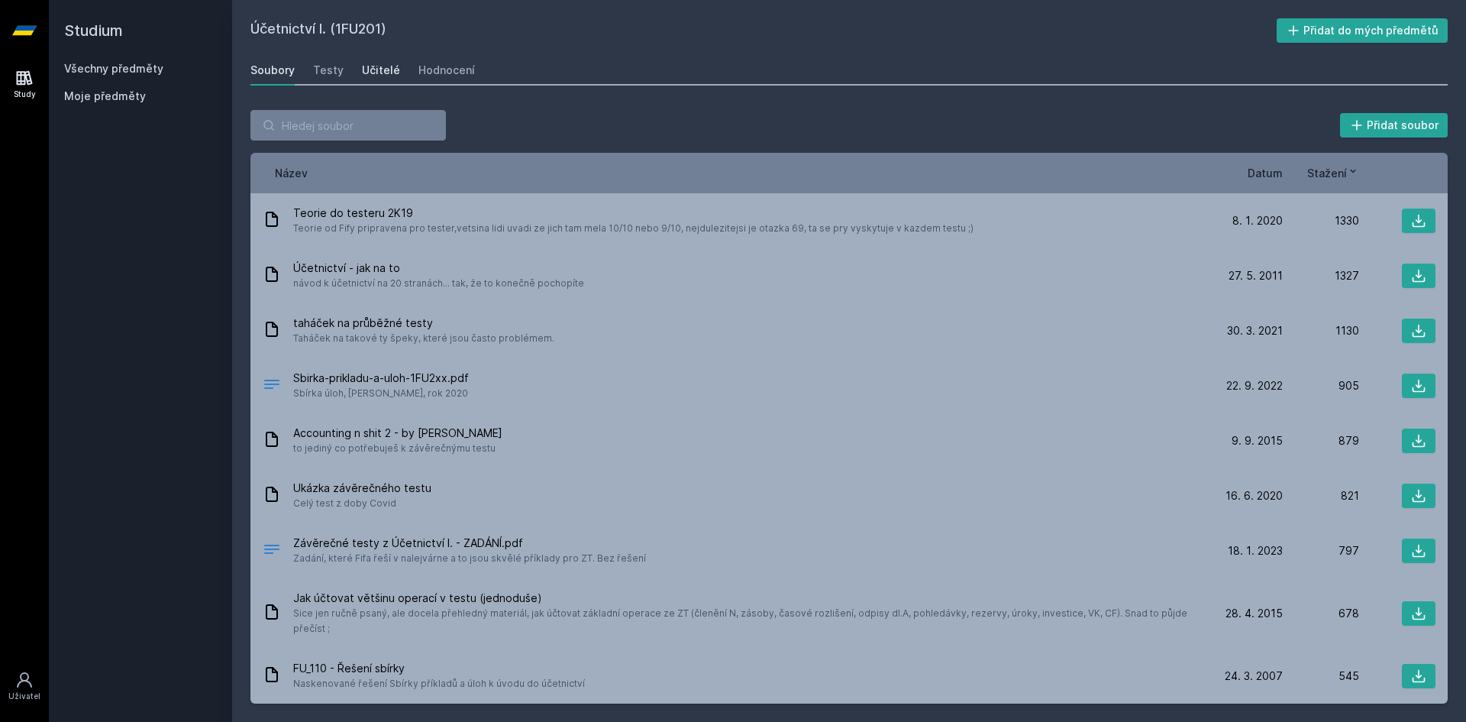
click at [373, 76] on div "Učitelé" at bounding box center [381, 70] width 38 height 15
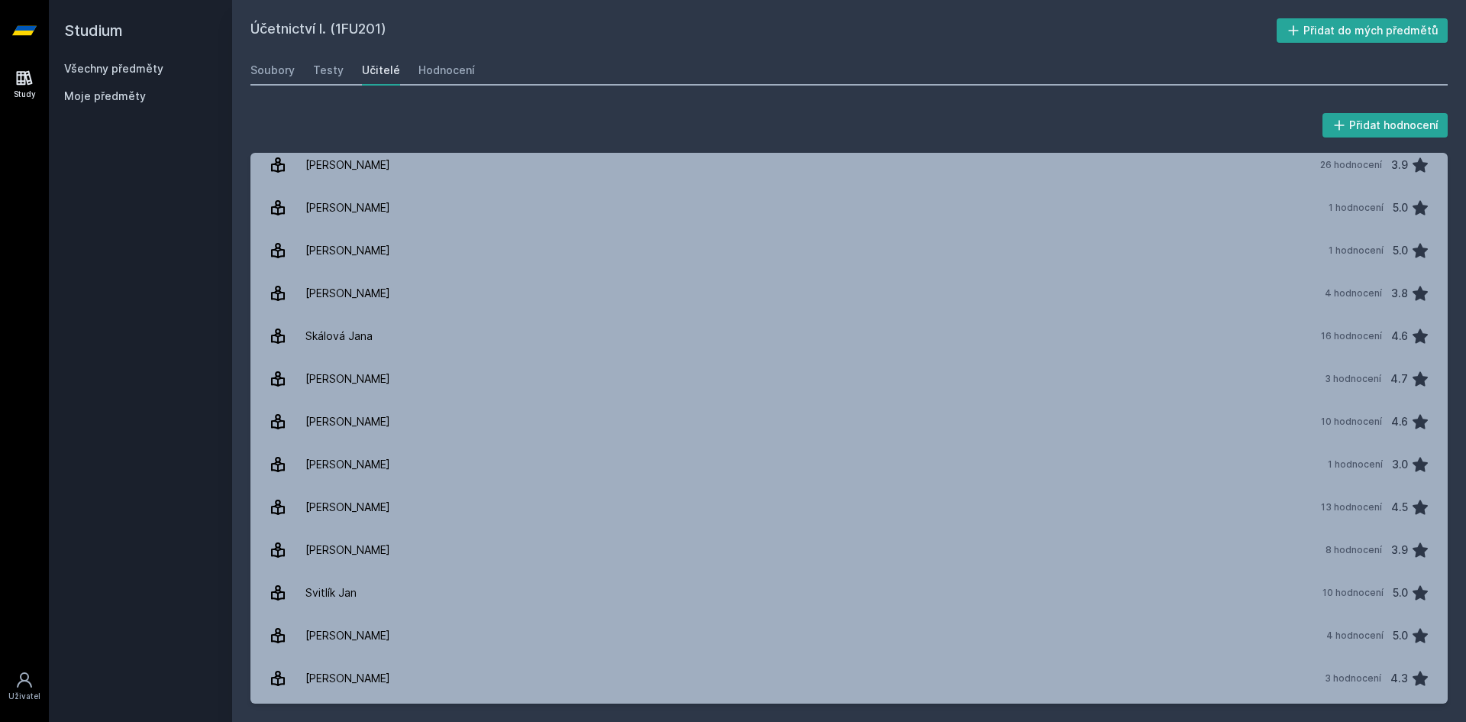
scroll to position [1884, 0]
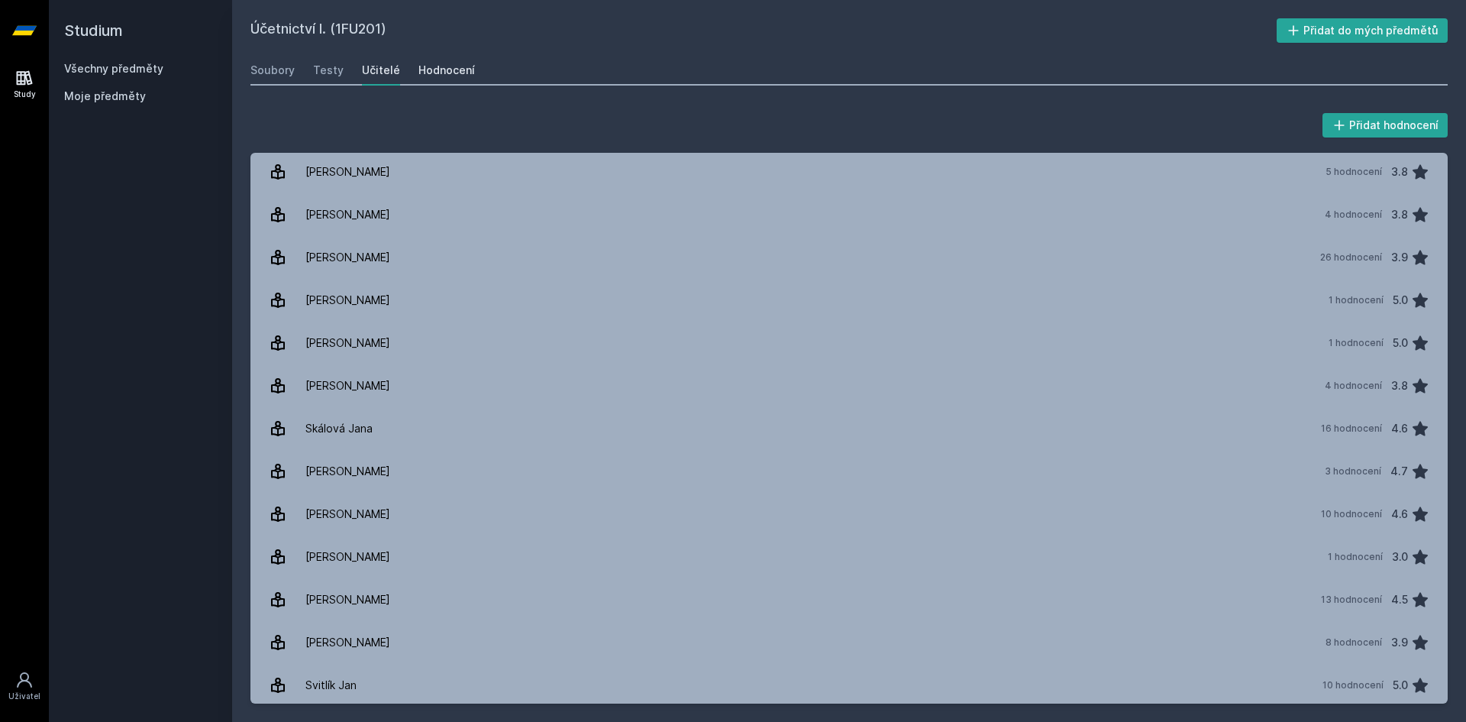
click at [461, 70] on div "Hodnocení" at bounding box center [447, 70] width 57 height 15
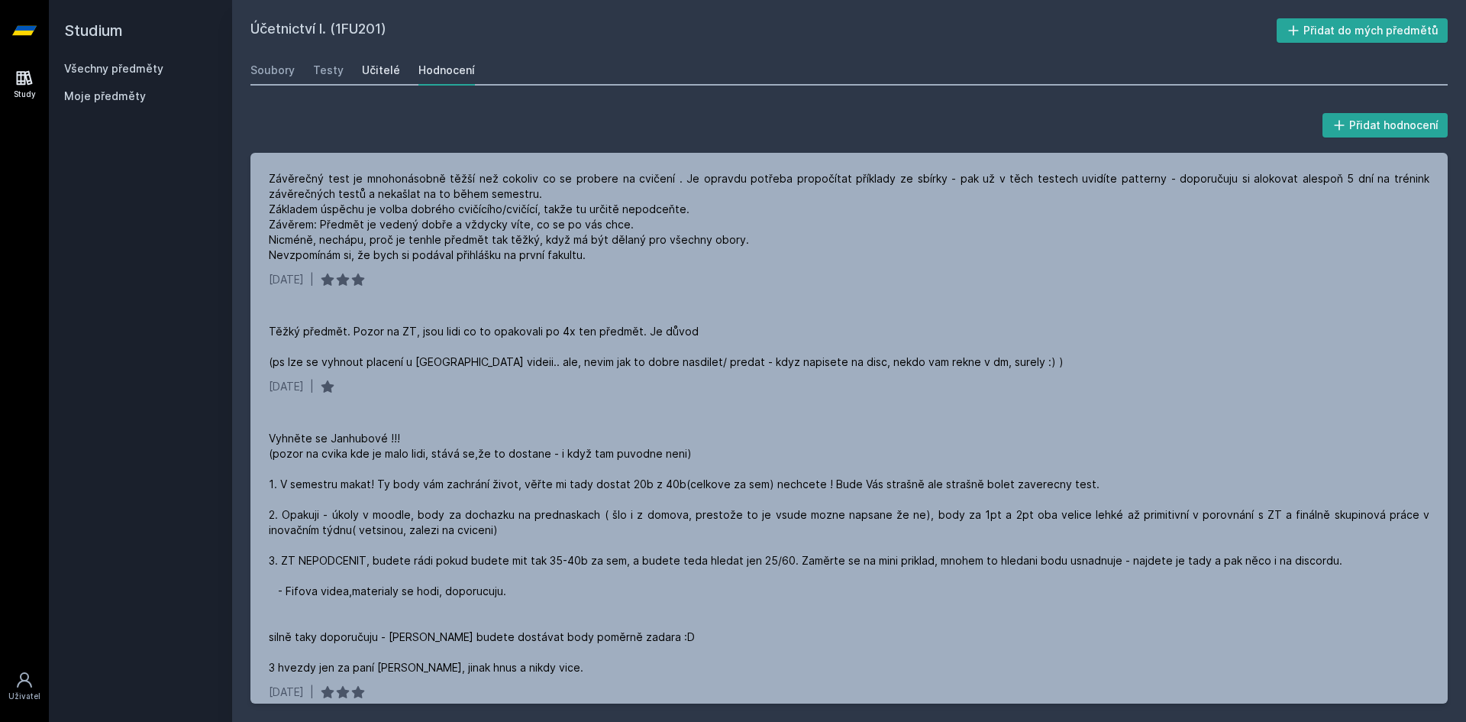
click at [376, 73] on div "Učitelé" at bounding box center [381, 70] width 38 height 15
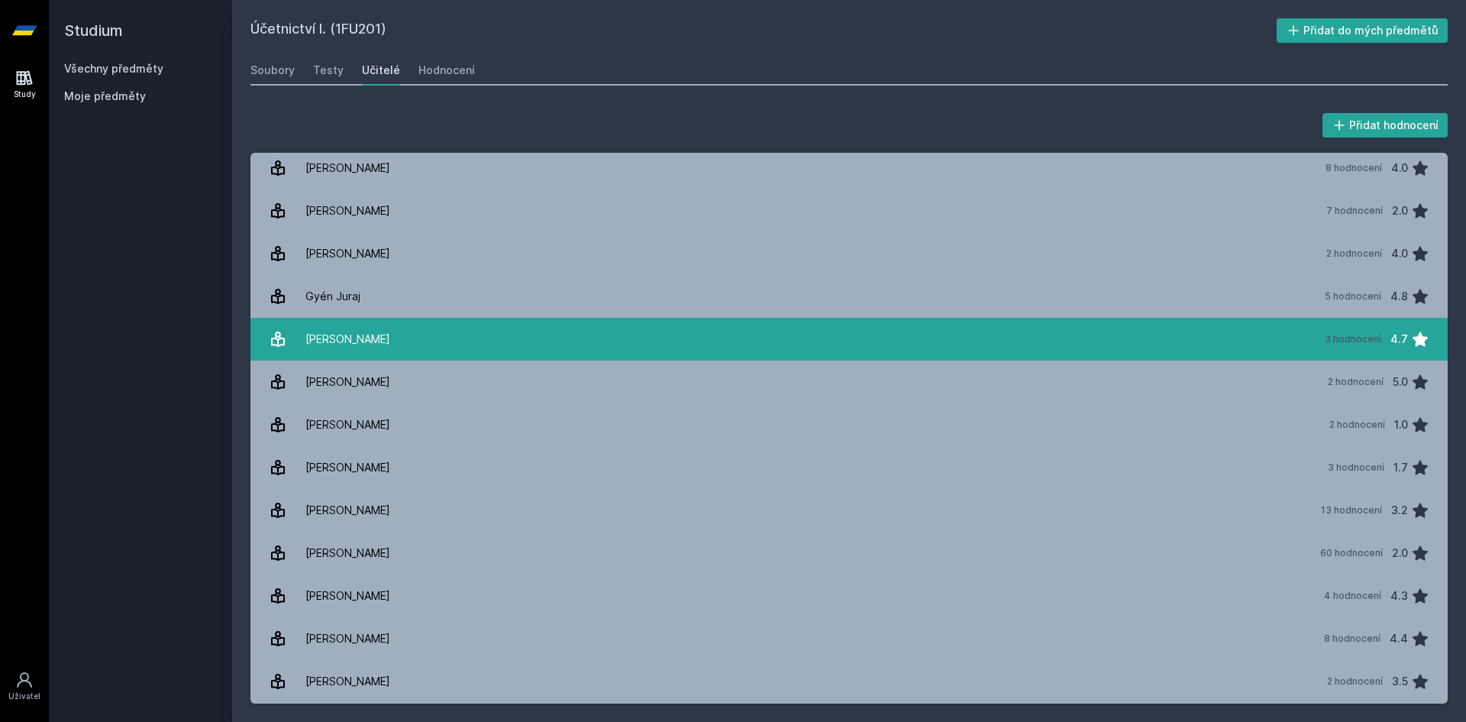
scroll to position [458, 0]
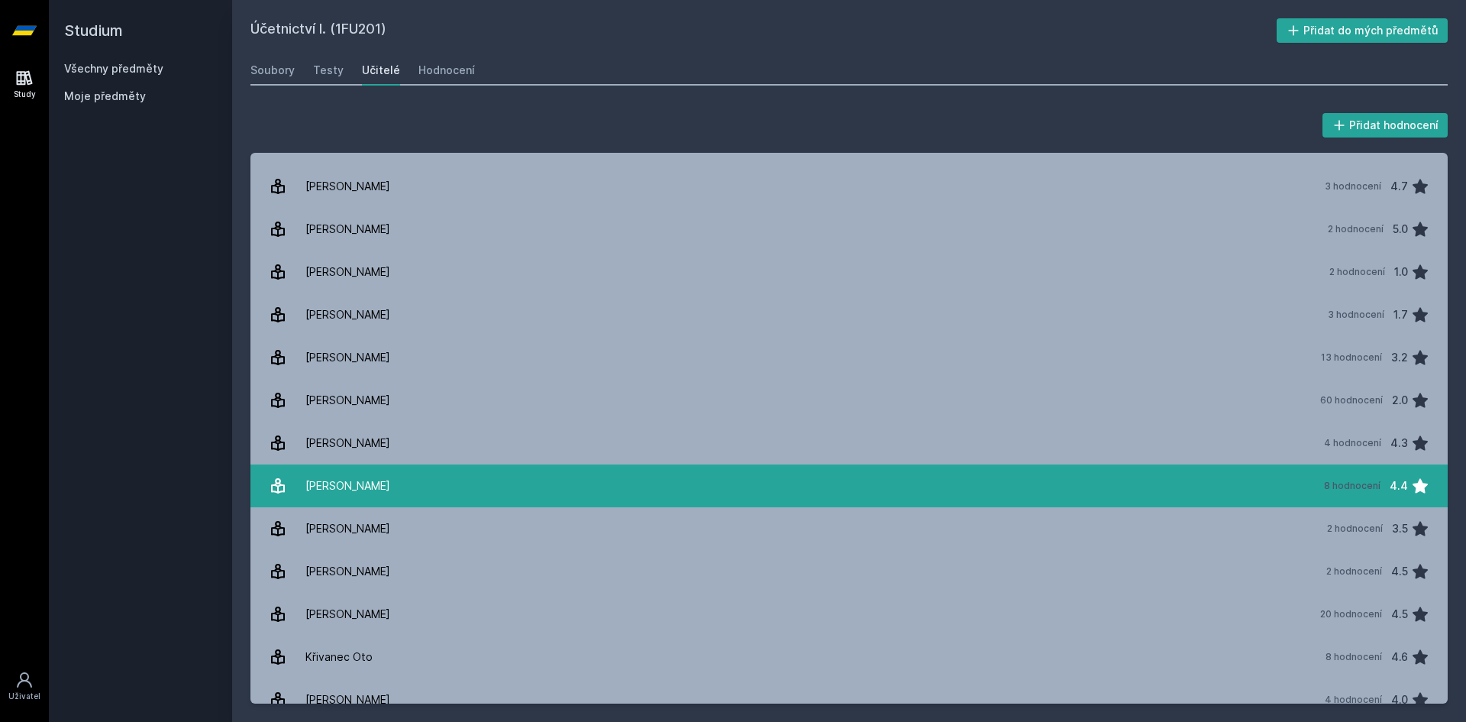
click at [377, 480] on link "[PERSON_NAME] 8 hodnocení 4.4" at bounding box center [850, 485] width 1198 height 43
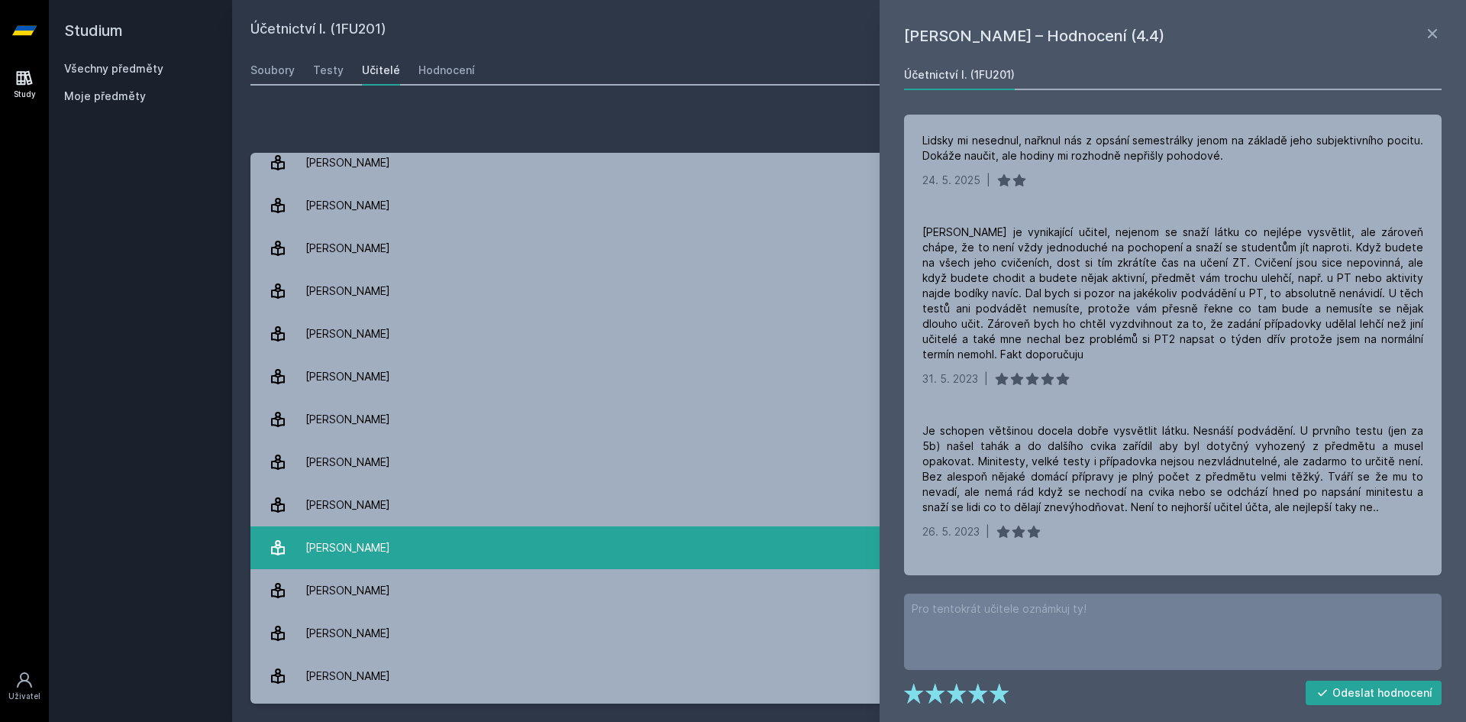
scroll to position [2572, 0]
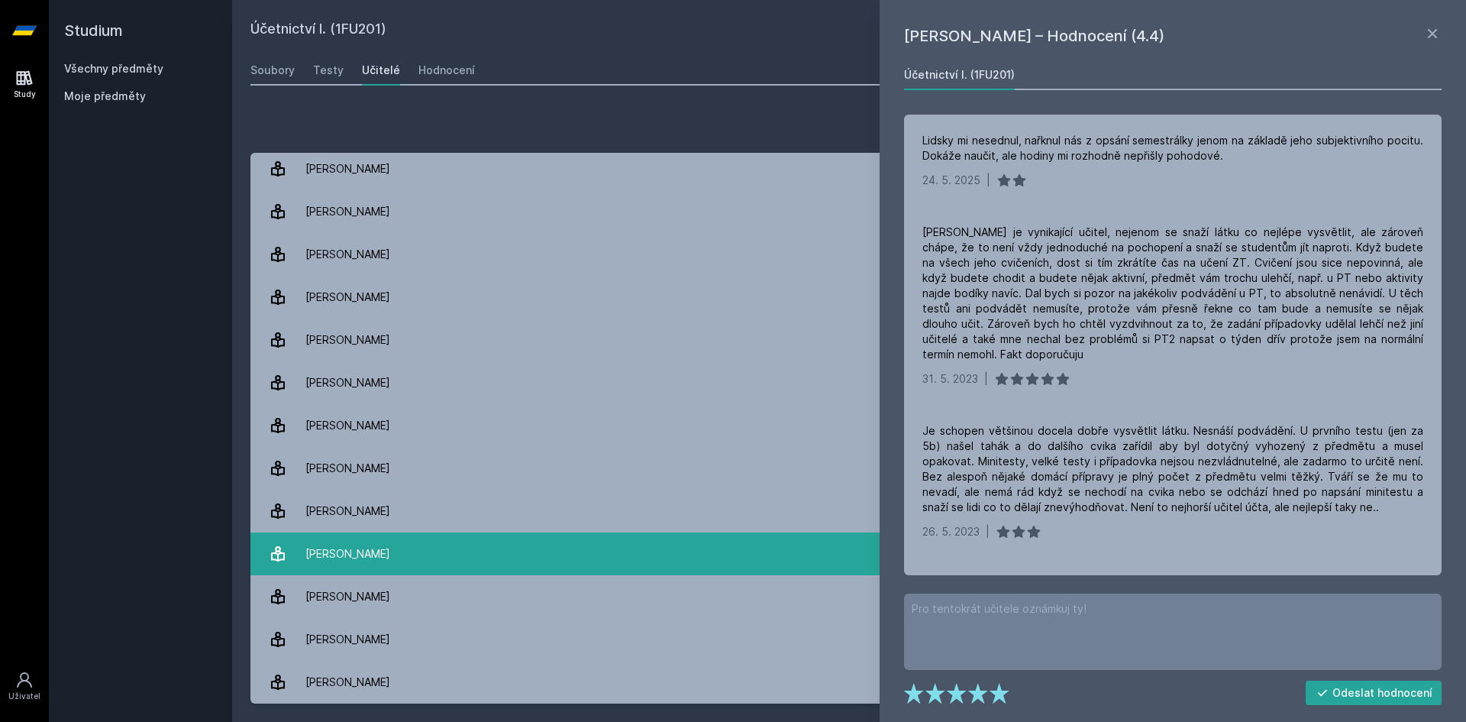
click at [399, 561] on link "[PERSON_NAME] 14 hodnocení 1.6" at bounding box center [850, 553] width 1198 height 43
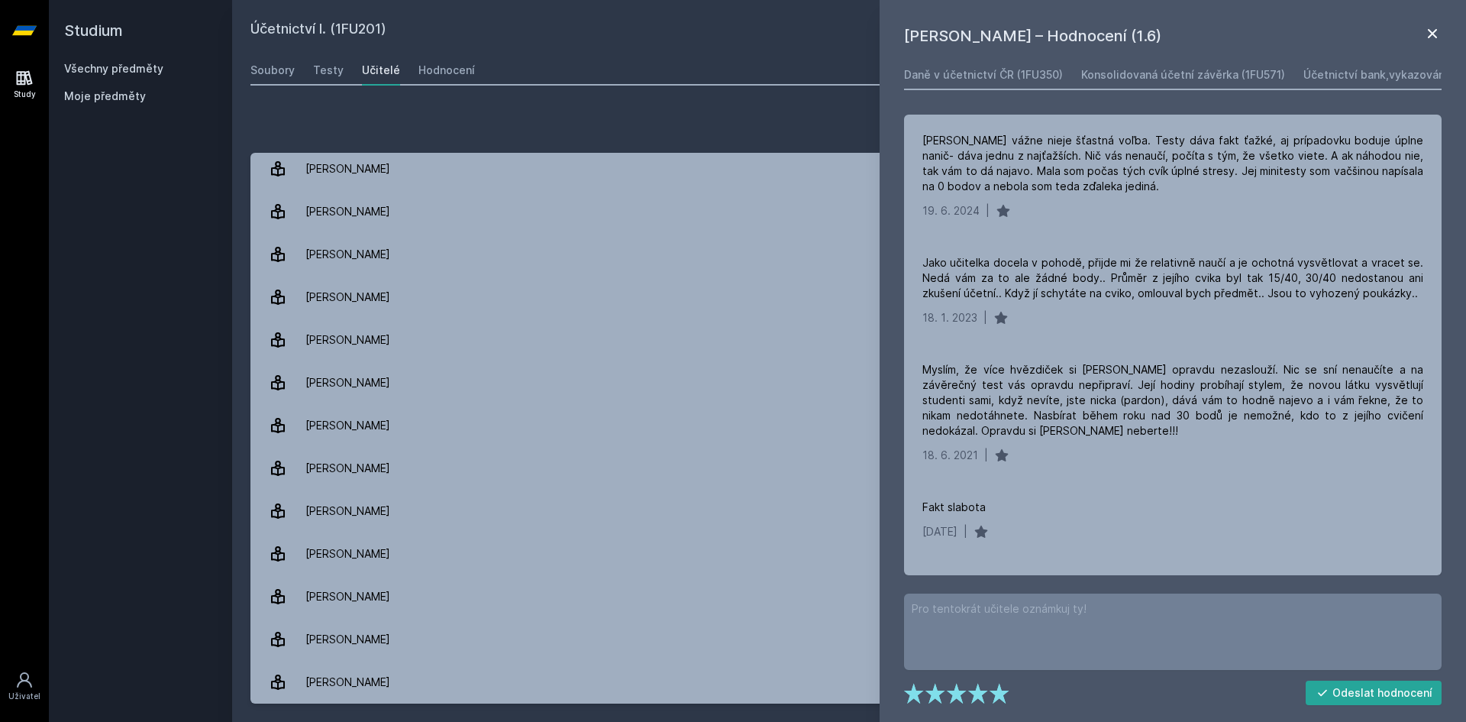
click at [1440, 30] on icon at bounding box center [1433, 33] width 18 height 18
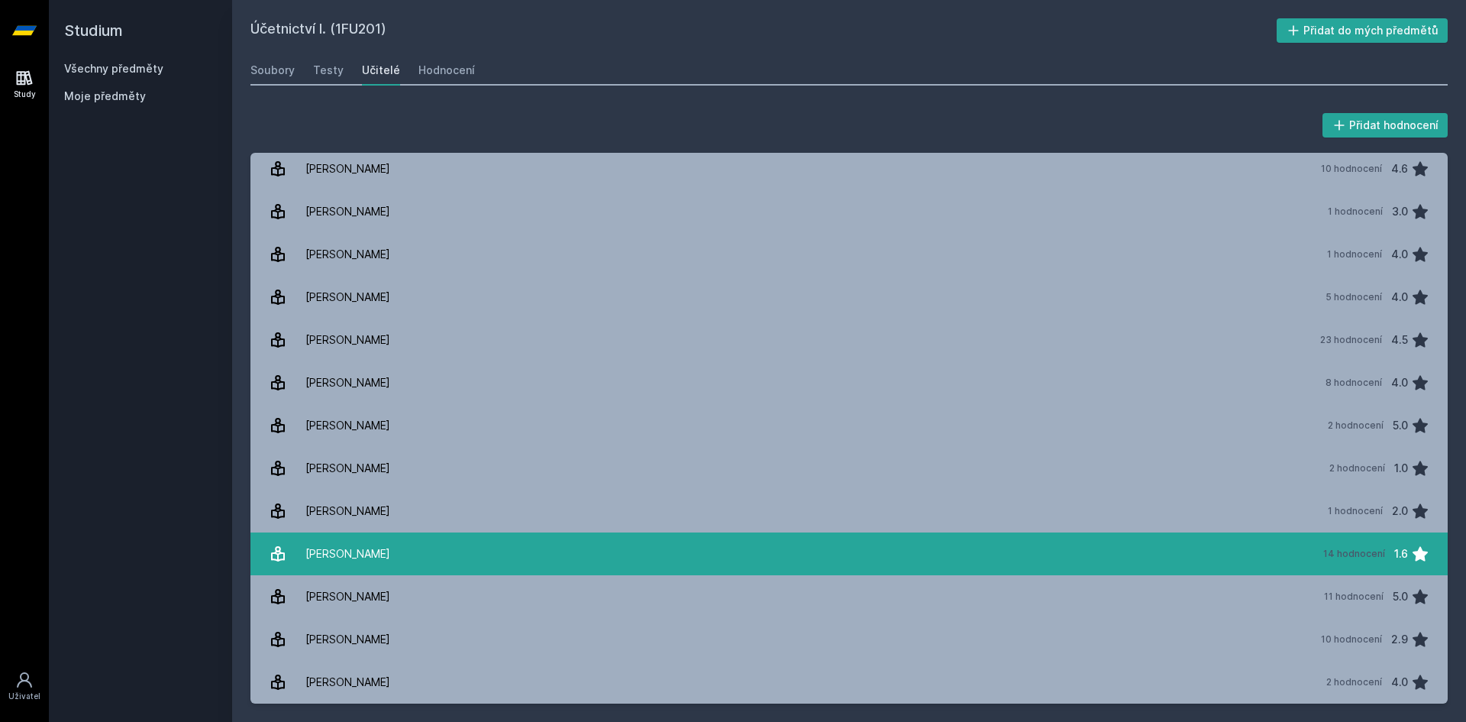
click at [509, 535] on link "[PERSON_NAME] 14 hodnocení 1.6" at bounding box center [850, 553] width 1198 height 43
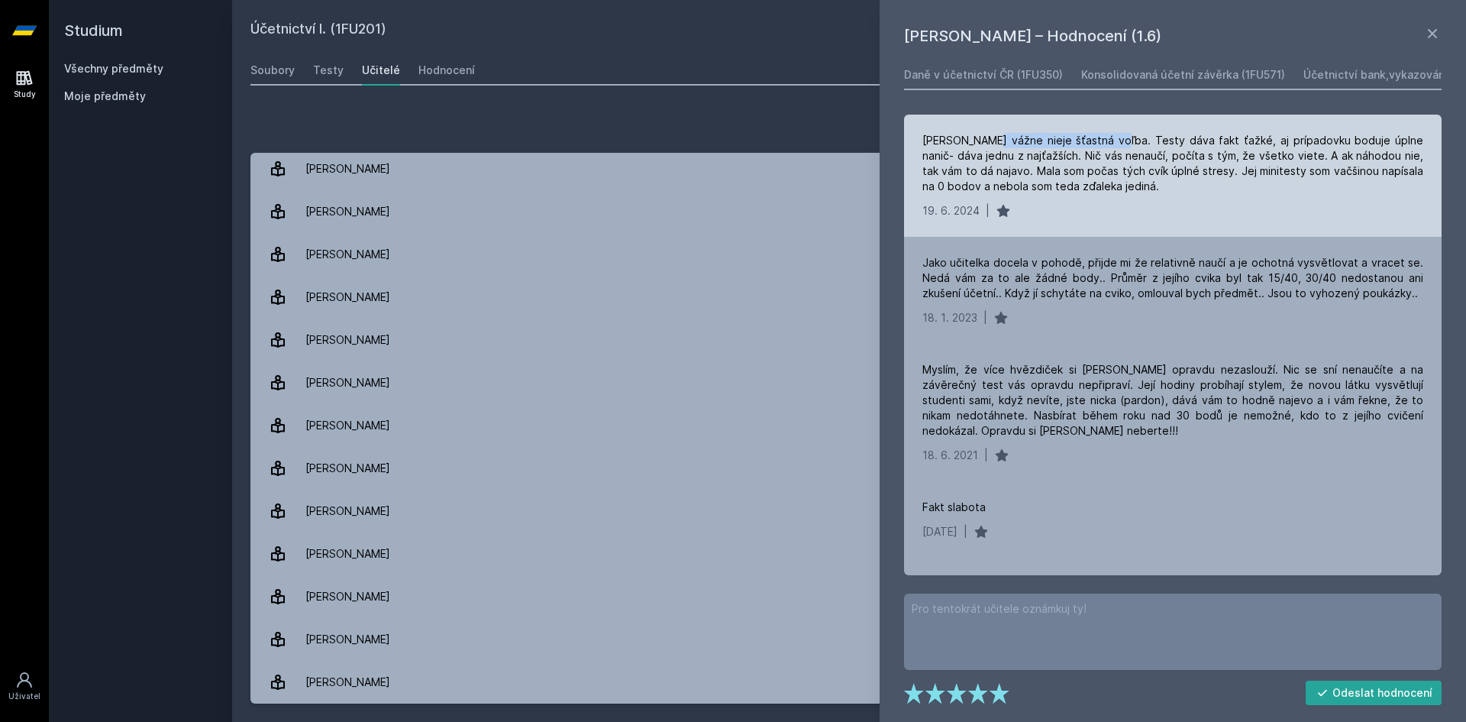
drag, startPoint x: 991, startPoint y: 141, endPoint x: 1111, endPoint y: 146, distance: 120.8
click at [1111, 146] on div "[PERSON_NAME] vážne nieje šťastná voľba. Testy dáva fakt ťažké, aj prípadovku b…" at bounding box center [1173, 163] width 501 height 61
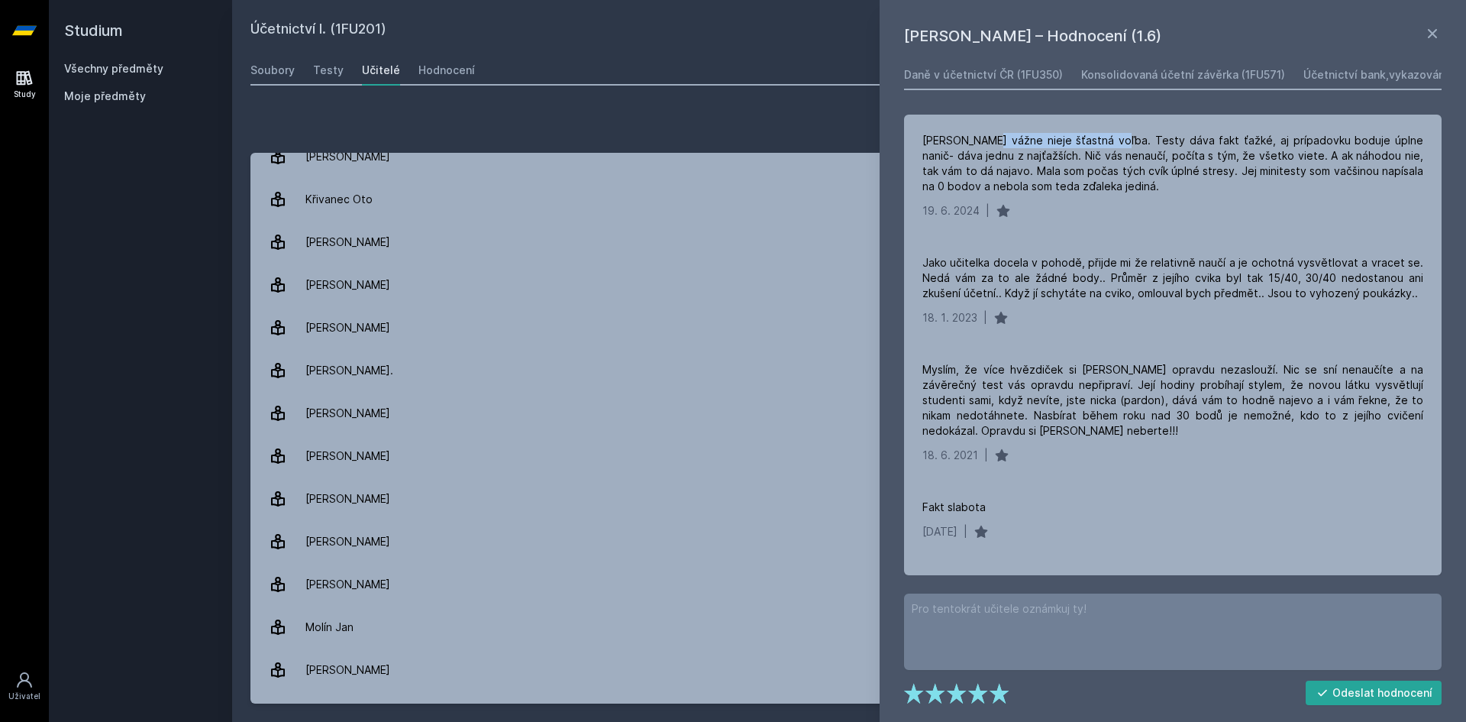
scroll to position [891, 0]
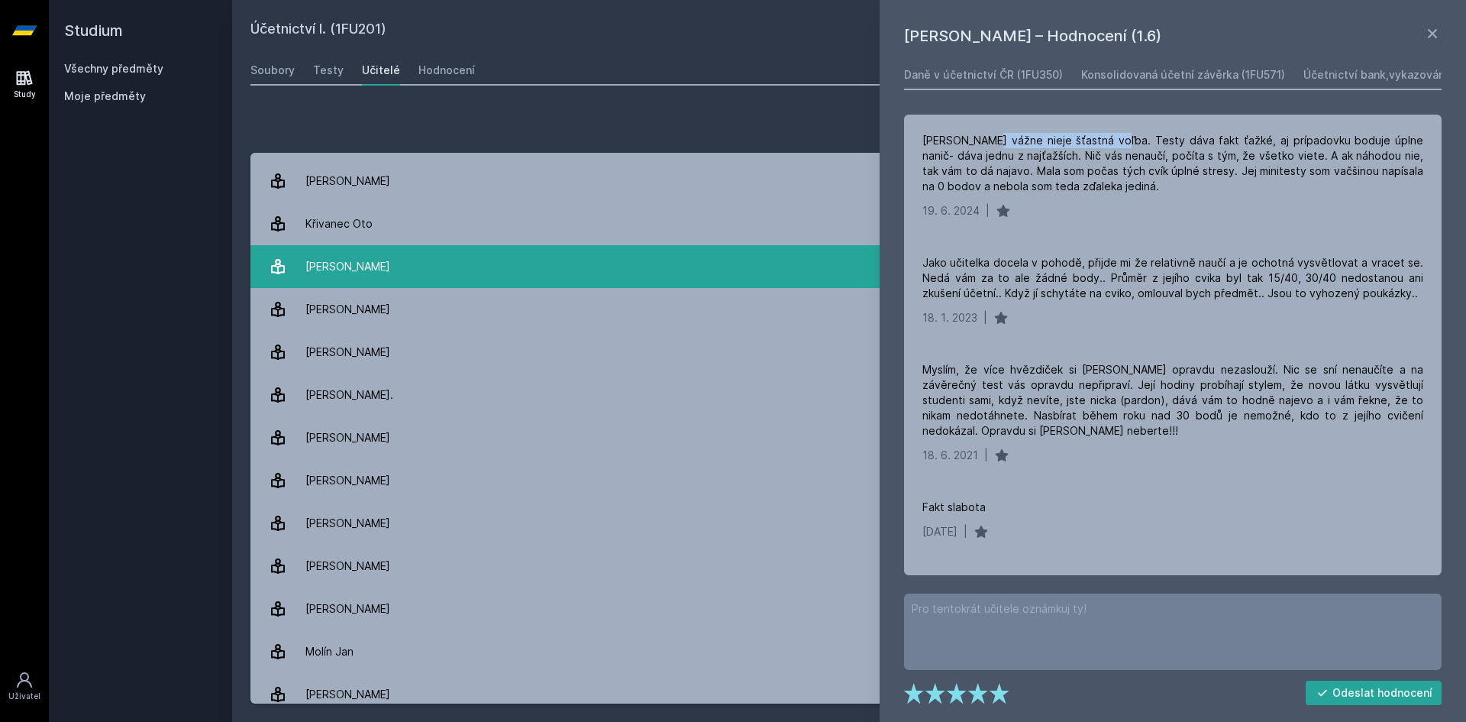
click at [336, 281] on div "[PERSON_NAME]" at bounding box center [348, 266] width 85 height 31
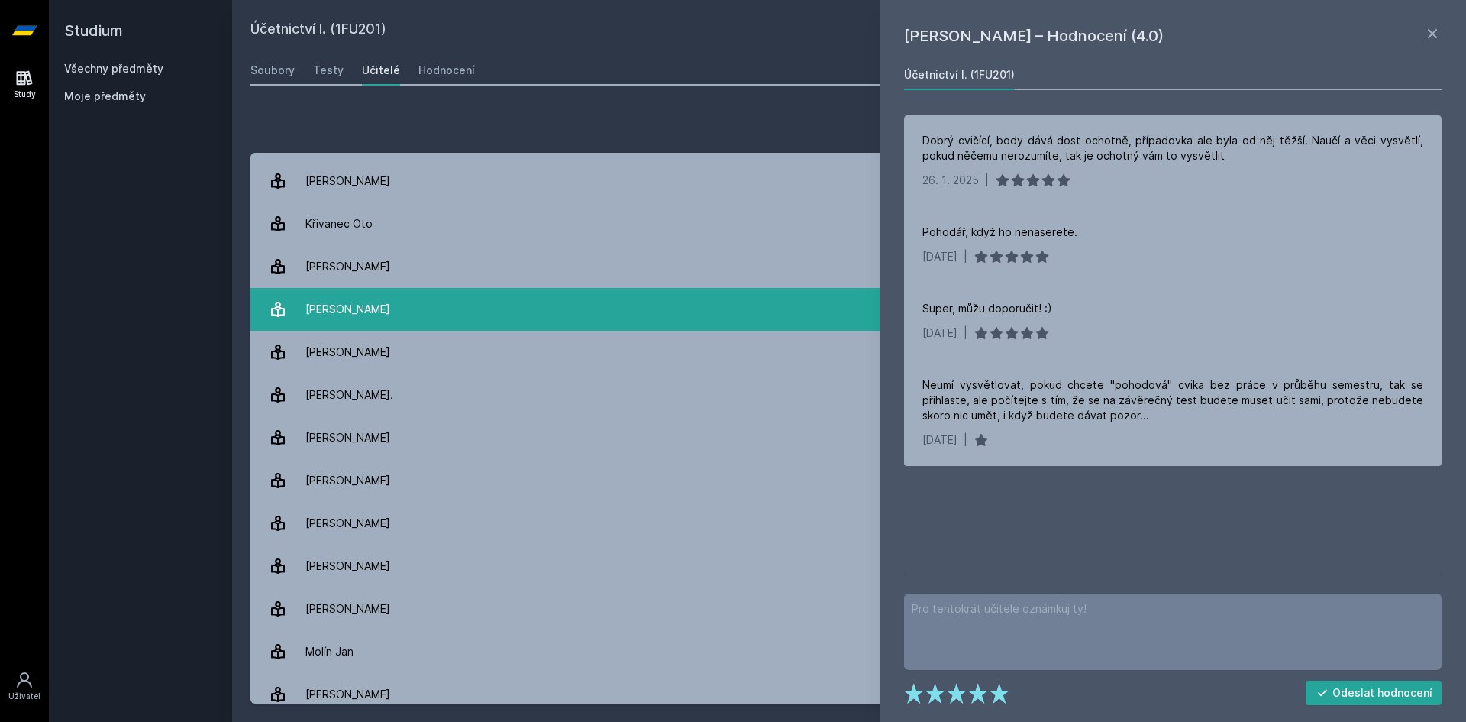
click at [344, 308] on div "[PERSON_NAME]" at bounding box center [348, 309] width 85 height 31
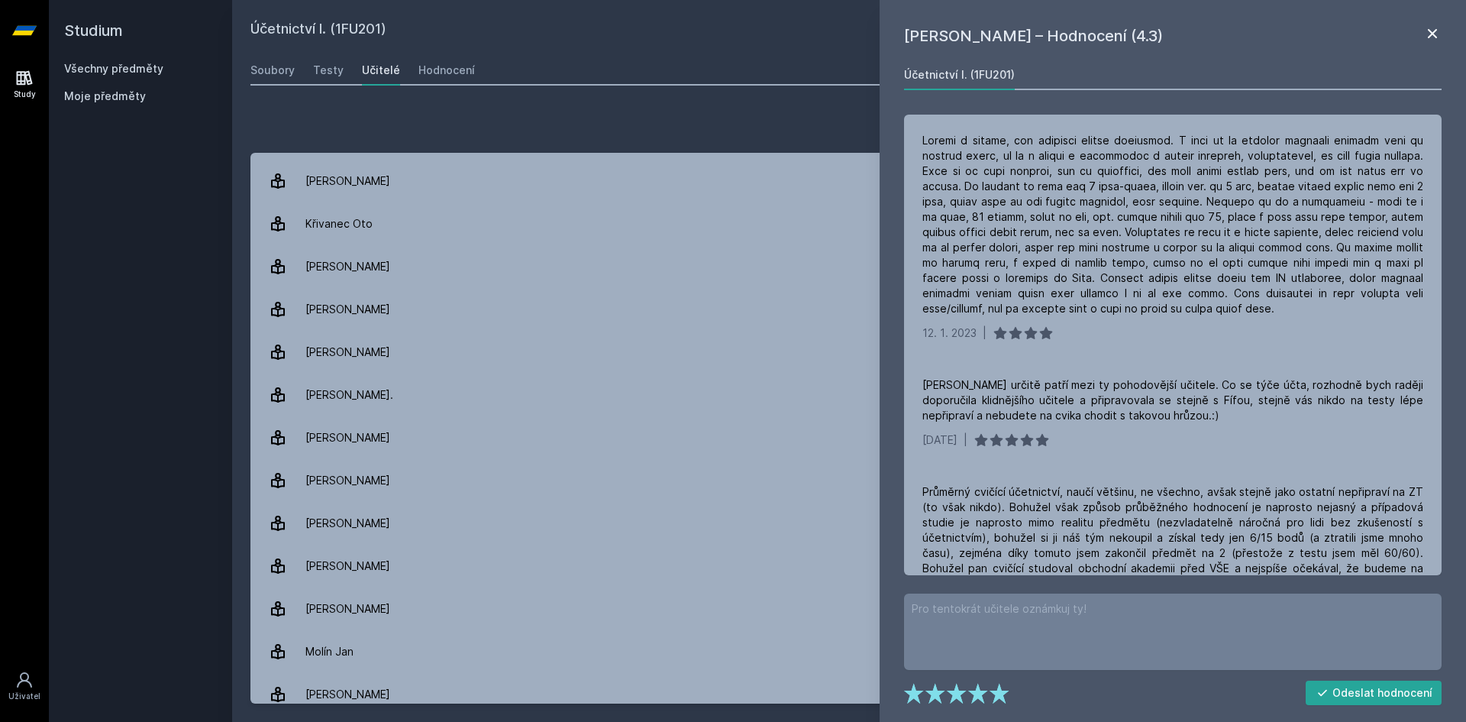
click at [1427, 36] on icon at bounding box center [1433, 33] width 18 height 18
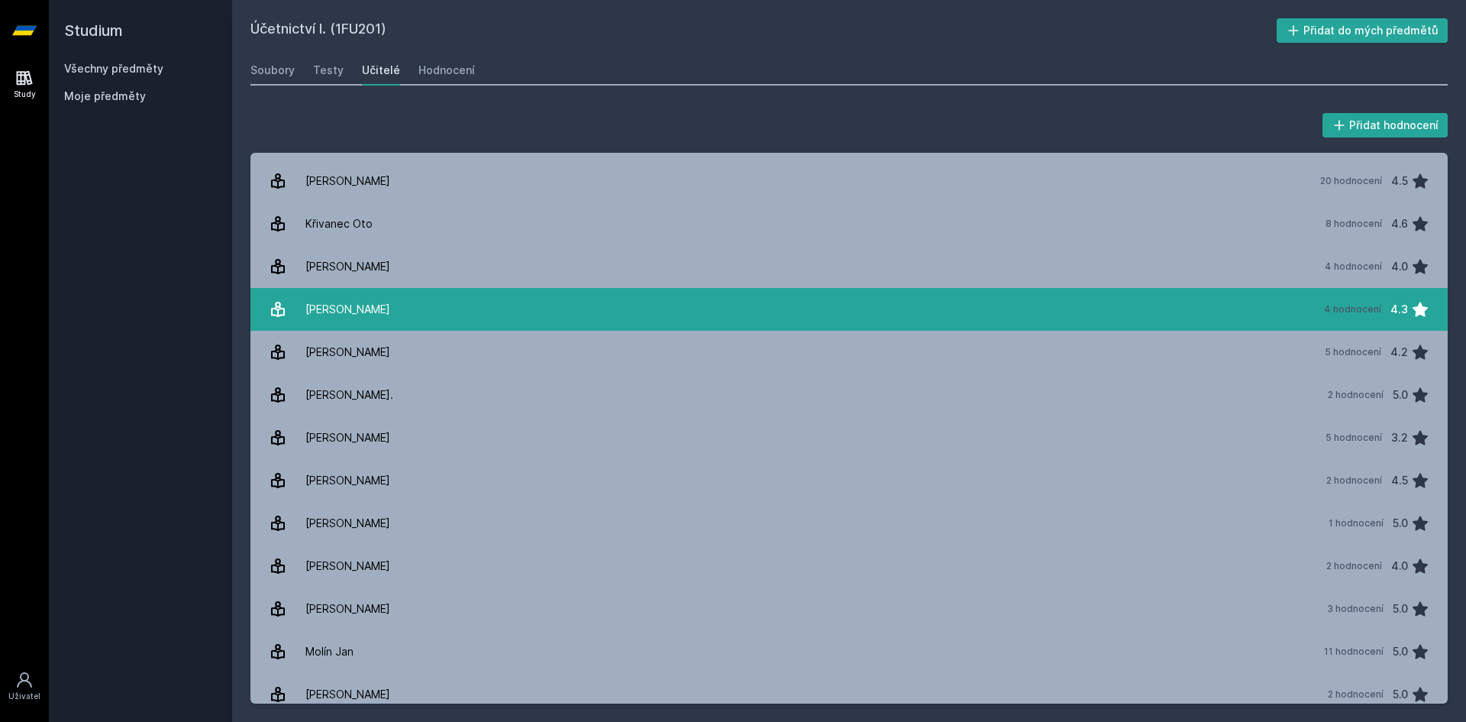
click at [1087, 306] on link "[PERSON_NAME] 4 hodnocení 4.3" at bounding box center [850, 309] width 1198 height 43
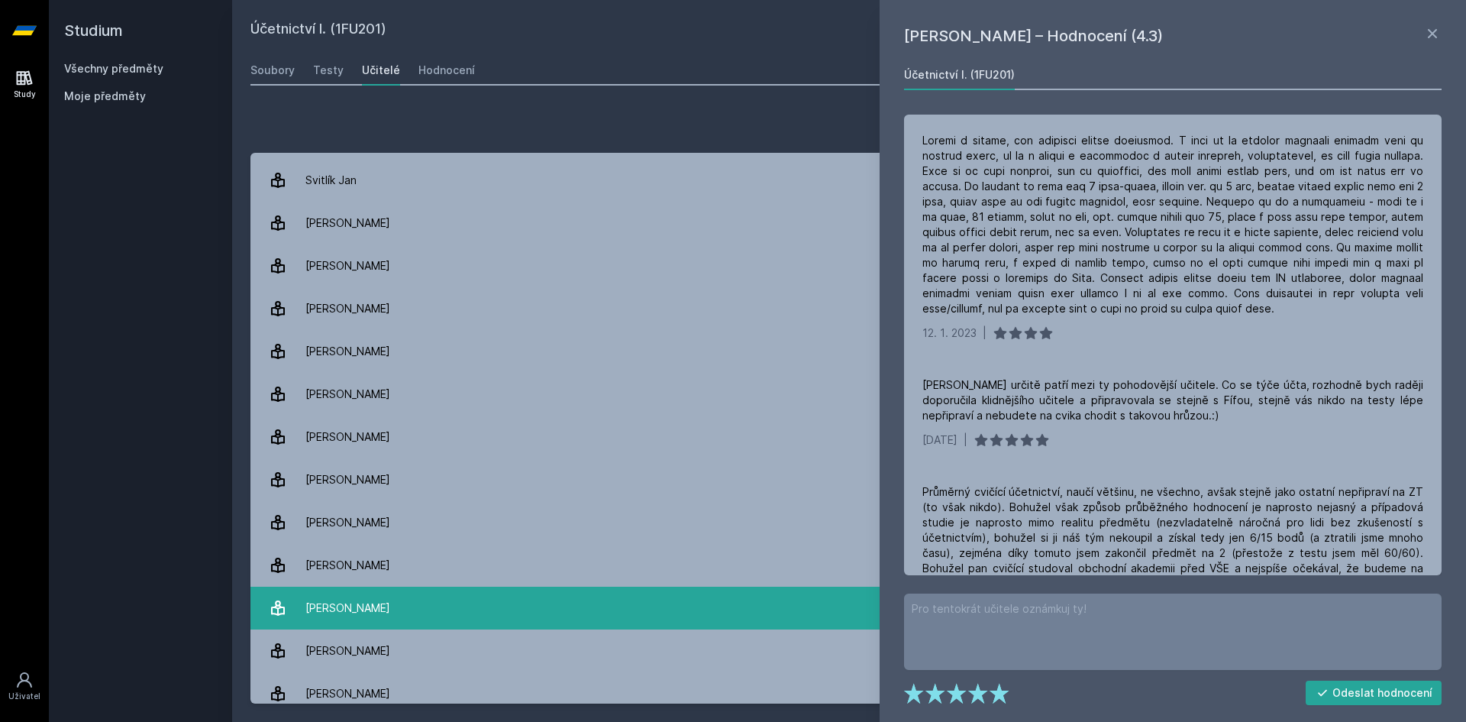
scroll to position [2572, 0]
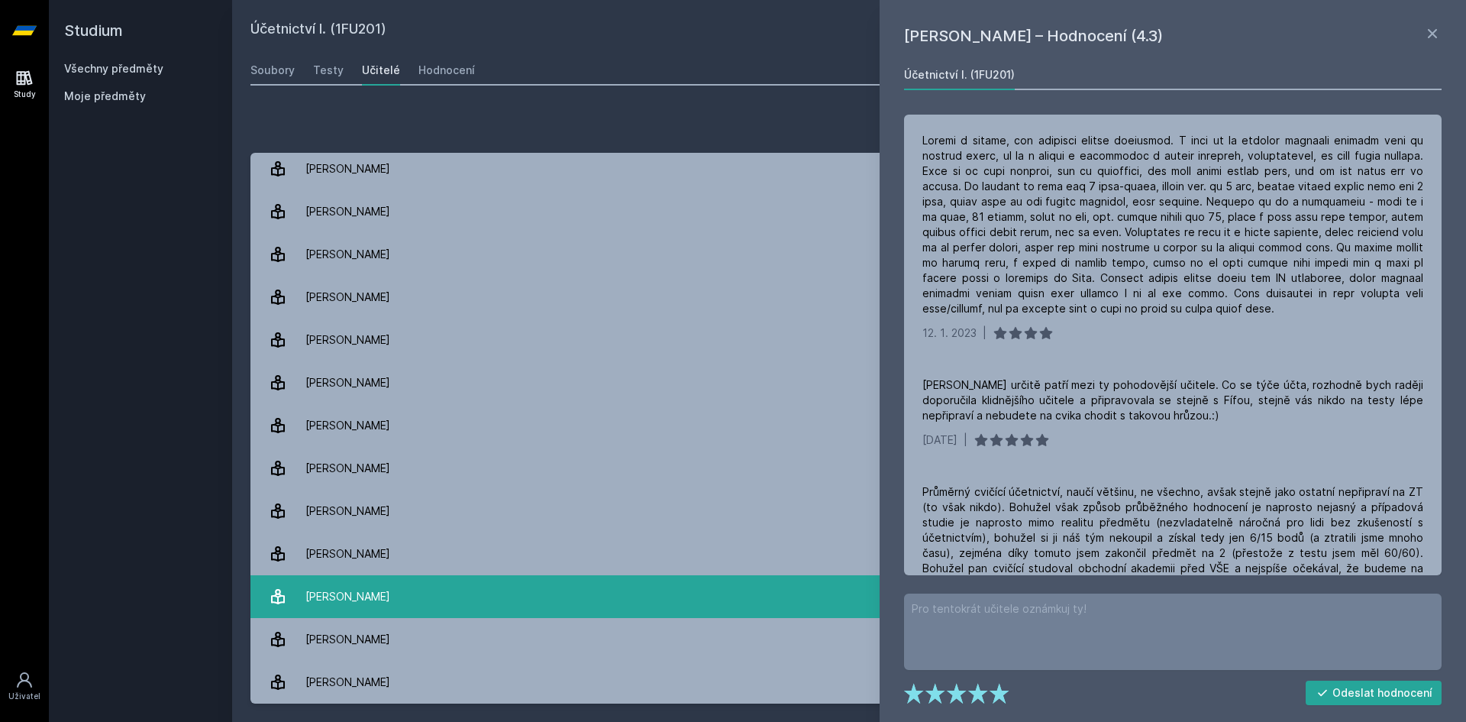
click at [405, 587] on link "[PERSON_NAME] 11 hodnocení 5.0" at bounding box center [850, 596] width 1198 height 43
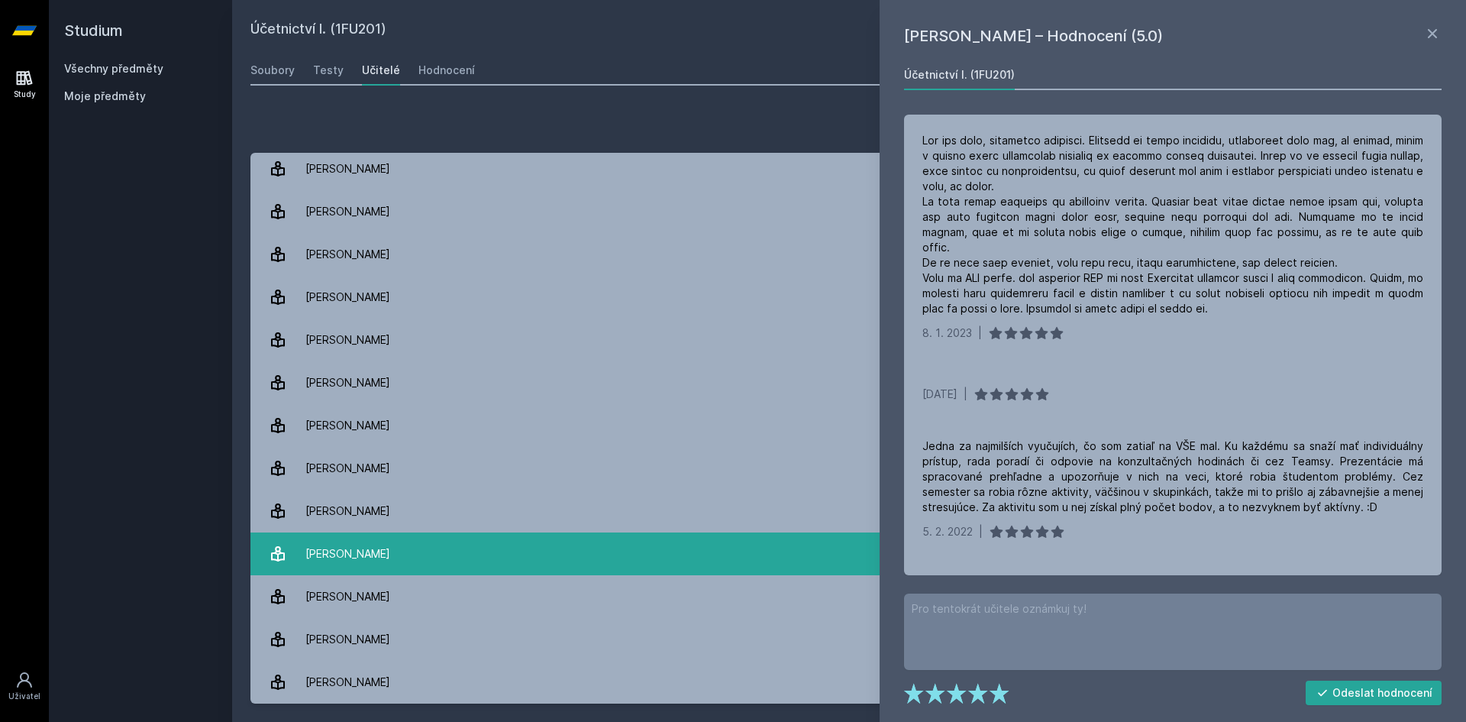
click at [408, 552] on link "[PERSON_NAME] 14 hodnocení 1.6" at bounding box center [850, 553] width 1198 height 43
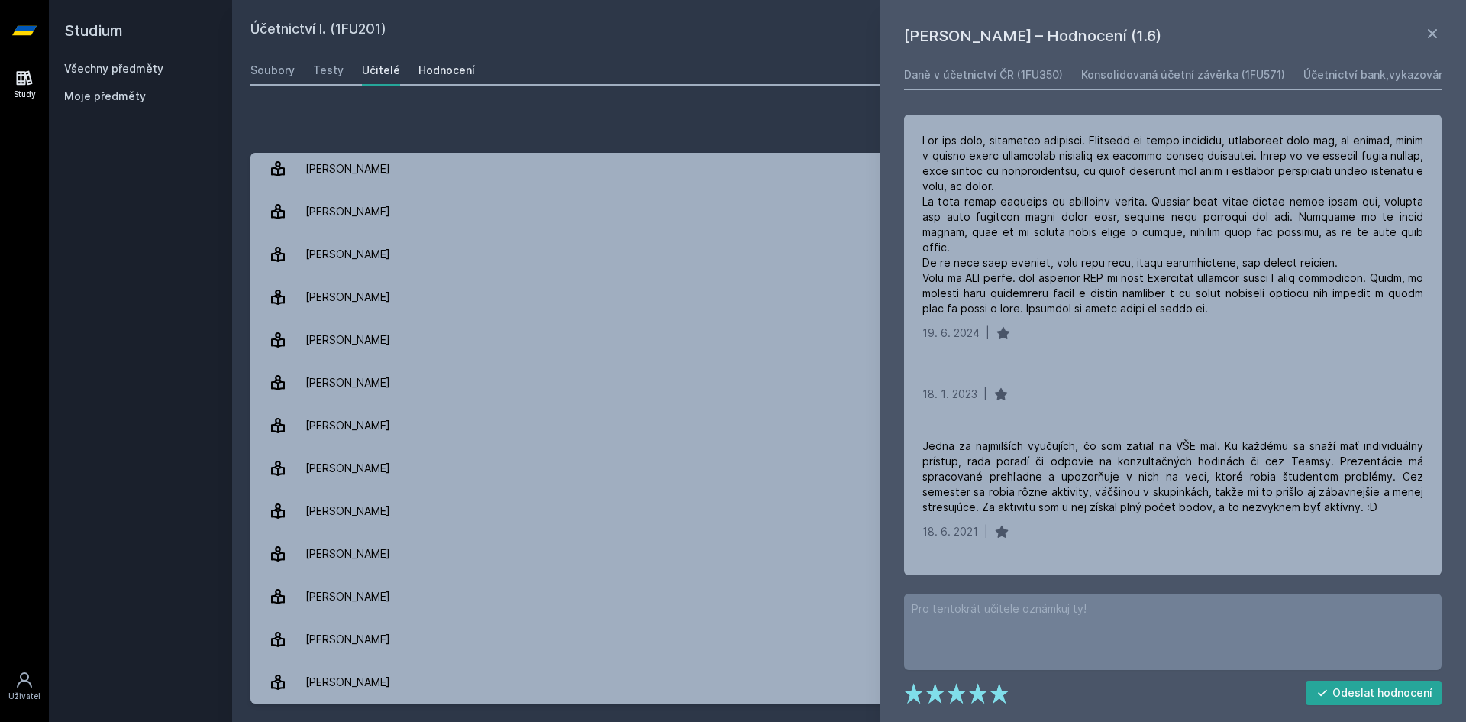
click at [448, 60] on link "Hodnocení" at bounding box center [447, 70] width 57 height 31
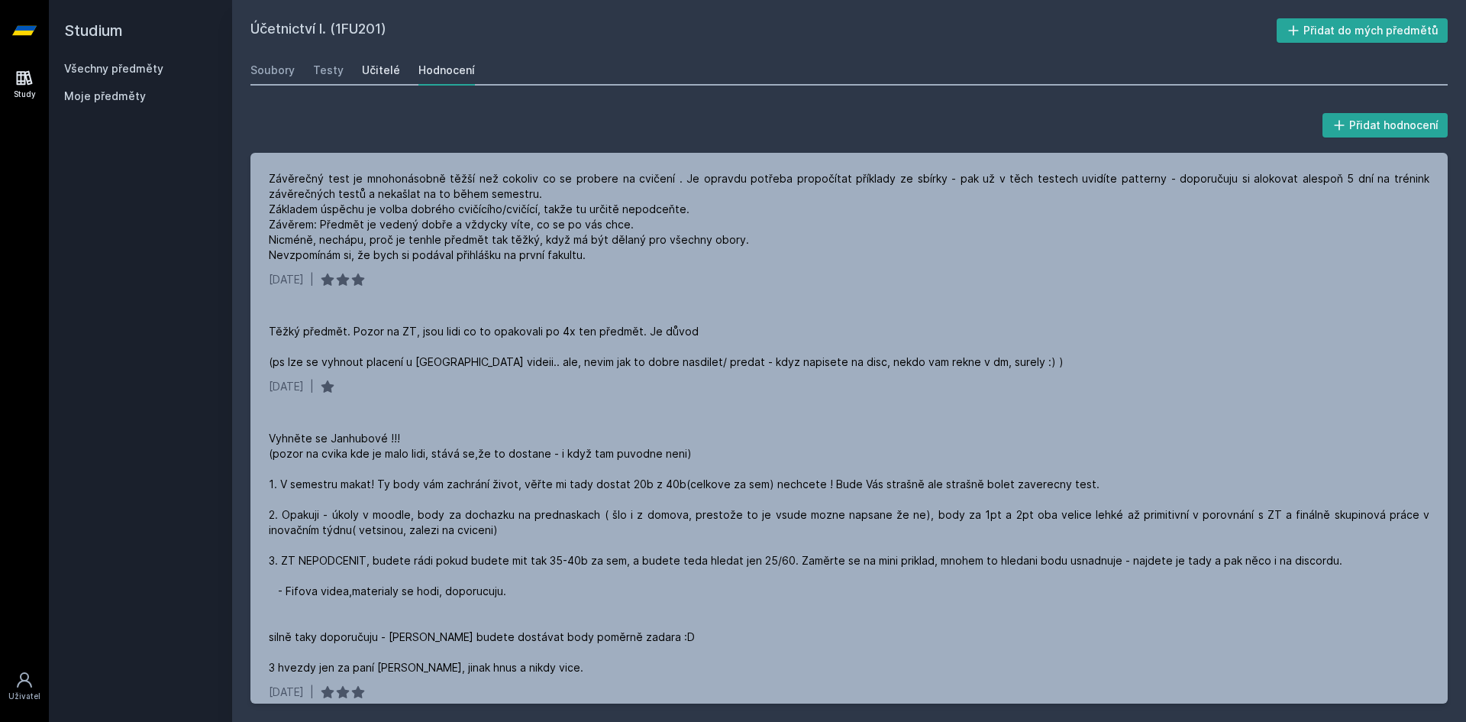
click at [364, 71] on div "Učitelé" at bounding box center [381, 70] width 38 height 15
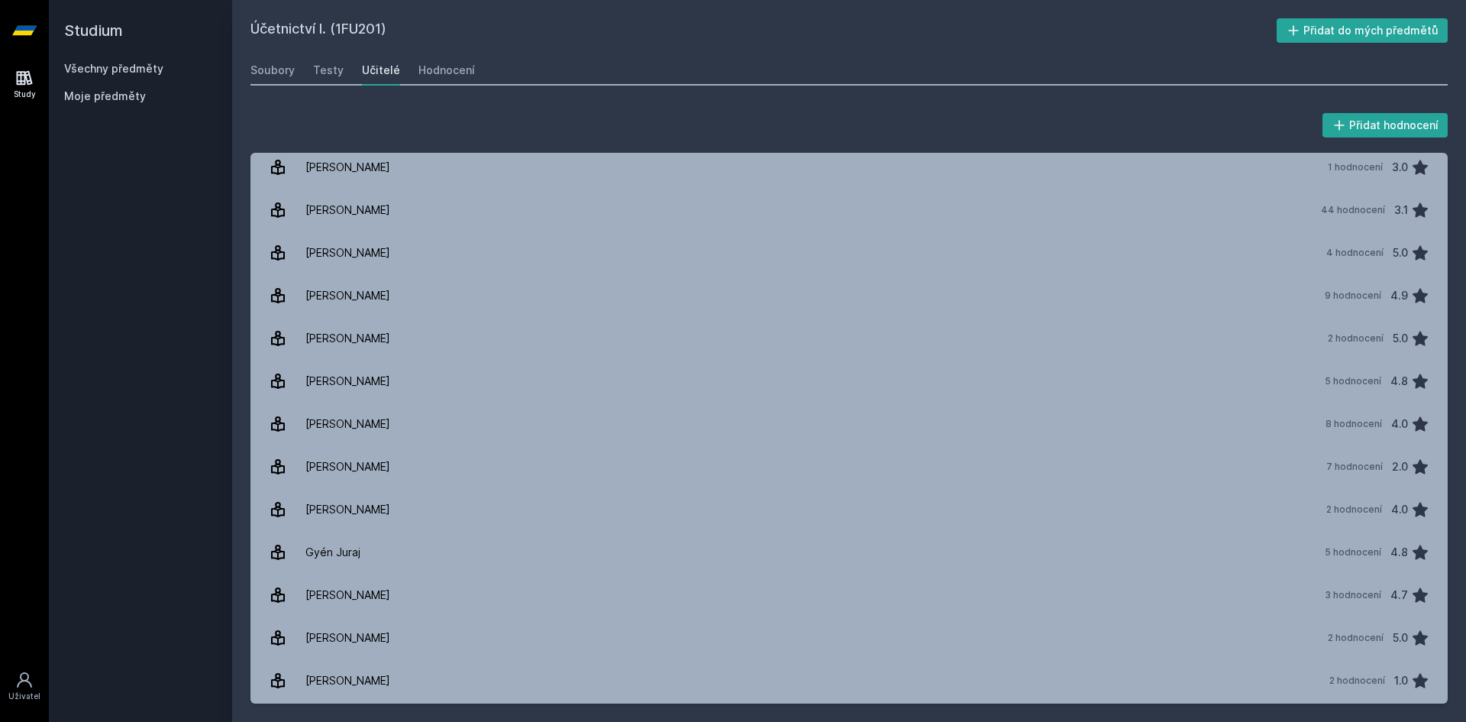
scroll to position [76, 0]
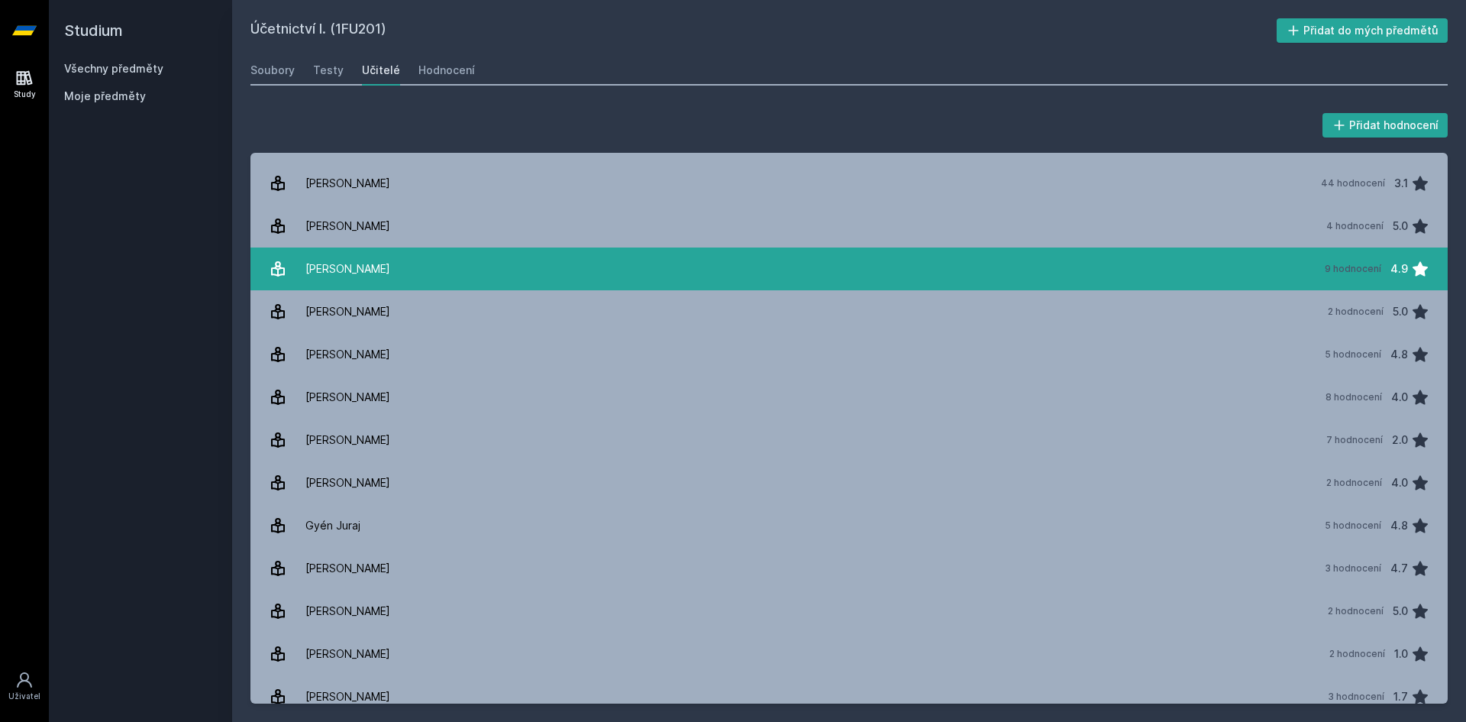
click at [571, 267] on link "[PERSON_NAME] 9 hodnocení 4.9" at bounding box center [850, 268] width 1198 height 43
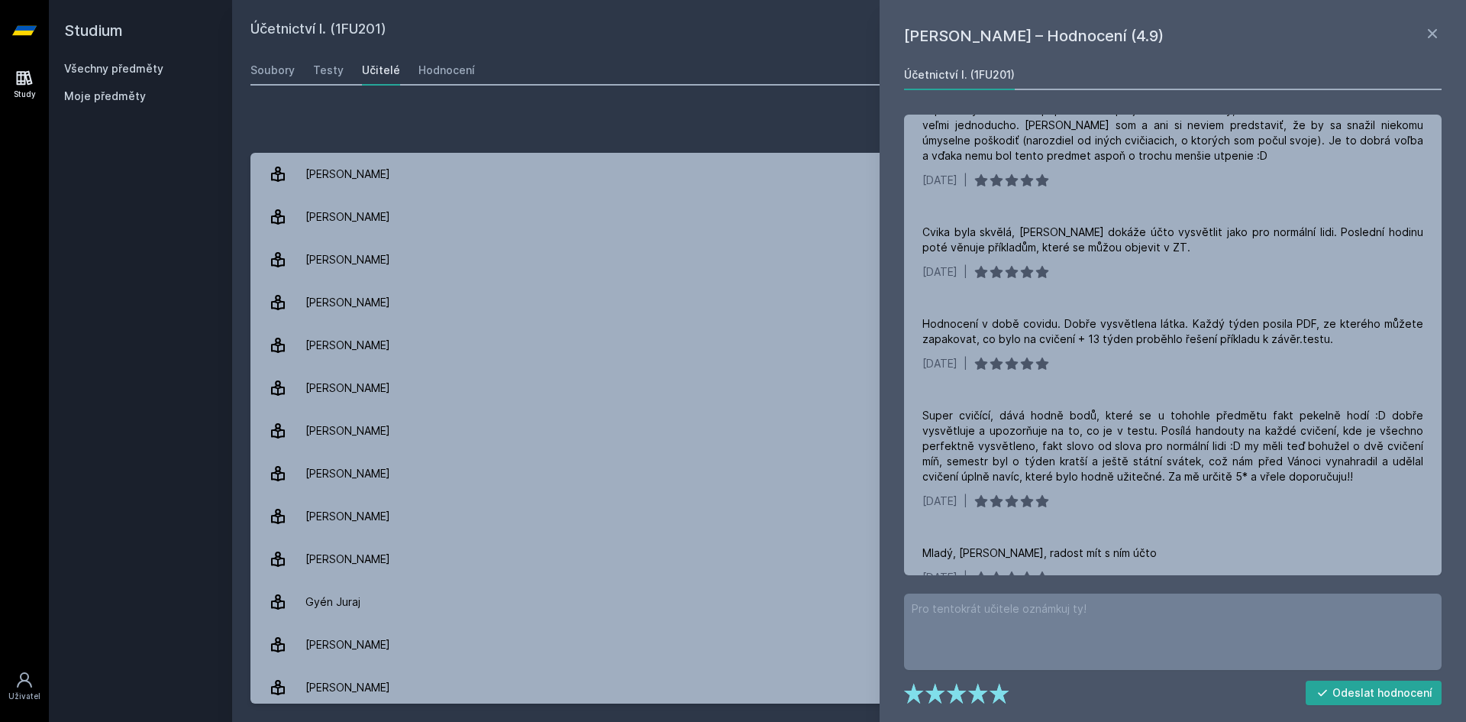
click at [160, 287] on div "Studium Všechny předměty Moje předměty" at bounding box center [140, 361] width 183 height 722
click at [1430, 31] on icon at bounding box center [1432, 33] width 9 height 9
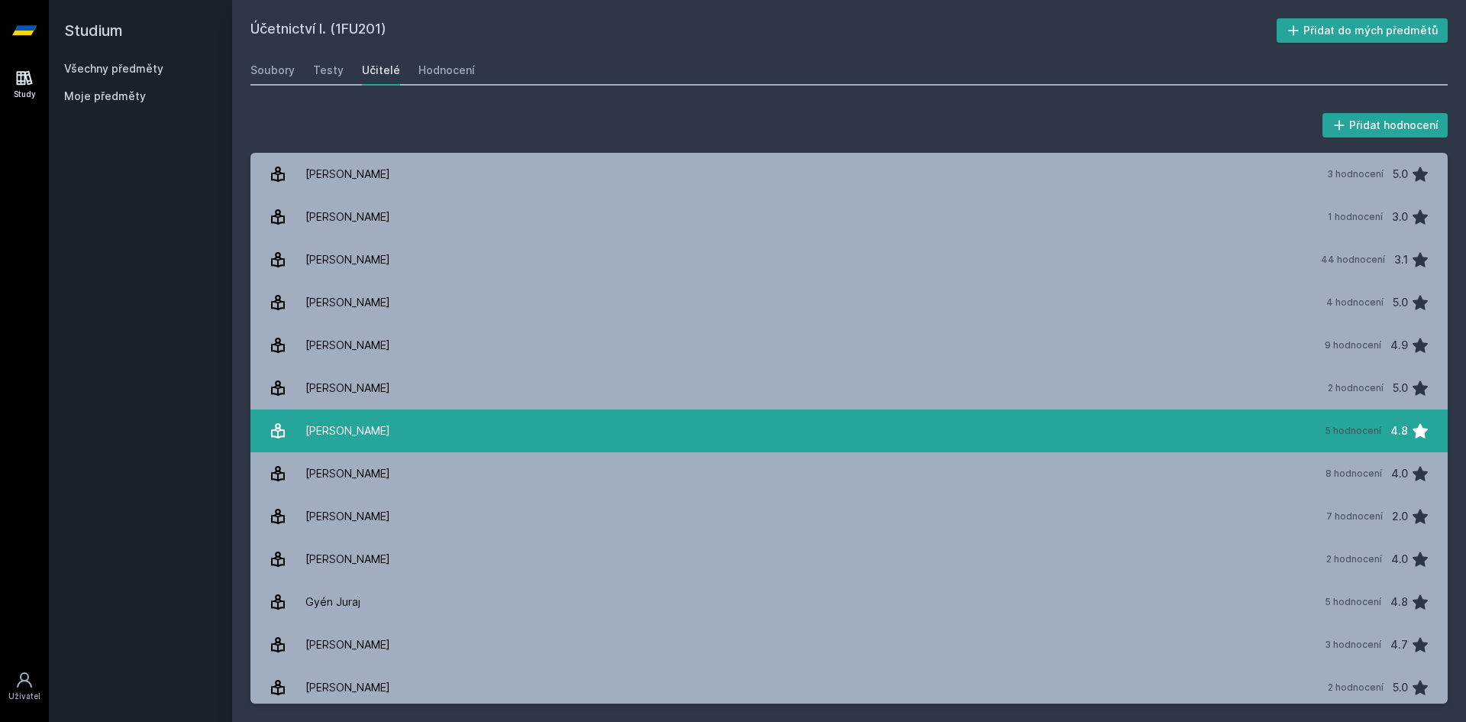
click at [500, 441] on link "[PERSON_NAME] 5 hodnocení 4.8" at bounding box center [850, 430] width 1198 height 43
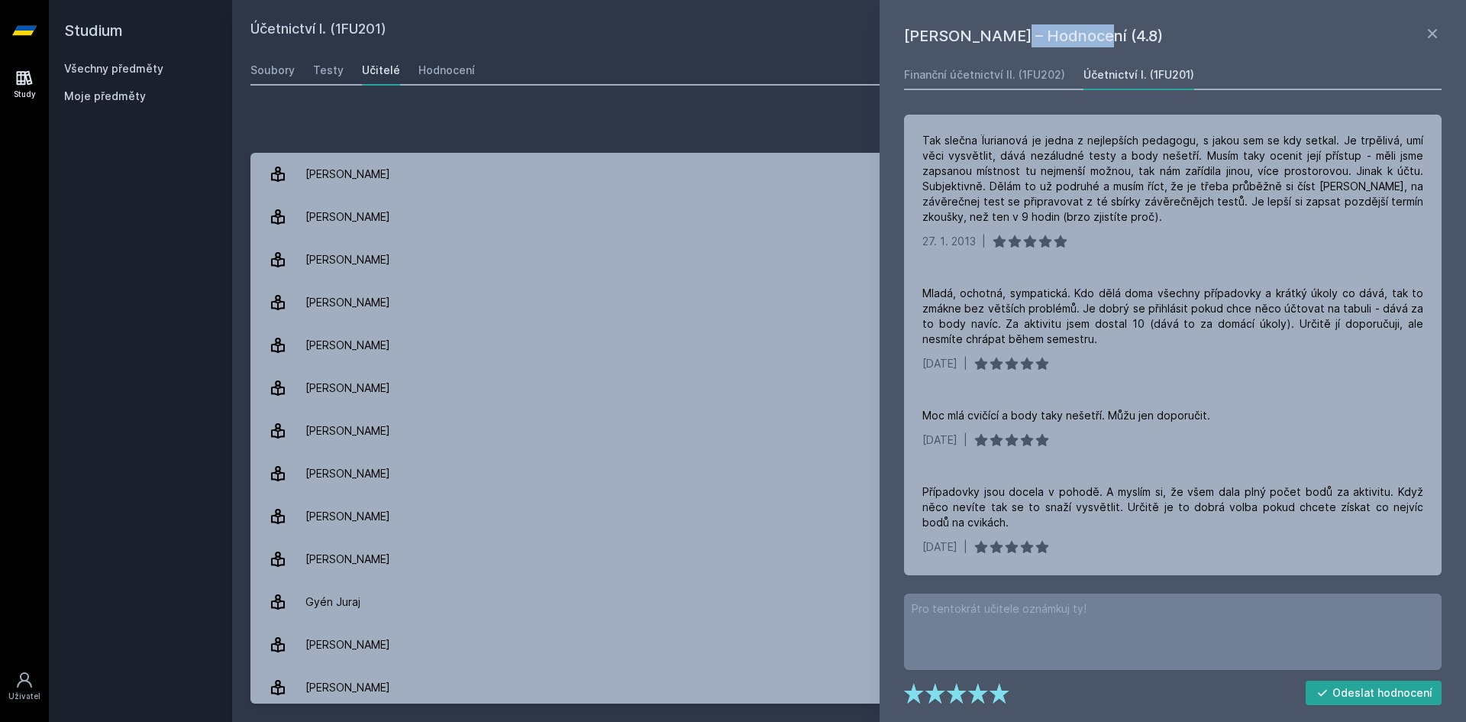
drag, startPoint x: 965, startPoint y: 30, endPoint x: 1042, endPoint y: 37, distance: 77.4
click at [1042, 37] on h1 "[PERSON_NAME] – Hodnocení (4.8)" at bounding box center [1163, 35] width 519 height 23
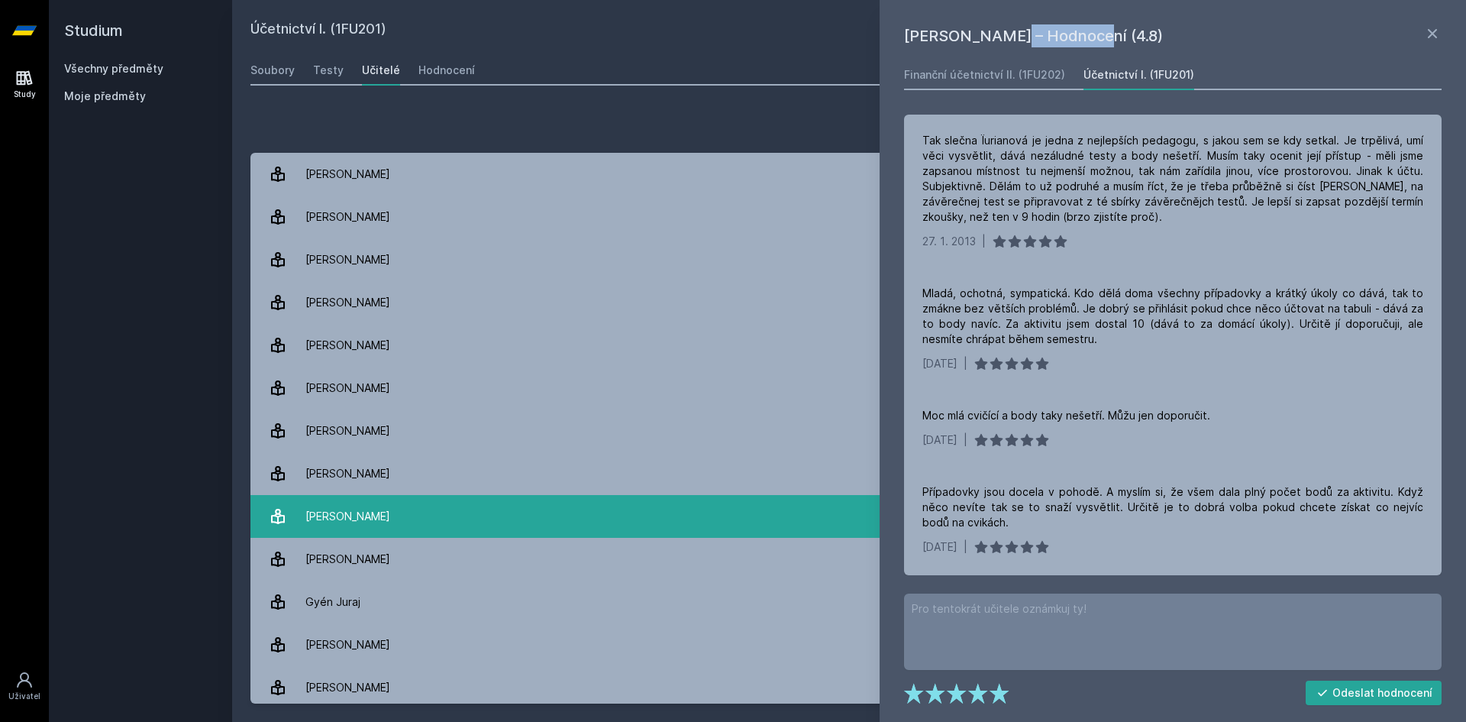
click at [703, 503] on link "[PERSON_NAME] 7 hodnocení 2.0" at bounding box center [850, 516] width 1198 height 43
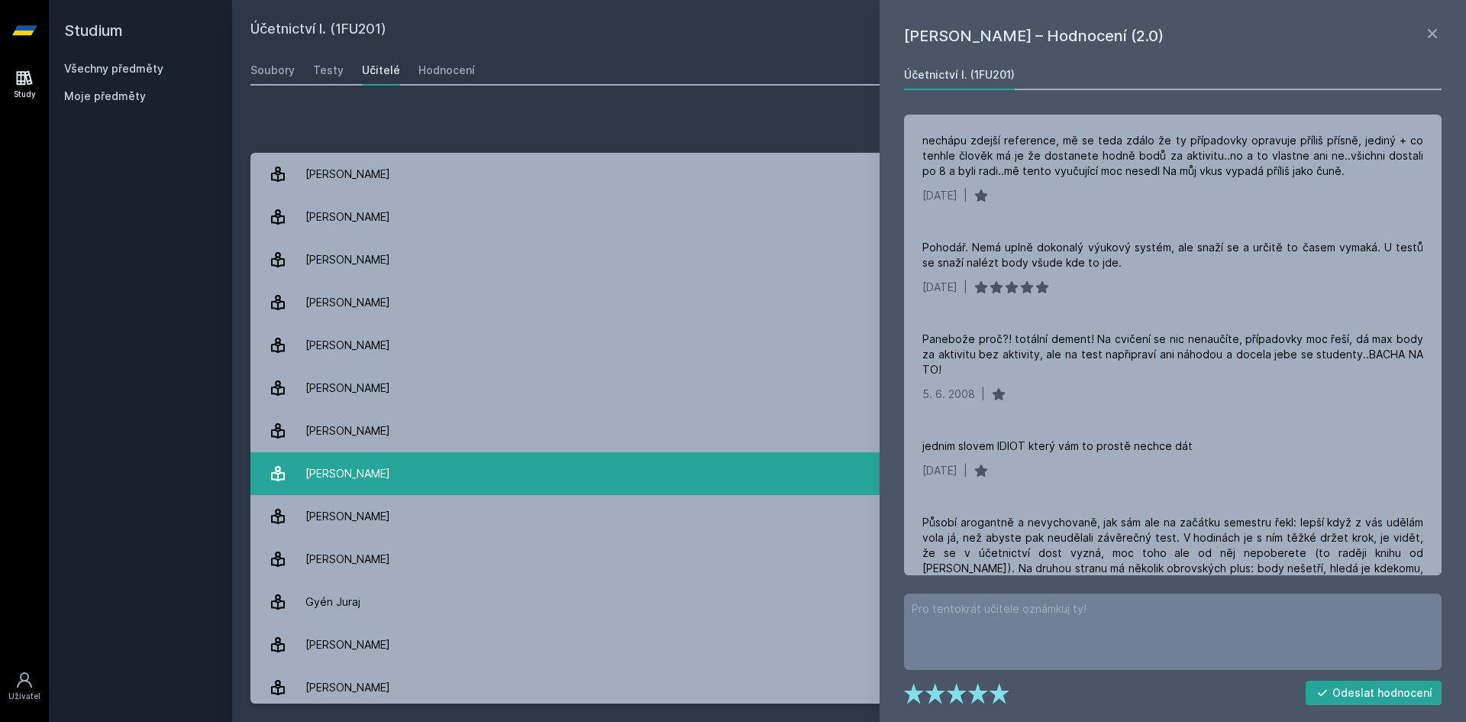
click at [707, 475] on link "[PERSON_NAME] 8 hodnocení 4.0" at bounding box center [850, 473] width 1198 height 43
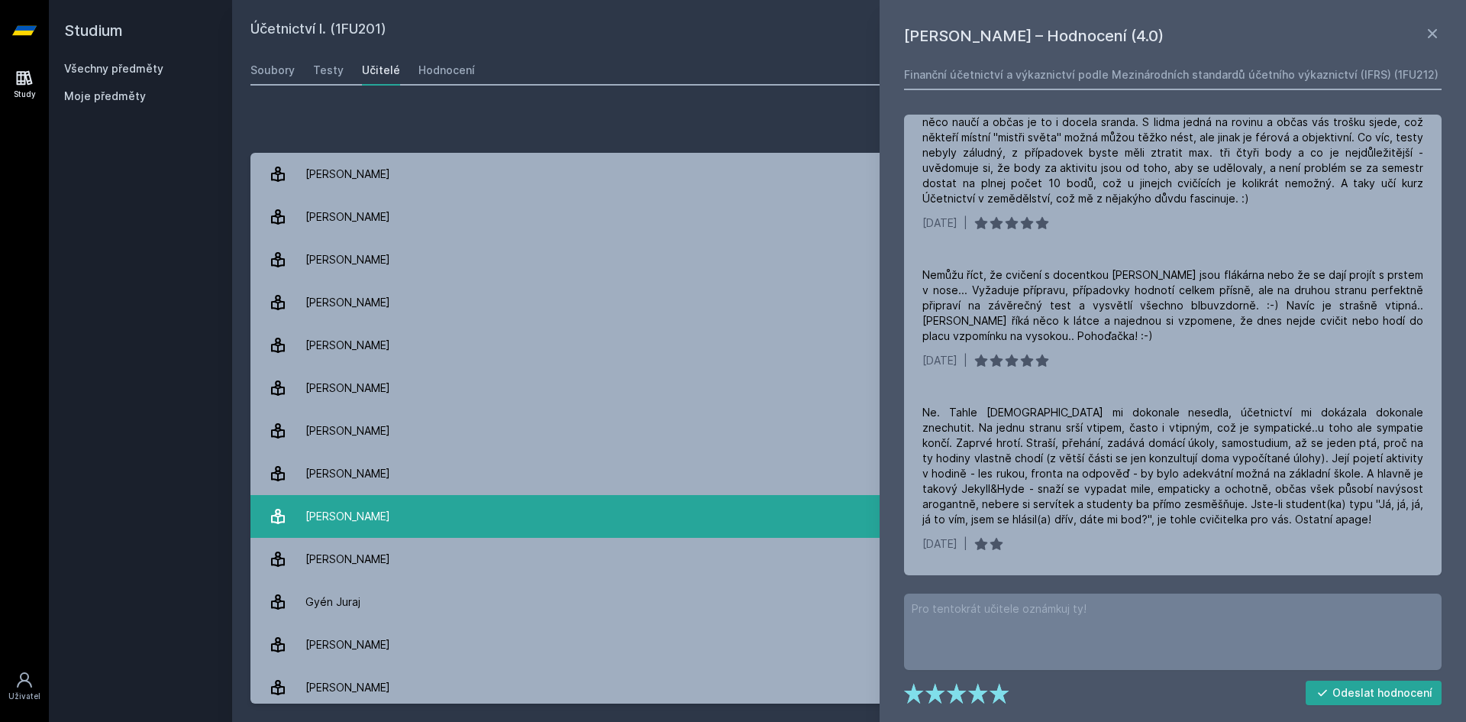
scroll to position [76, 0]
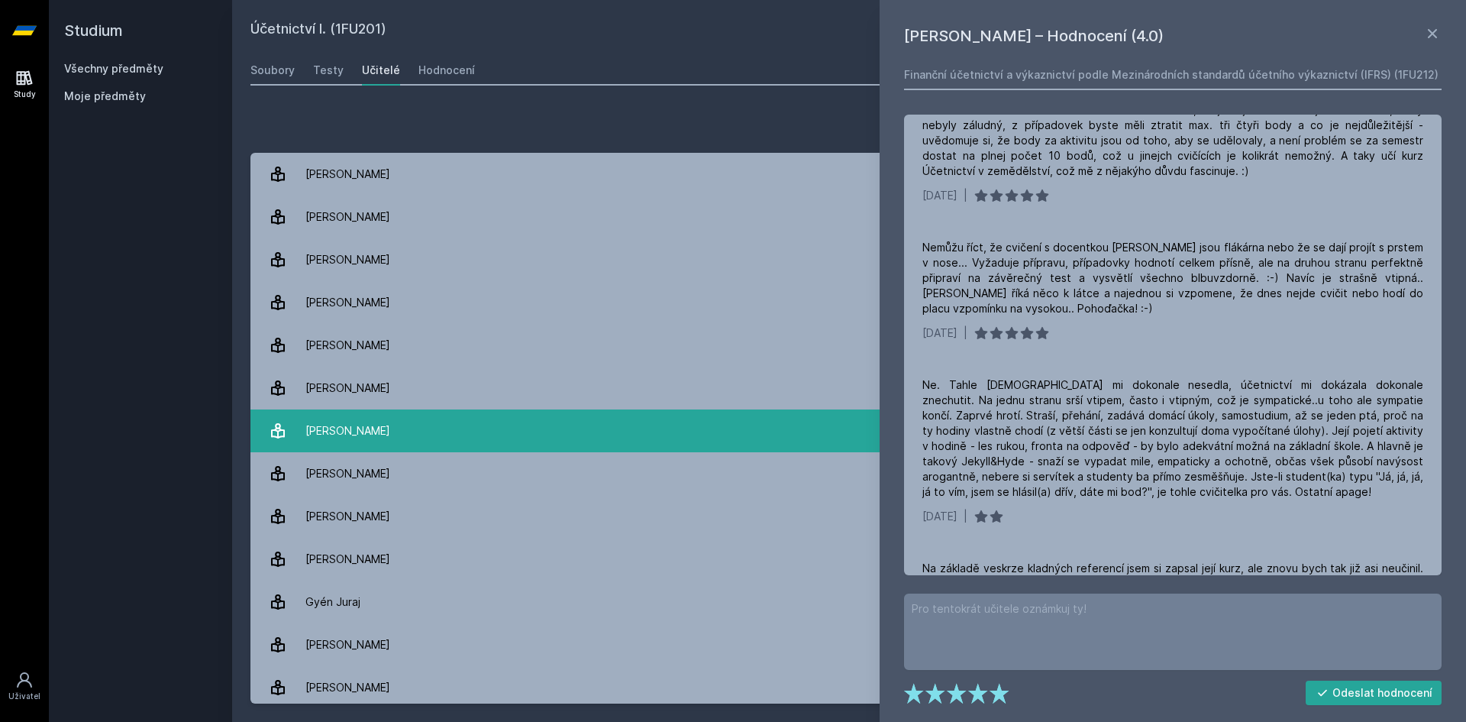
click at [415, 427] on link "[PERSON_NAME] 5 hodnocení 4.8" at bounding box center [850, 430] width 1198 height 43
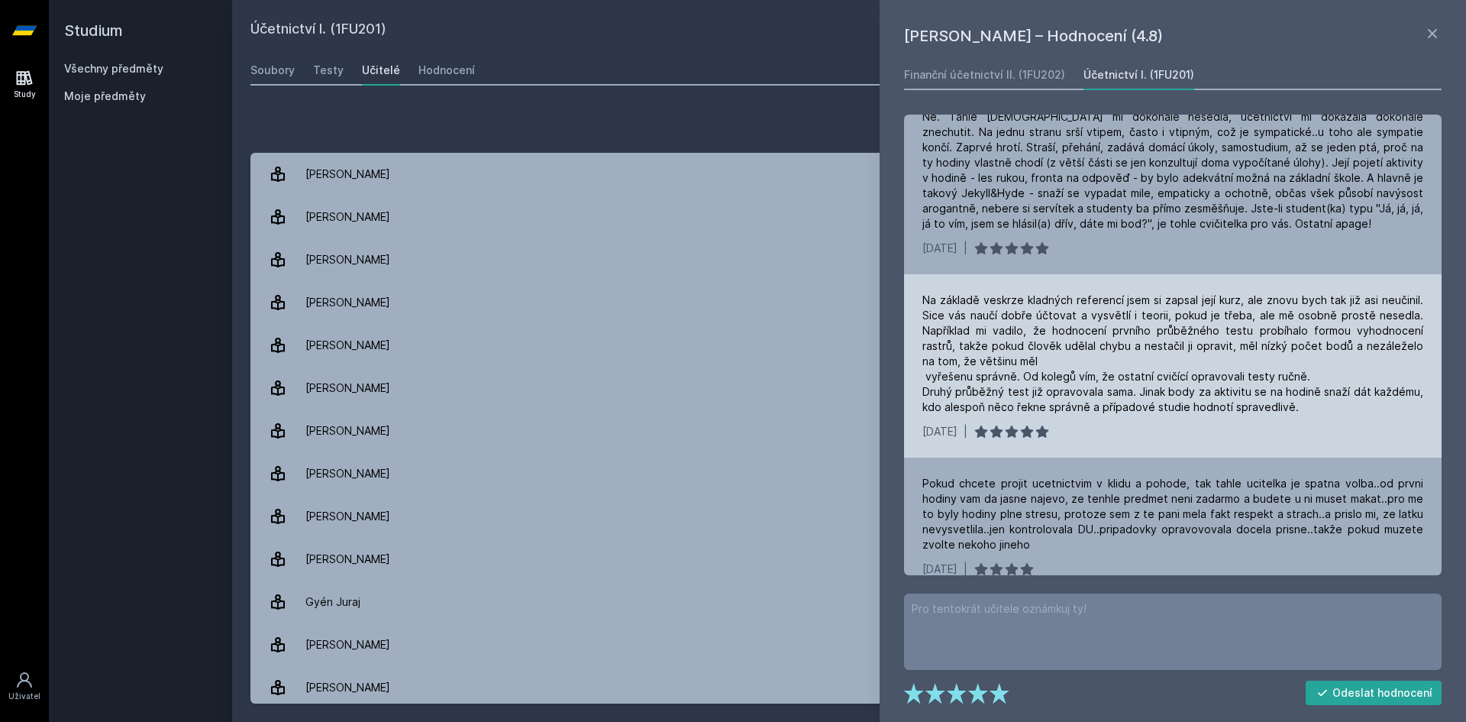
scroll to position [364, 0]
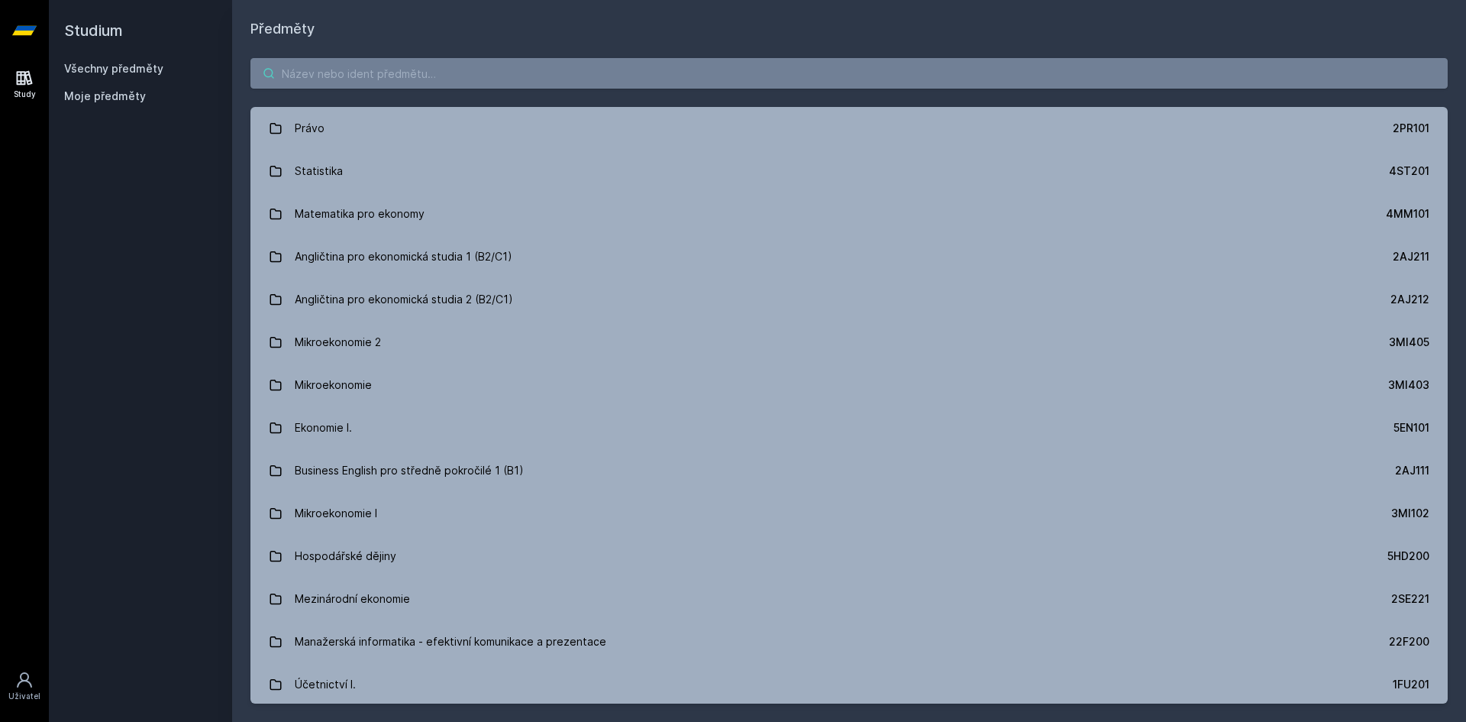
click at [384, 61] on input "search" at bounding box center [850, 73] width 1198 height 31
click at [383, 66] on input "search" at bounding box center [850, 73] width 1198 height 31
click at [384, 74] on input "search" at bounding box center [850, 73] width 1198 height 31
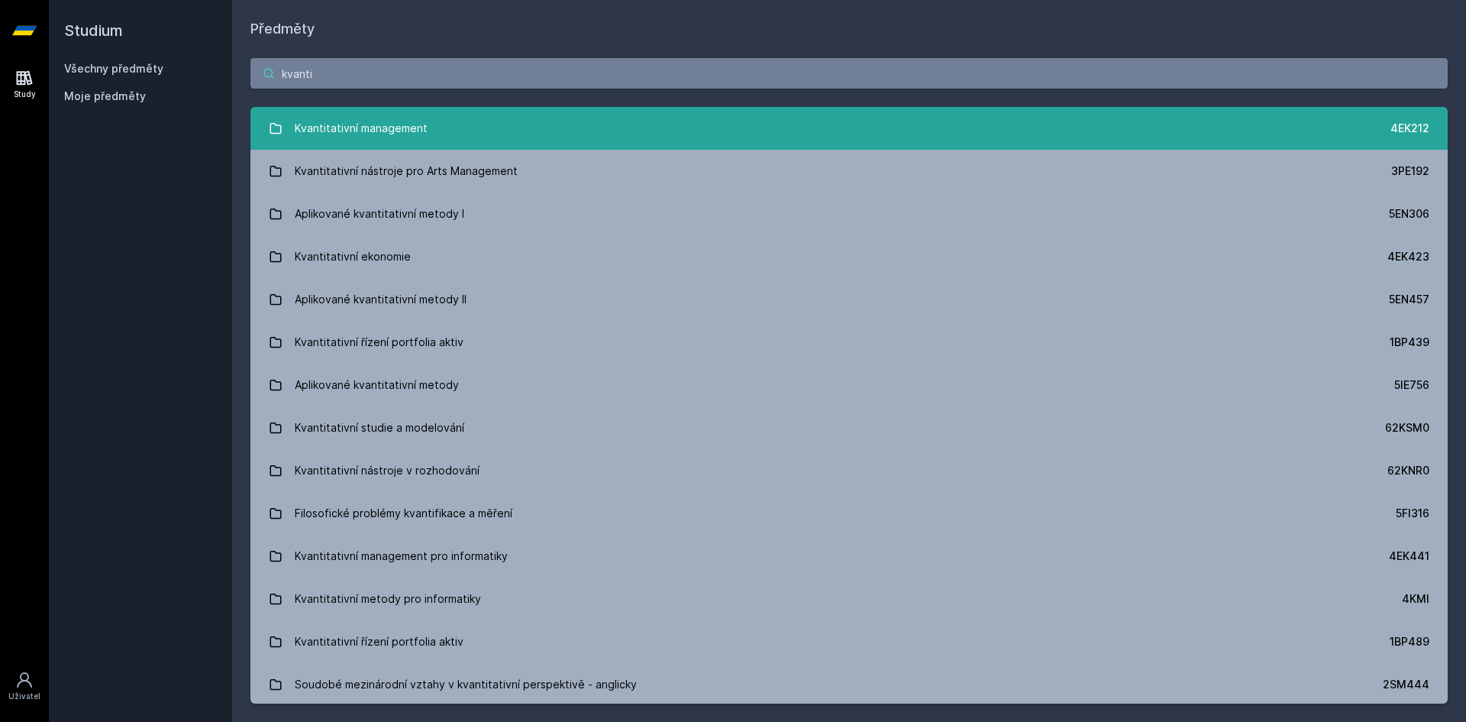
type input "kvanti"
click at [398, 118] on div "Kvantitativní management" at bounding box center [361, 128] width 133 height 31
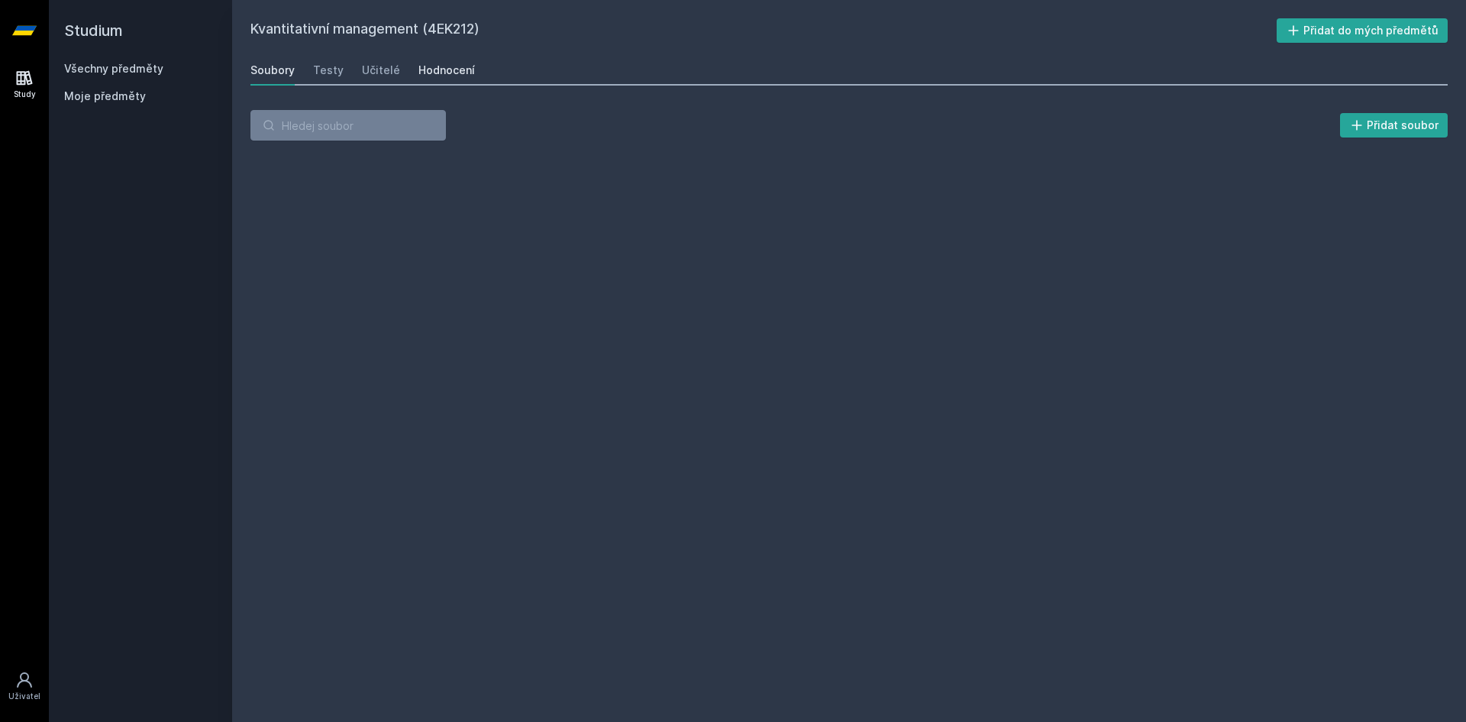
click at [428, 72] on div "Hodnocení" at bounding box center [447, 70] width 57 height 15
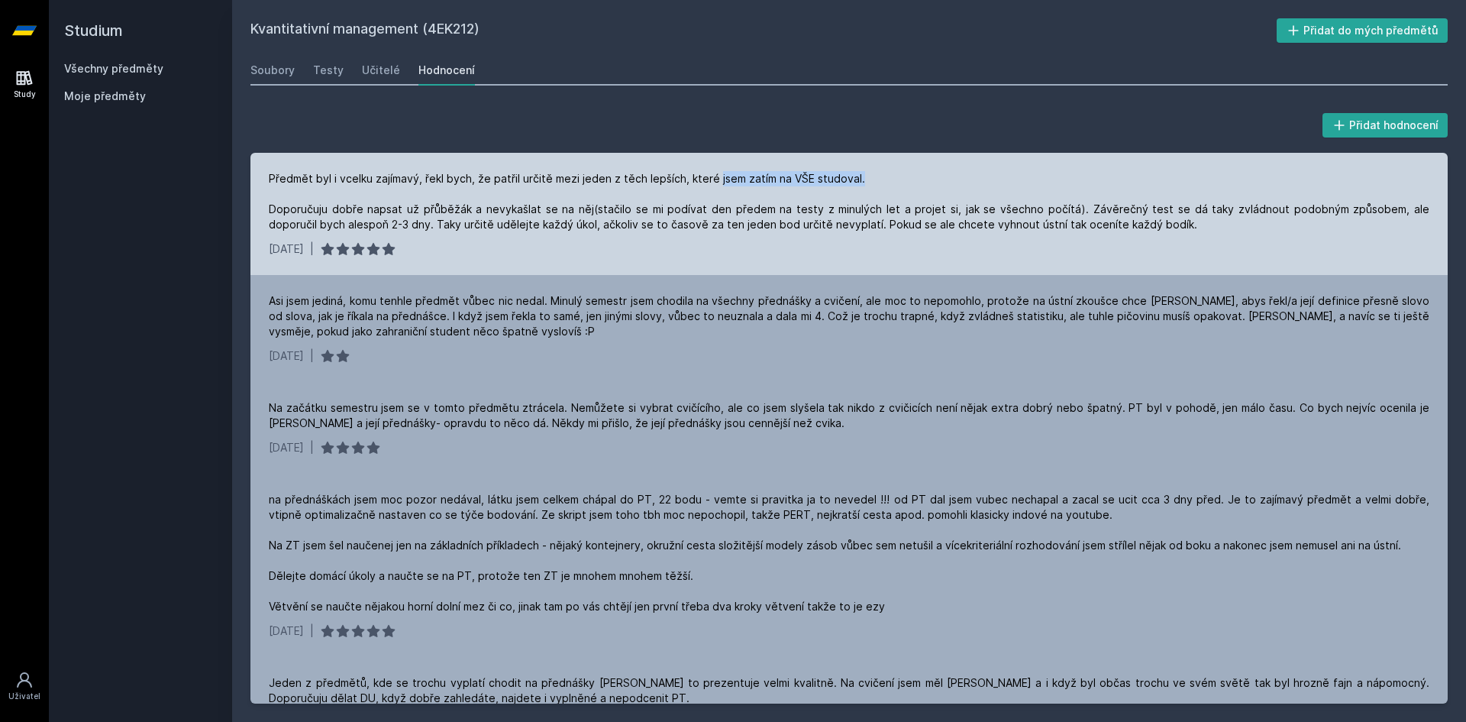
drag, startPoint x: 716, startPoint y: 173, endPoint x: 865, endPoint y: 167, distance: 149.8
click at [865, 167] on div "Předmět byl i vcelku zajímavý, řekl bych, že patřil určitě mezi jeden z těch le…" at bounding box center [850, 214] width 1198 height 122
drag, startPoint x: 422, startPoint y: 209, endPoint x: 441, endPoint y: 207, distance: 19.2
click at [441, 207] on div "Předmět byl i vcelku zajímavý, řekl bych, že patřil určitě mezi jeden z těch le…" at bounding box center [849, 201] width 1161 height 61
click at [457, 224] on div "Předmět byl i vcelku zajímavý, řekl bych, že patřil určitě mezi jeden z těch le…" at bounding box center [849, 201] width 1161 height 61
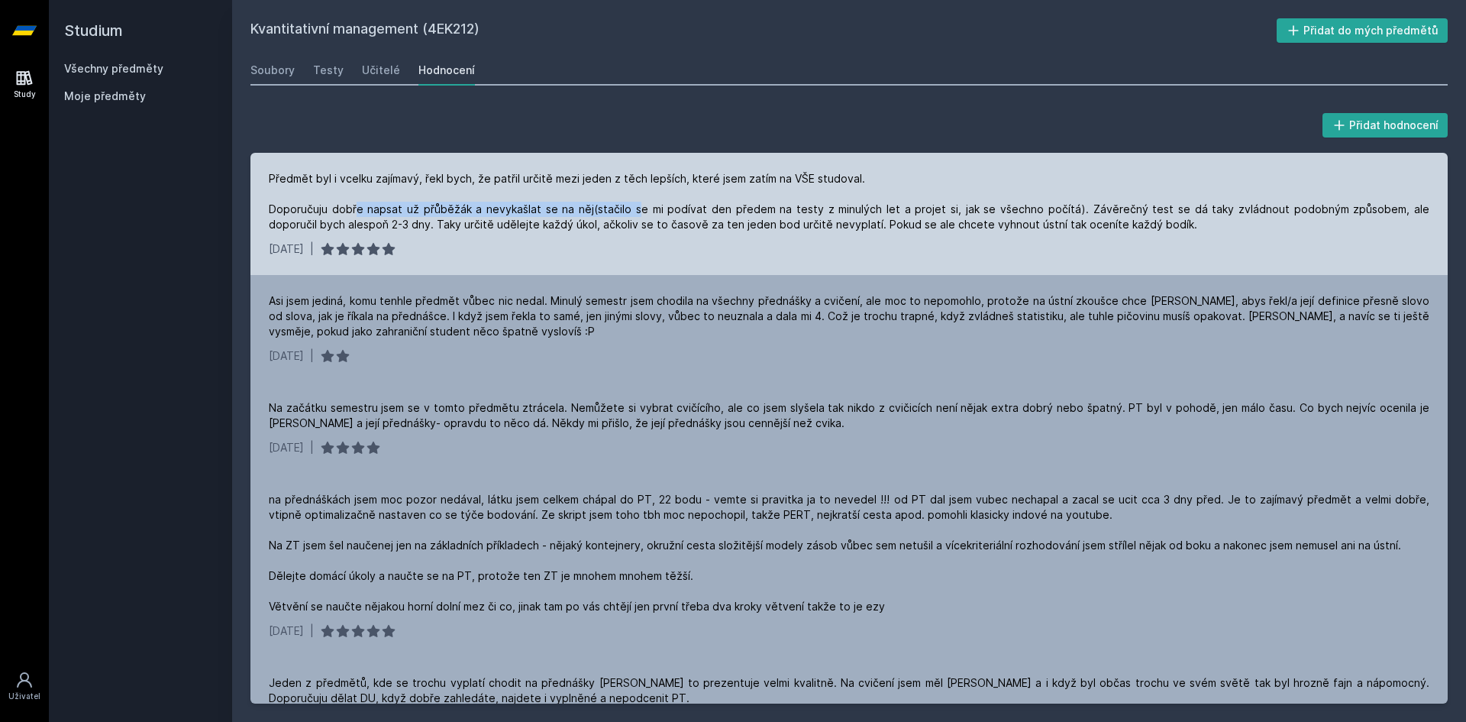
drag, startPoint x: 352, startPoint y: 214, endPoint x: 629, endPoint y: 211, distance: 276.5
click at [629, 211] on div "Předmět byl i vcelku zajímavý, řekl bych, že patřil určitě mezi jeden z těch le…" at bounding box center [849, 201] width 1161 height 61
click at [726, 206] on div "Předmět byl i vcelku zajímavý, řekl bych, že patřil určitě mezi jeden z těch le…" at bounding box center [849, 201] width 1161 height 61
drag, startPoint x: 394, startPoint y: 228, endPoint x: 732, endPoint y: 231, distance: 337.6
click at [732, 231] on div "Předmět byl i vcelku zajímavý, řekl bych, že patřil určitě mezi jeden z těch le…" at bounding box center [849, 201] width 1161 height 61
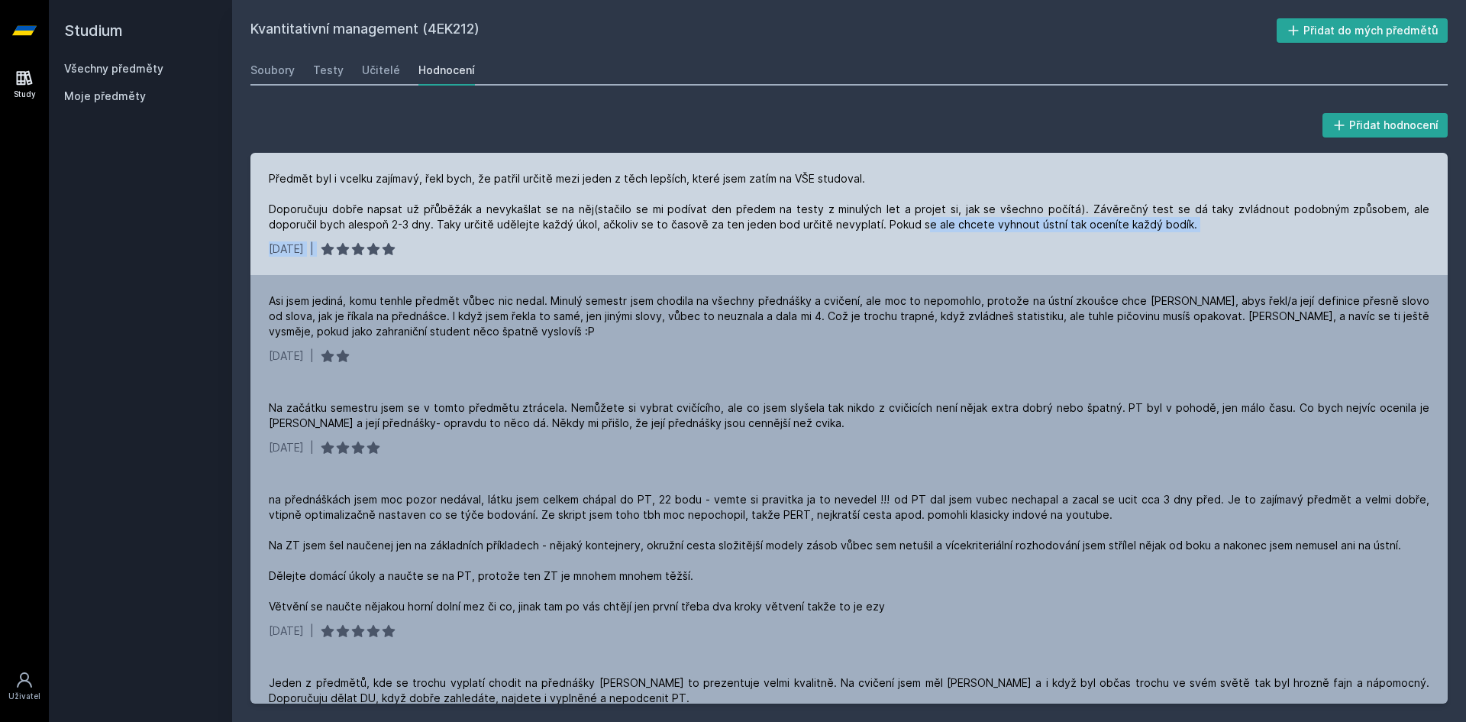
drag, startPoint x: 861, startPoint y: 229, endPoint x: 1016, endPoint y: 241, distance: 155.5
click at [1016, 241] on div "Předmět byl i vcelku zajímavý, řekl bych, že patřil určitě mezi jeden z těch le…" at bounding box center [850, 214] width 1198 height 122
click at [1020, 239] on div "Předmět byl i vcelku zajímavý, řekl bych, že patřil určitě mezi jeden z těch le…" at bounding box center [850, 214] width 1198 height 122
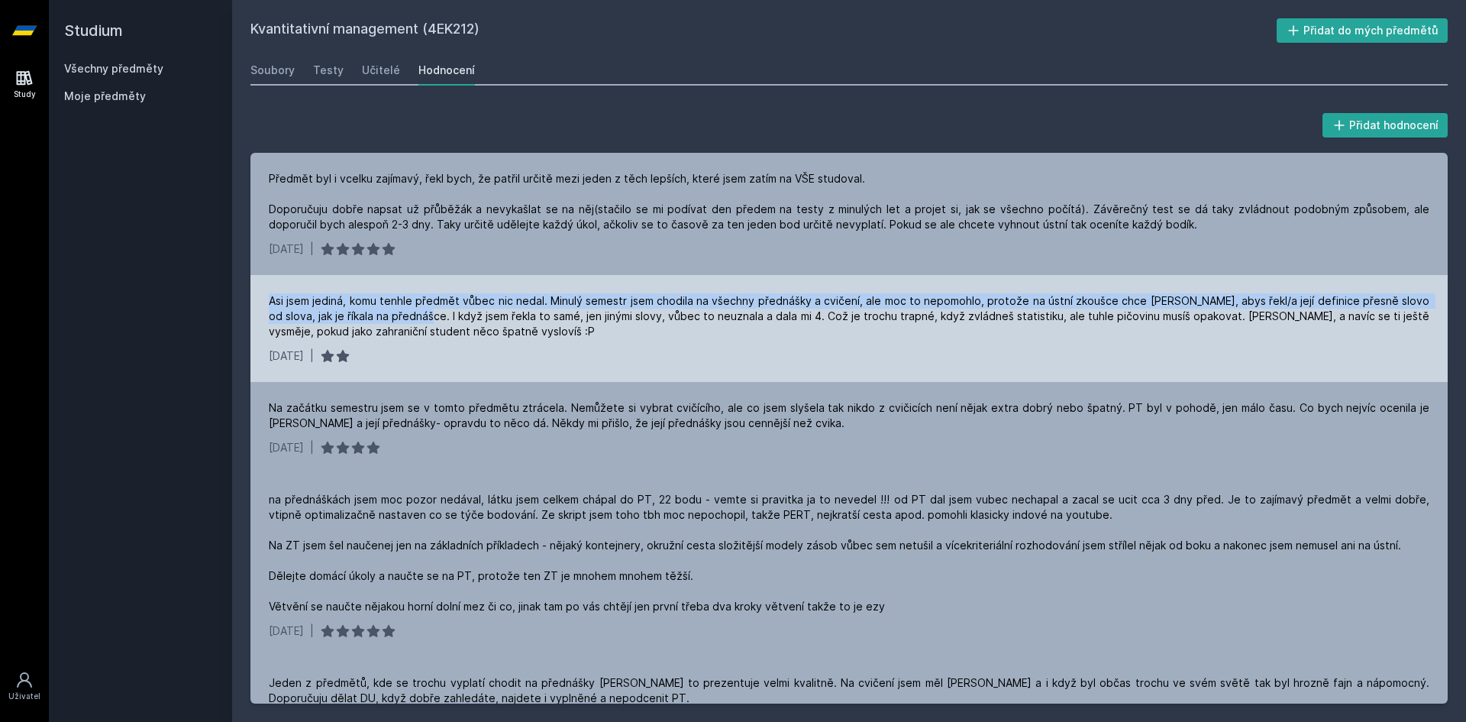
drag, startPoint x: 270, startPoint y: 298, endPoint x: 563, endPoint y: 367, distance: 301.4
click at [439, 317] on div "Asi jsem jediná, komu tenhle předmět vůbec nic nedal. Minulý semestr jsem chodi…" at bounding box center [849, 316] width 1161 height 46
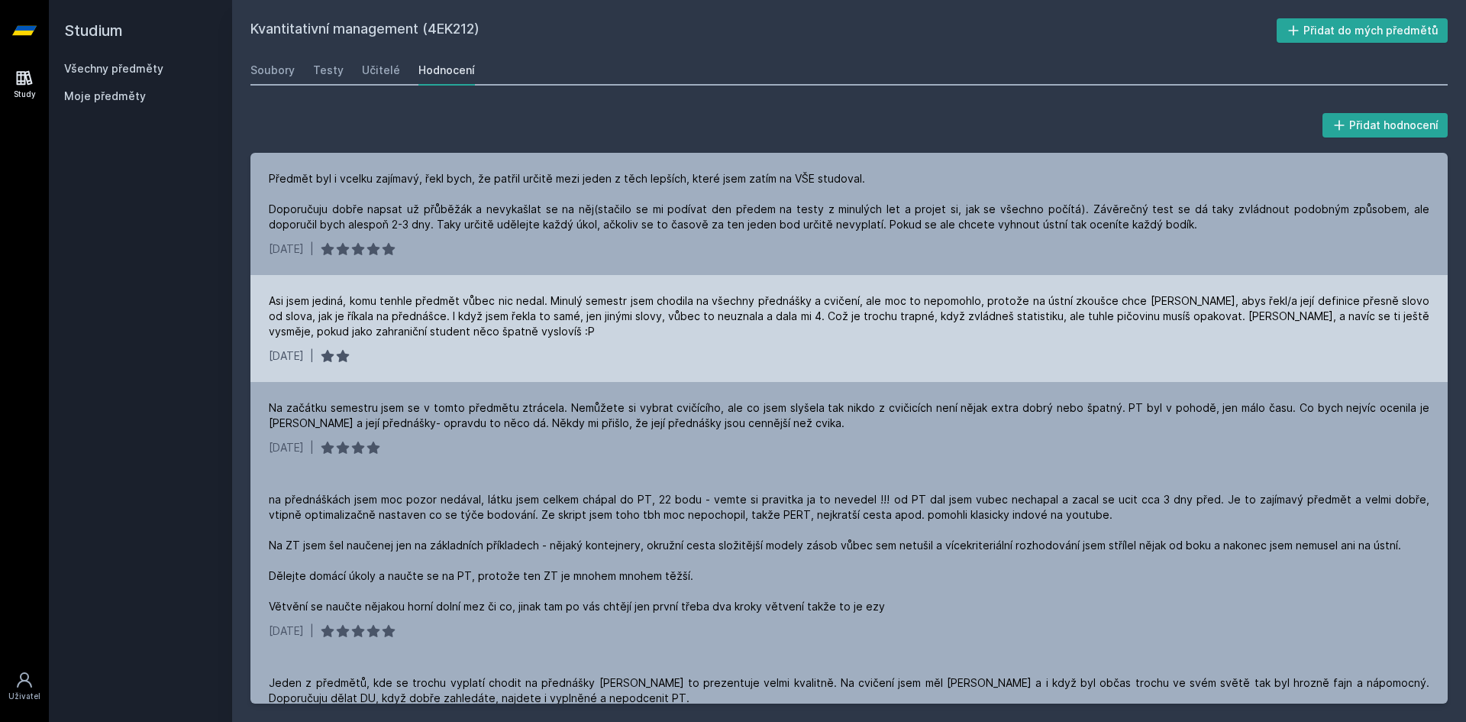
click at [619, 378] on div "Asi jsem jediná, komu tenhle předmět vůbec nic nedal. Minulý semestr jsem chodi…" at bounding box center [850, 328] width 1198 height 107
drag, startPoint x: 289, startPoint y: 300, endPoint x: 578, endPoint y: 302, distance: 288.7
click at [578, 302] on div "Asi jsem jediná, komu tenhle předmět vůbec nic nedal. Minulý semestr jsem chodi…" at bounding box center [849, 316] width 1161 height 46
click at [560, 305] on div "Asi jsem jediná, komu tenhle předmět vůbec nic nedal. Minulý semestr jsem chodi…" at bounding box center [849, 316] width 1161 height 46
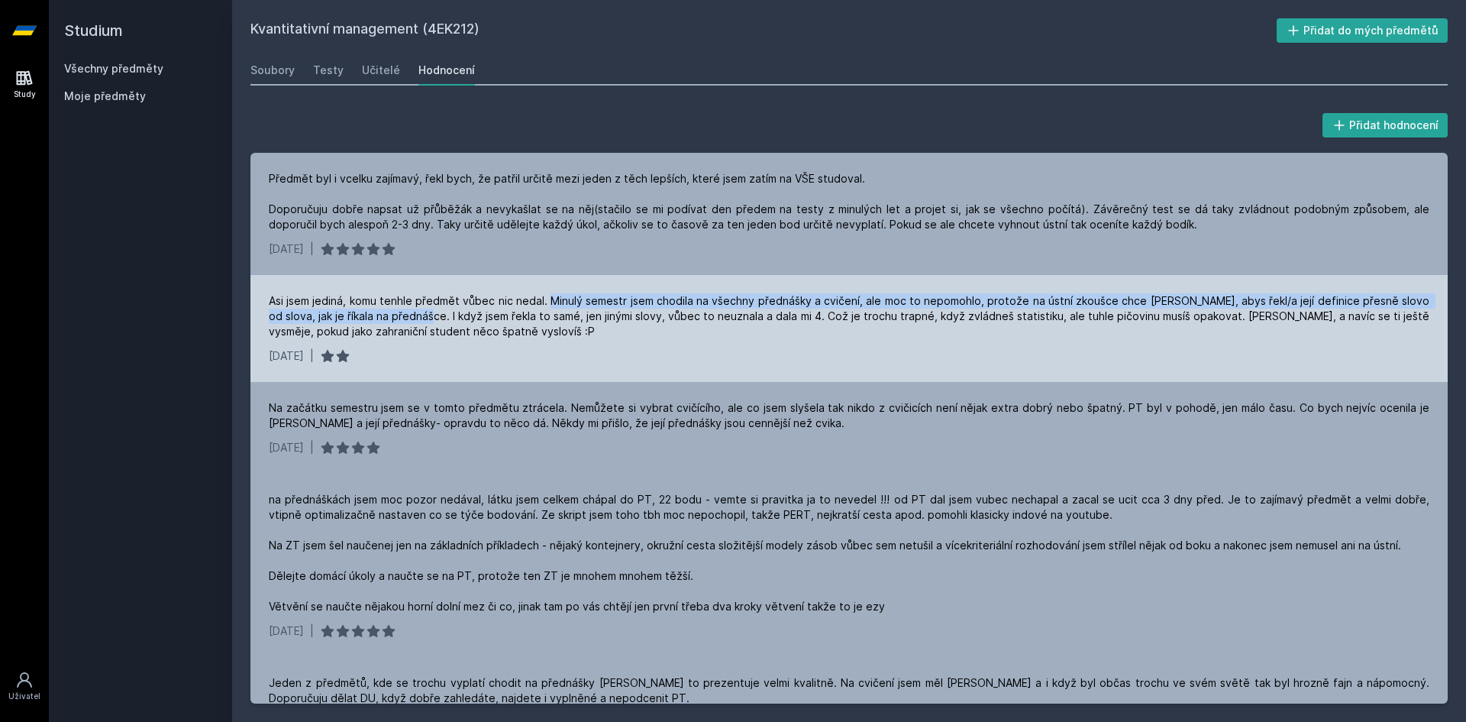
drag, startPoint x: 557, startPoint y: 303, endPoint x: 433, endPoint y: 312, distance: 124.0
click at [433, 312] on div "Asi jsem jediná, komu tenhle předmět vůbec nic nedal. Minulý semestr jsem chodi…" at bounding box center [849, 316] width 1161 height 46
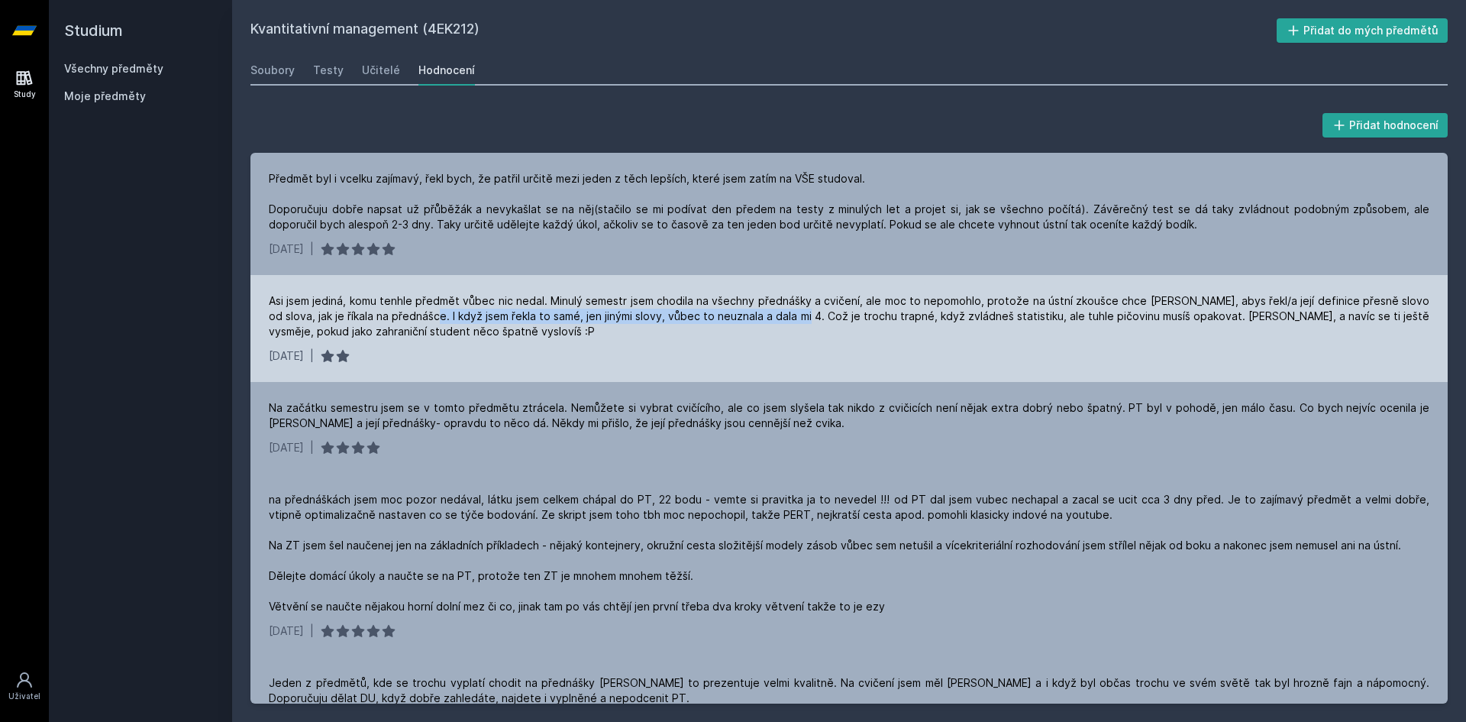
drag, startPoint x: 437, startPoint y: 312, endPoint x: 811, endPoint y: 316, distance: 374.3
click at [811, 316] on div "Asi jsem jediná, komu tenhle předmět vůbec nic nedal. Minulý semestr jsem chodi…" at bounding box center [849, 316] width 1161 height 46
drag, startPoint x: 828, startPoint y: 320, endPoint x: 1418, endPoint y: 312, distance: 589.7
click at [1418, 312] on div "Asi jsem jediná, komu tenhle předmět vůbec nic nedal. Minulý semestr jsem chodi…" at bounding box center [849, 316] width 1161 height 46
click at [1191, 344] on div "Asi jsem jediná, komu tenhle předmět vůbec nic nedal. Minulý semestr jsem chodi…" at bounding box center [850, 328] width 1198 height 107
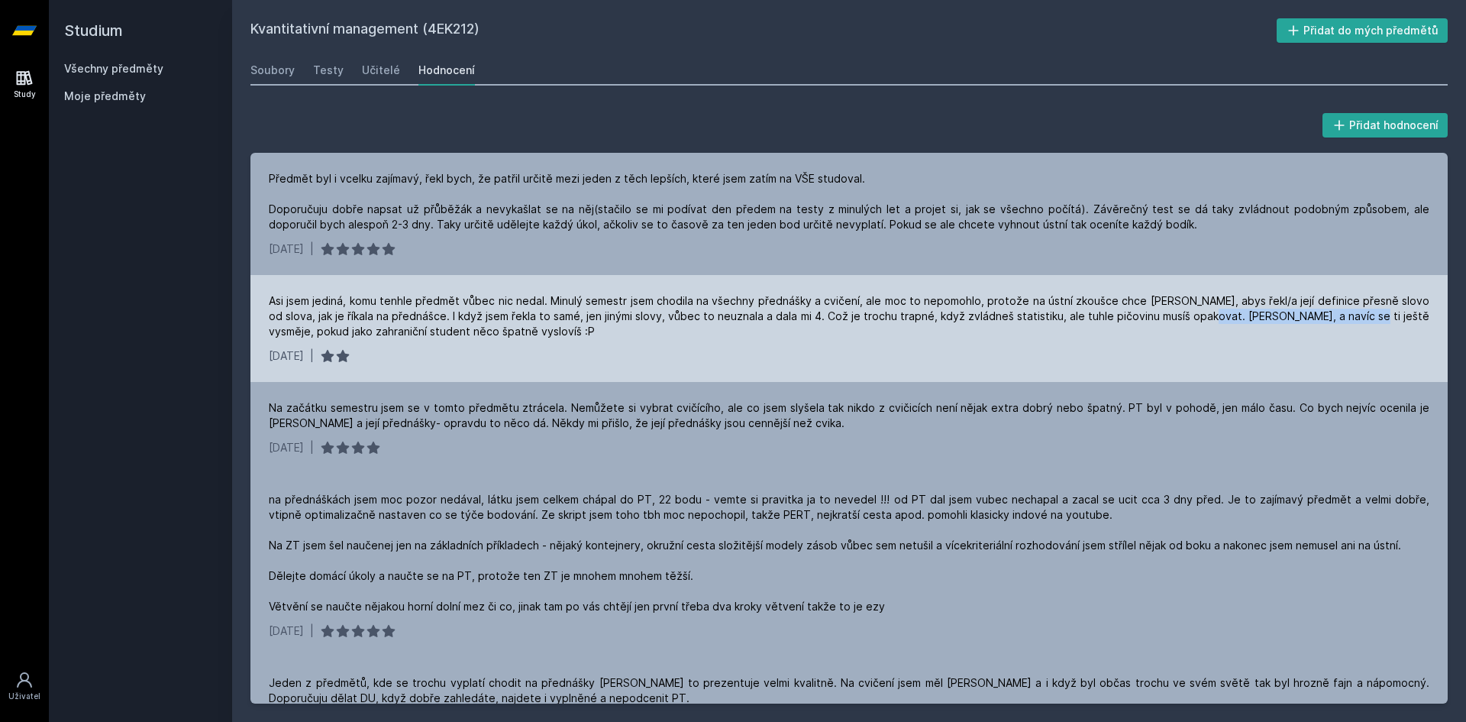
drag, startPoint x: 1236, startPoint y: 314, endPoint x: 1366, endPoint y: 322, distance: 130.1
click at [1365, 322] on div "Asi jsem jediná, komu tenhle předmět vůbec nic nedal. Minulý semestr jsem chodi…" at bounding box center [849, 316] width 1161 height 46
click at [1370, 322] on div "Asi jsem jediná, komu tenhle předmět vůbec nic nedal. Minulý semestr jsem chodi…" at bounding box center [849, 316] width 1161 height 46
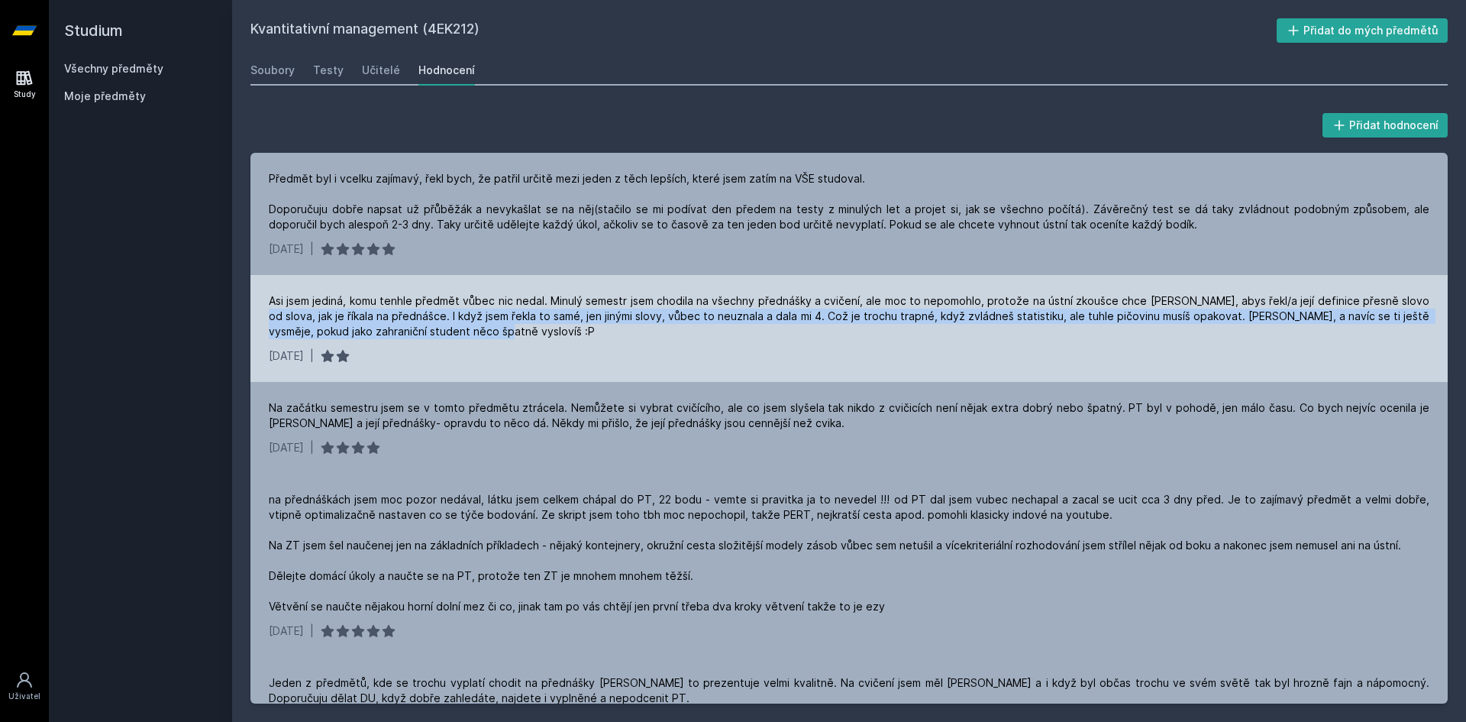
drag, startPoint x: 267, startPoint y: 318, endPoint x: 593, endPoint y: 338, distance: 326.7
click at [501, 337] on div "Asi jsem jediná, komu tenhle předmět vůbec nic nedal. Minulý semestr jsem chodi…" at bounding box center [850, 328] width 1198 height 107
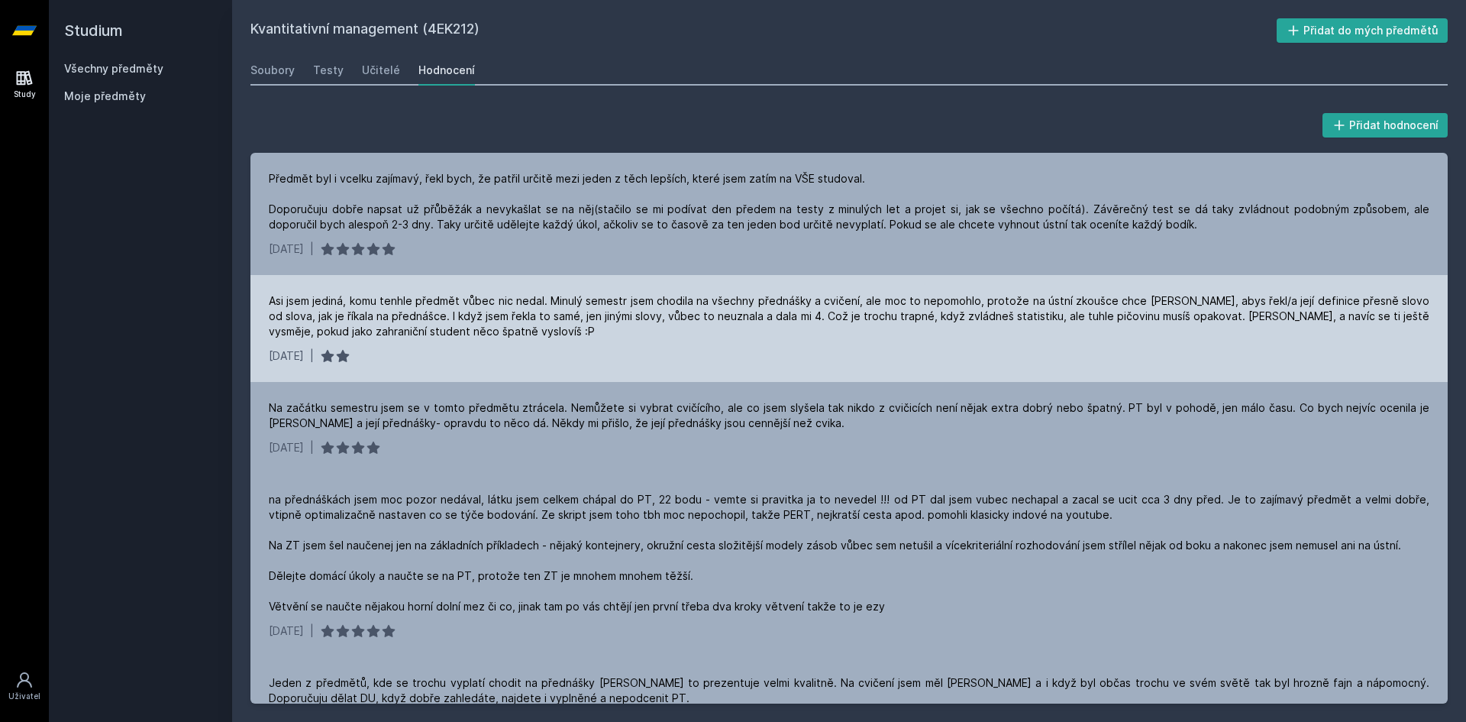
click at [595, 338] on div "Asi jsem jediná, komu tenhle předmět vůbec nic nedal. Minulý semestr jsem chodi…" at bounding box center [849, 316] width 1161 height 46
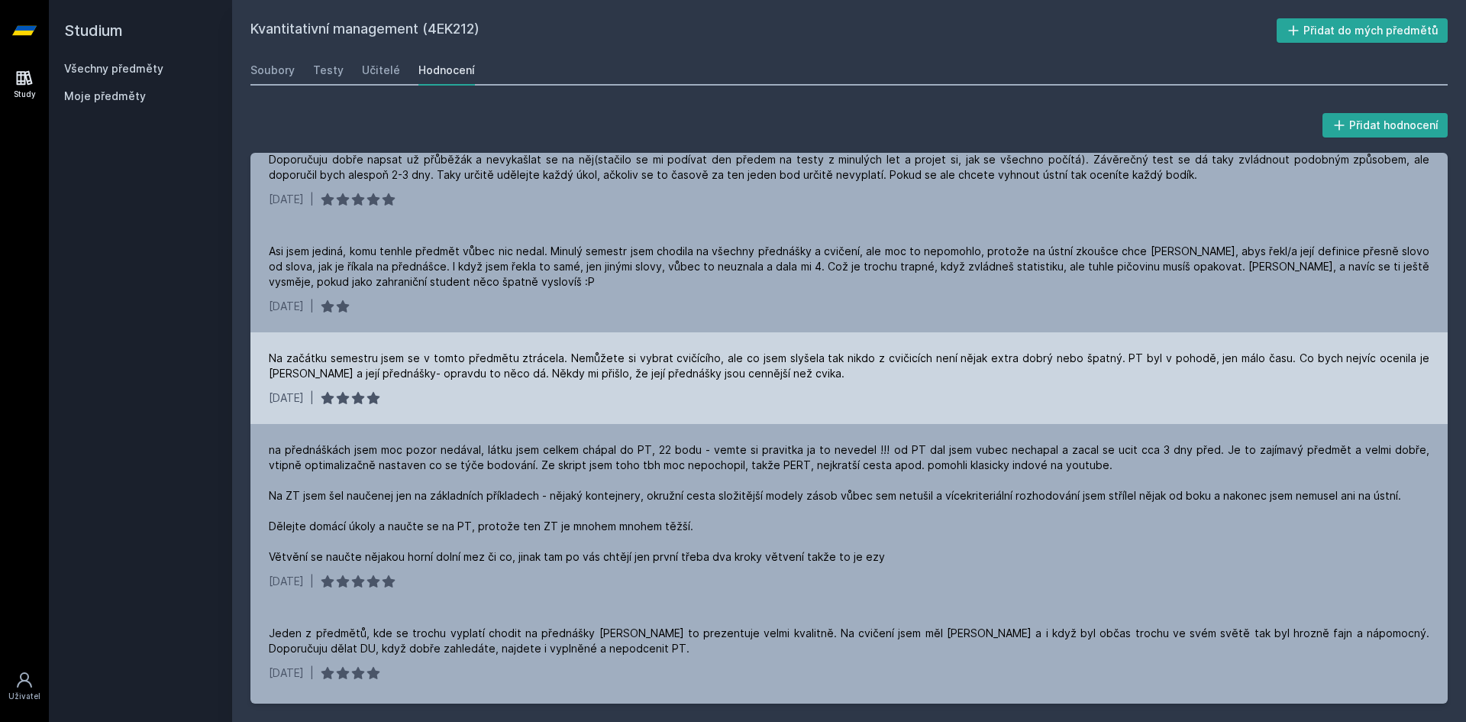
scroll to position [76, 0]
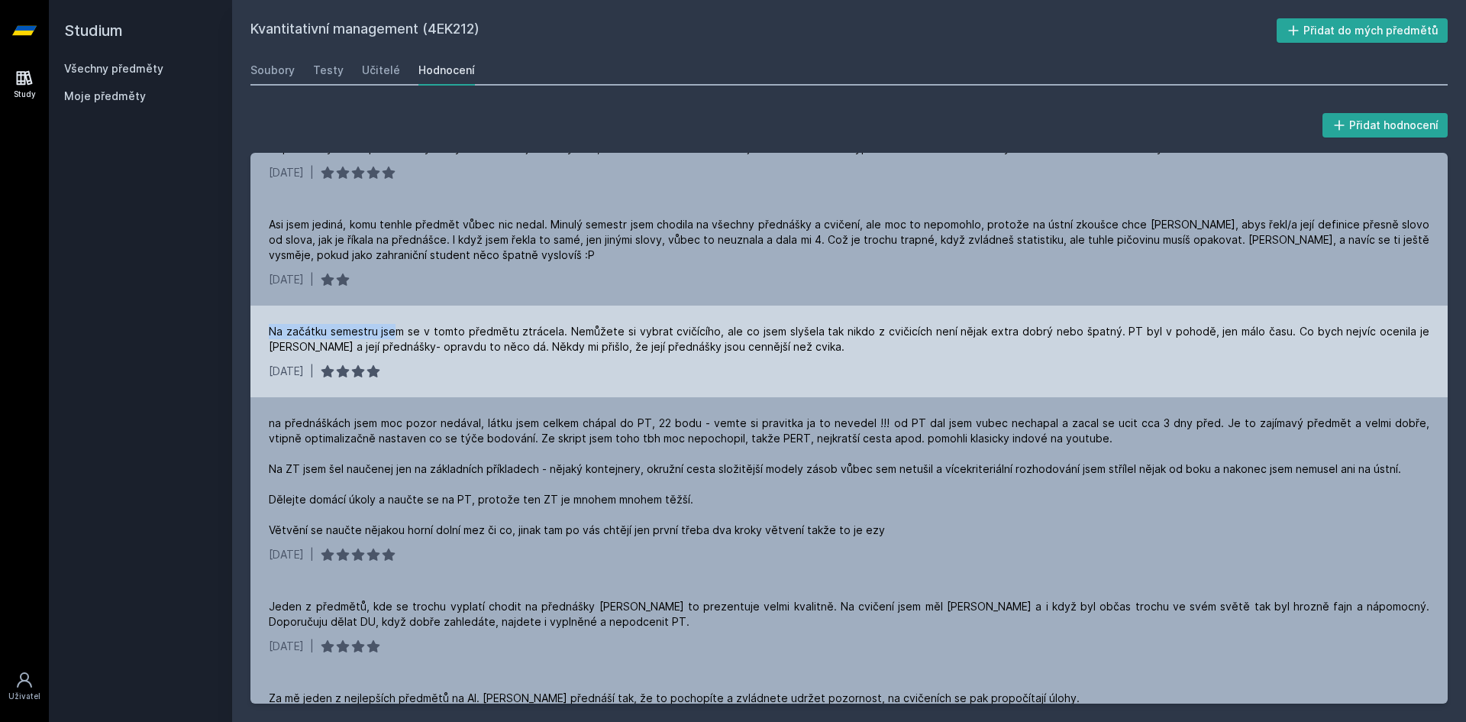
drag, startPoint x: 270, startPoint y: 335, endPoint x: 396, endPoint y: 328, distance: 126.2
click at [396, 328] on div "Na začátku semestru jsem se v tomto předmětu ztrácela. Nemůžete si vybrat cvičí…" at bounding box center [849, 339] width 1161 height 31
click at [442, 355] on div "Na začátku semestru jsem se v tomto předmětu ztrácela. Nemůžete si vybrat cvičí…" at bounding box center [850, 352] width 1198 height 92
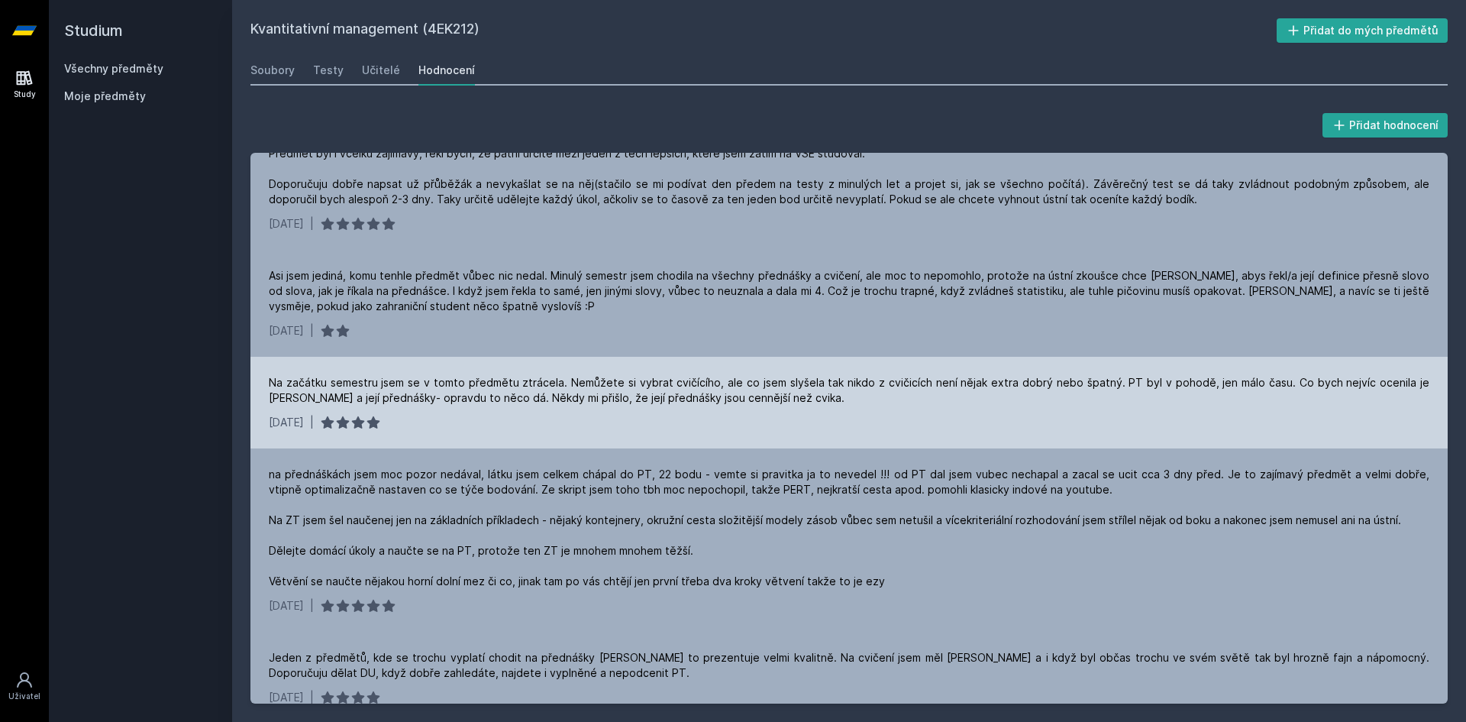
scroll to position [0, 0]
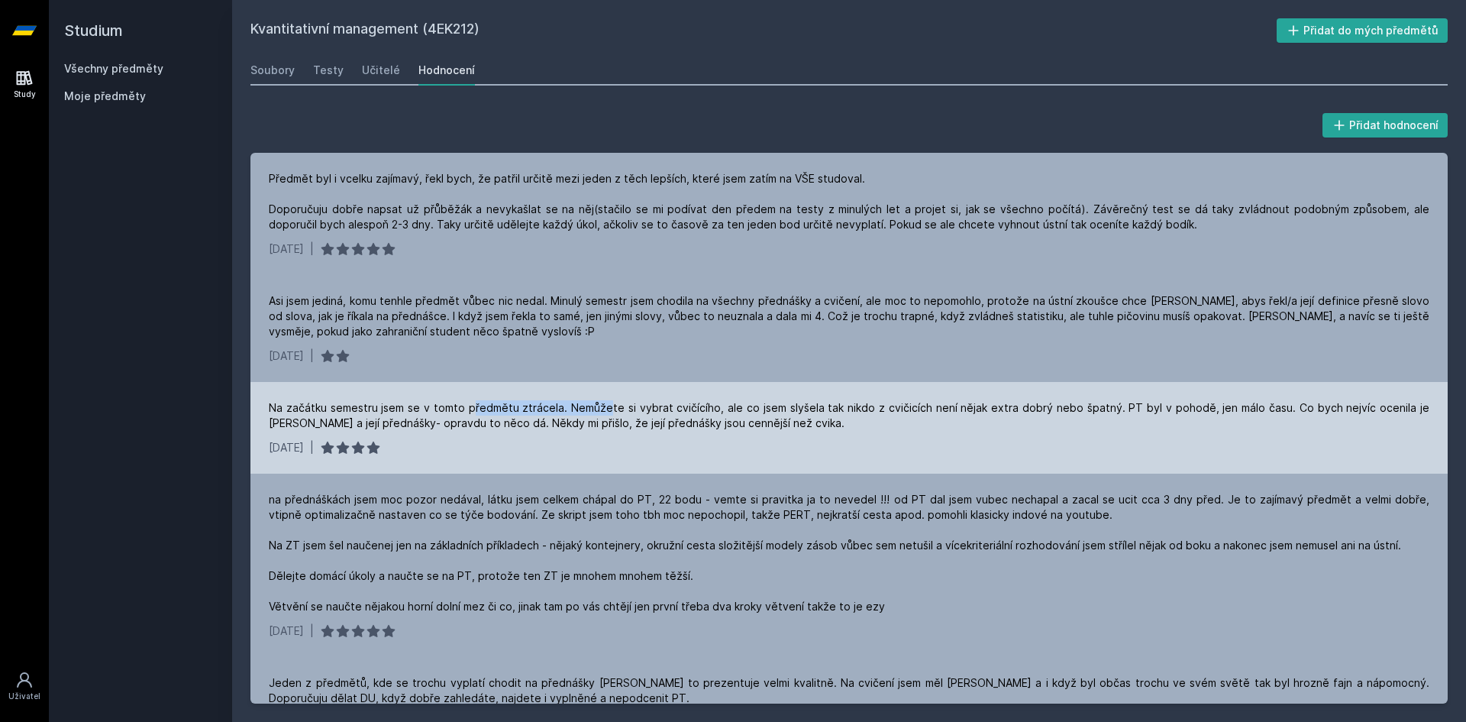
drag, startPoint x: 536, startPoint y: 406, endPoint x: 612, endPoint y: 407, distance: 75.6
click at [612, 407] on div "Na začátku semestru jsem se v tomto předmětu ztrácela. Nemůžete si vybrat cvičí…" at bounding box center [849, 415] width 1161 height 31
click at [644, 403] on div "Na začátku semestru jsem se v tomto předmětu ztrácela. Nemůžete si vybrat cvičí…" at bounding box center [849, 415] width 1161 height 31
drag, startPoint x: 700, startPoint y: 407, endPoint x: 789, endPoint y: 411, distance: 89.4
click at [784, 411] on div "Na začátku semestru jsem se v tomto předmětu ztrácela. Nemůžete si vybrat cvičí…" at bounding box center [849, 415] width 1161 height 31
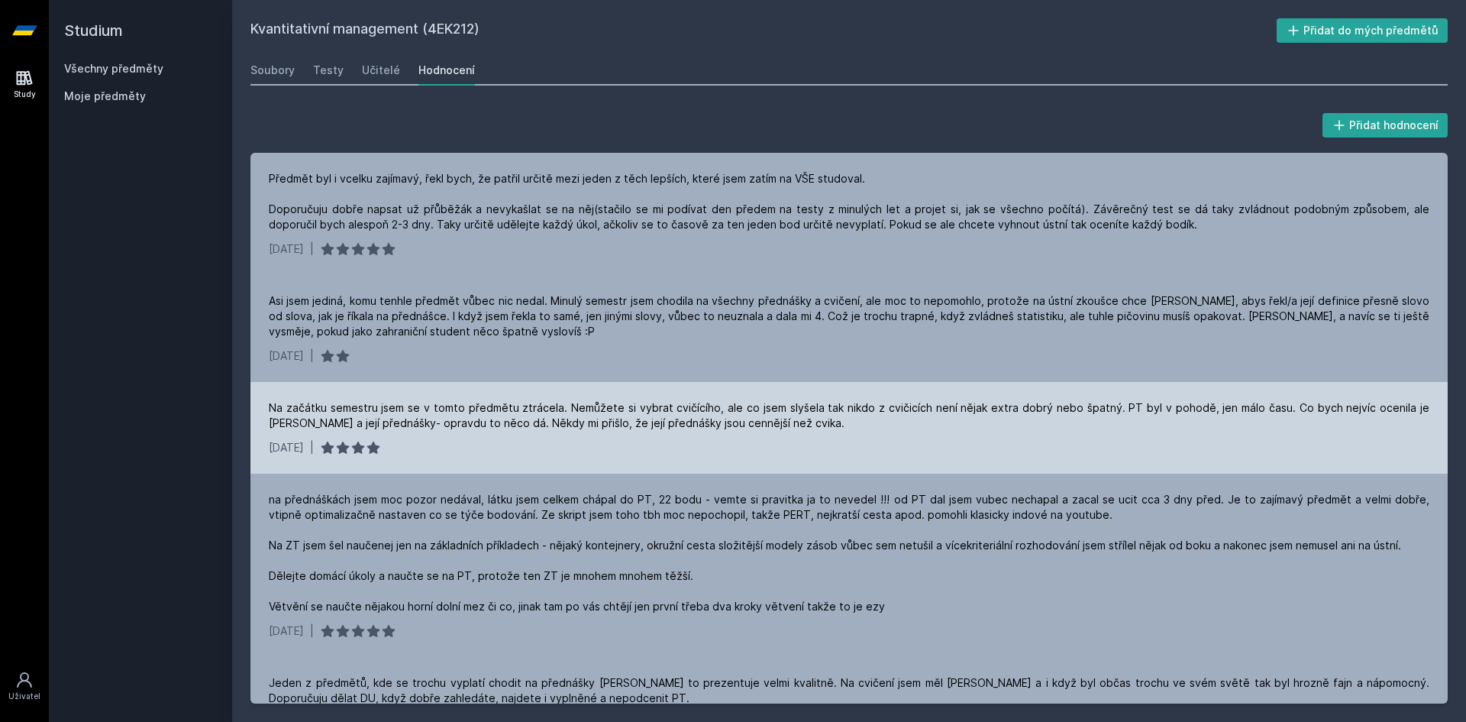
click at [854, 419] on div "Na začátku semestru jsem se v tomto předmětu ztrácela. Nemůžete si vybrat cvičí…" at bounding box center [849, 415] width 1161 height 31
drag, startPoint x: 267, startPoint y: 405, endPoint x: 1115, endPoint y: 406, distance: 847.8
click at [1115, 406] on div "Na začátku semestru jsem se v tomto předmětu ztrácela. Nemůžete si vybrat cvičí…" at bounding box center [850, 428] width 1198 height 92
click at [910, 416] on div "Na začátku semestru jsem se v tomto předmětu ztrácela. Nemůžete si vybrat cvičí…" at bounding box center [849, 415] width 1161 height 31
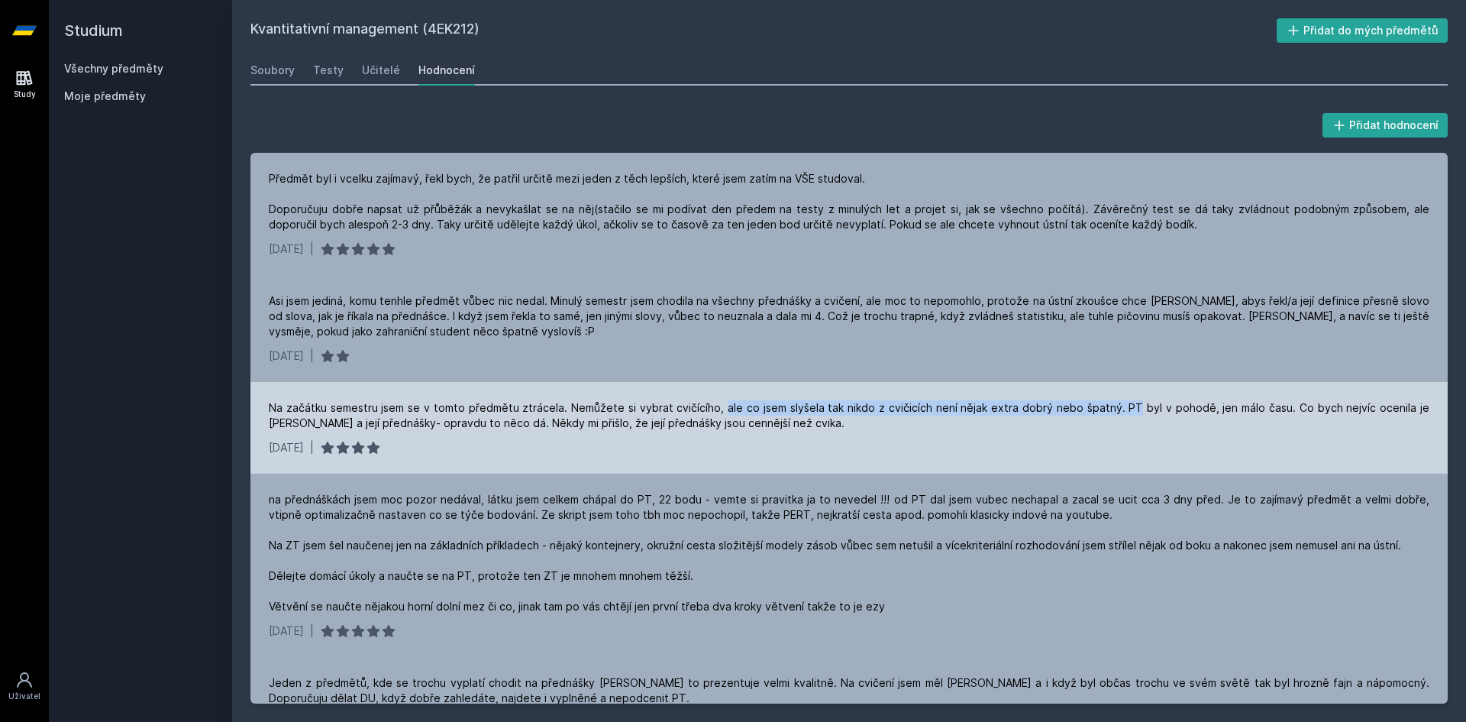
drag, startPoint x: 727, startPoint y: 405, endPoint x: 1140, endPoint y: 389, distance: 413.5
click at [1140, 390] on div "Na začátku semestru jsem se v tomto předmětu ztrácela. Nemůžete si vybrat cvičí…" at bounding box center [850, 428] width 1198 height 92
click at [1156, 416] on div "Na začátku semestru jsem se v tomto předmětu ztrácela. Nemůžete si vybrat cvičí…" at bounding box center [849, 415] width 1161 height 31
drag, startPoint x: 1125, startPoint y: 406, endPoint x: 1242, endPoint y: 402, distance: 116.9
click at [1242, 402] on div "Na začátku semestru jsem se v tomto předmětu ztrácela. Nemůžete si vybrat cvičí…" at bounding box center [849, 415] width 1161 height 31
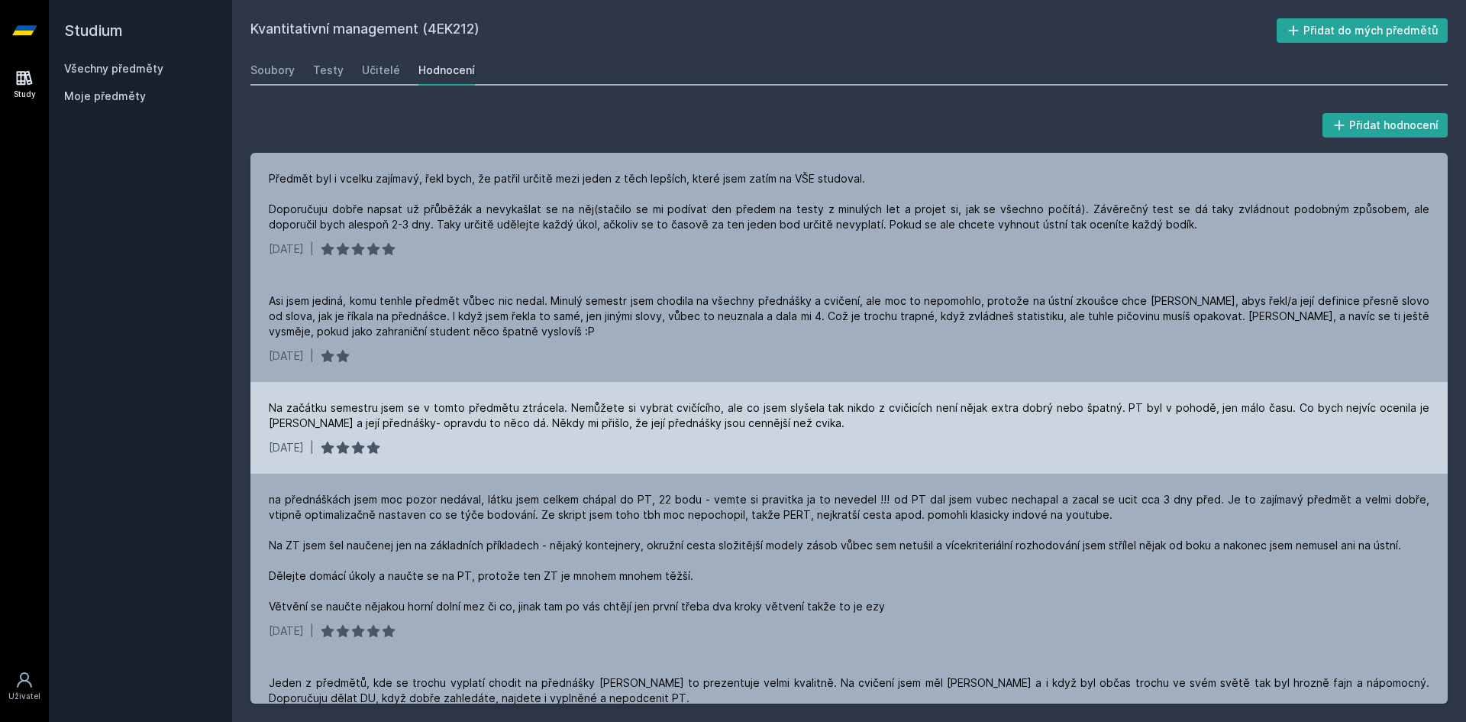
click at [1190, 424] on div "Na začátku semestru jsem se v tomto předmětu ztrácela. Nemůžete si vybrat cvičí…" at bounding box center [849, 415] width 1161 height 31
drag, startPoint x: 1209, startPoint y: 412, endPoint x: 1350, endPoint y: 409, distance: 141.3
click at [1350, 409] on div "Na začátku semestru jsem se v tomto předmětu ztrácela. Nemůžete si vybrat cvičí…" at bounding box center [849, 415] width 1161 height 31
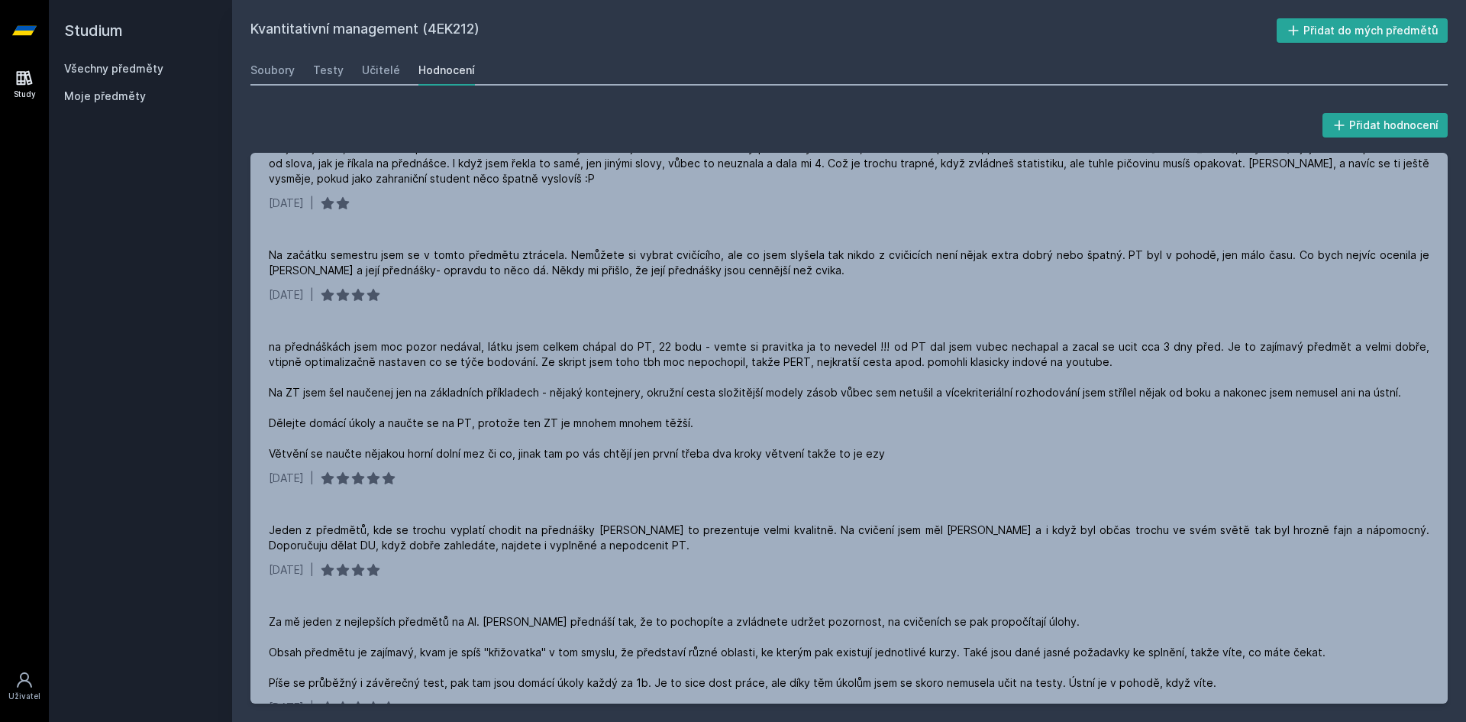
click at [367, 54] on div "Kvantitativní management (4EK212) Přidat do mých předmětů Soubory Testy Učitelé…" at bounding box center [850, 360] width 1198 height 685
click at [388, 68] on div "Učitelé" at bounding box center [381, 70] width 38 height 15
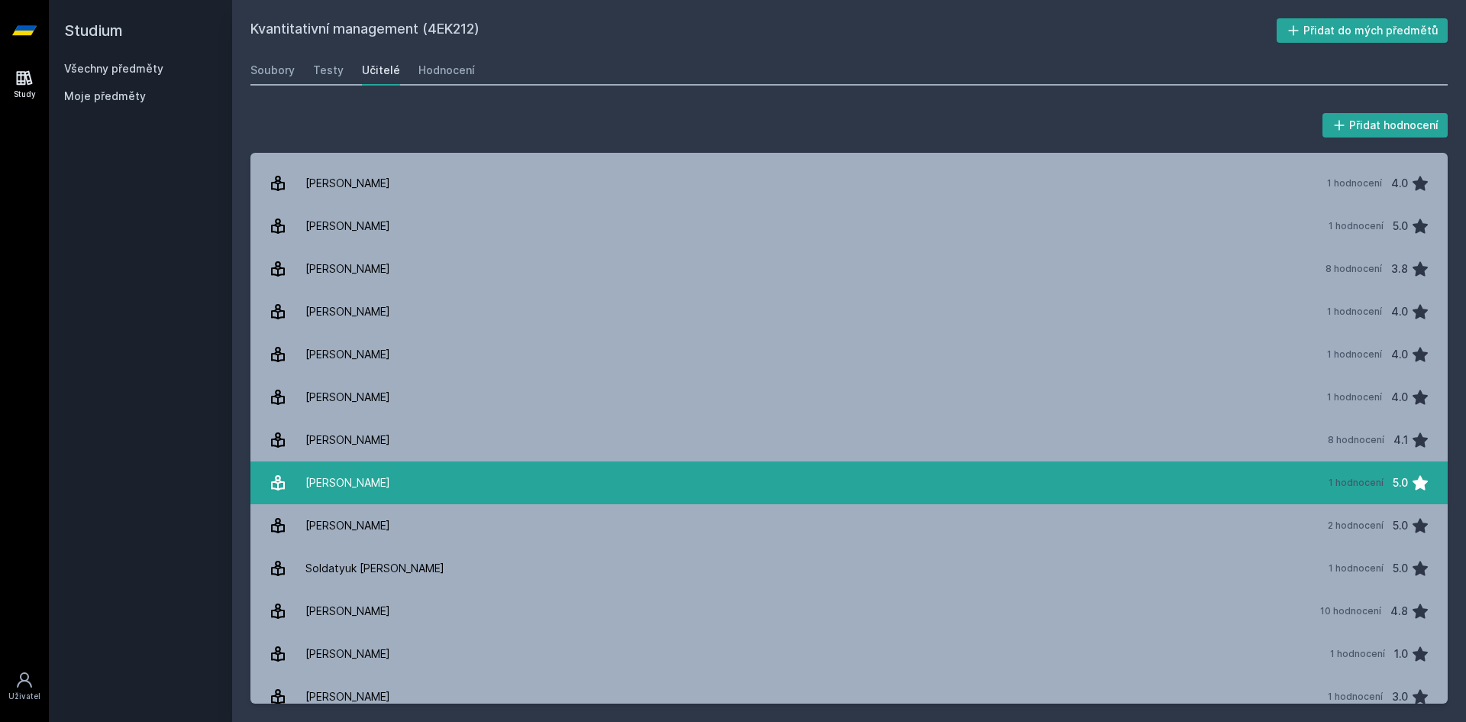
scroll to position [91, 0]
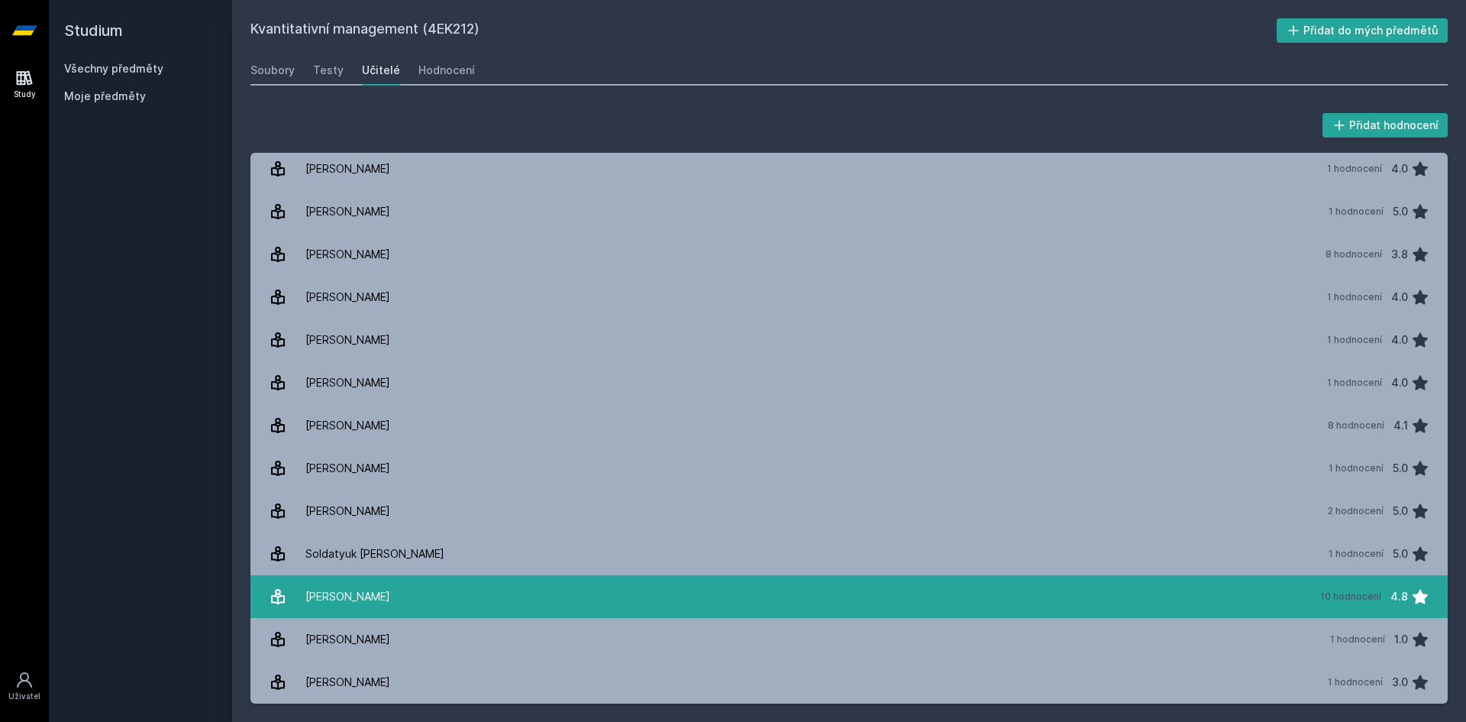
click at [419, 596] on link "Šindelářová Irena 10 hodnocení 4.8" at bounding box center [850, 596] width 1198 height 43
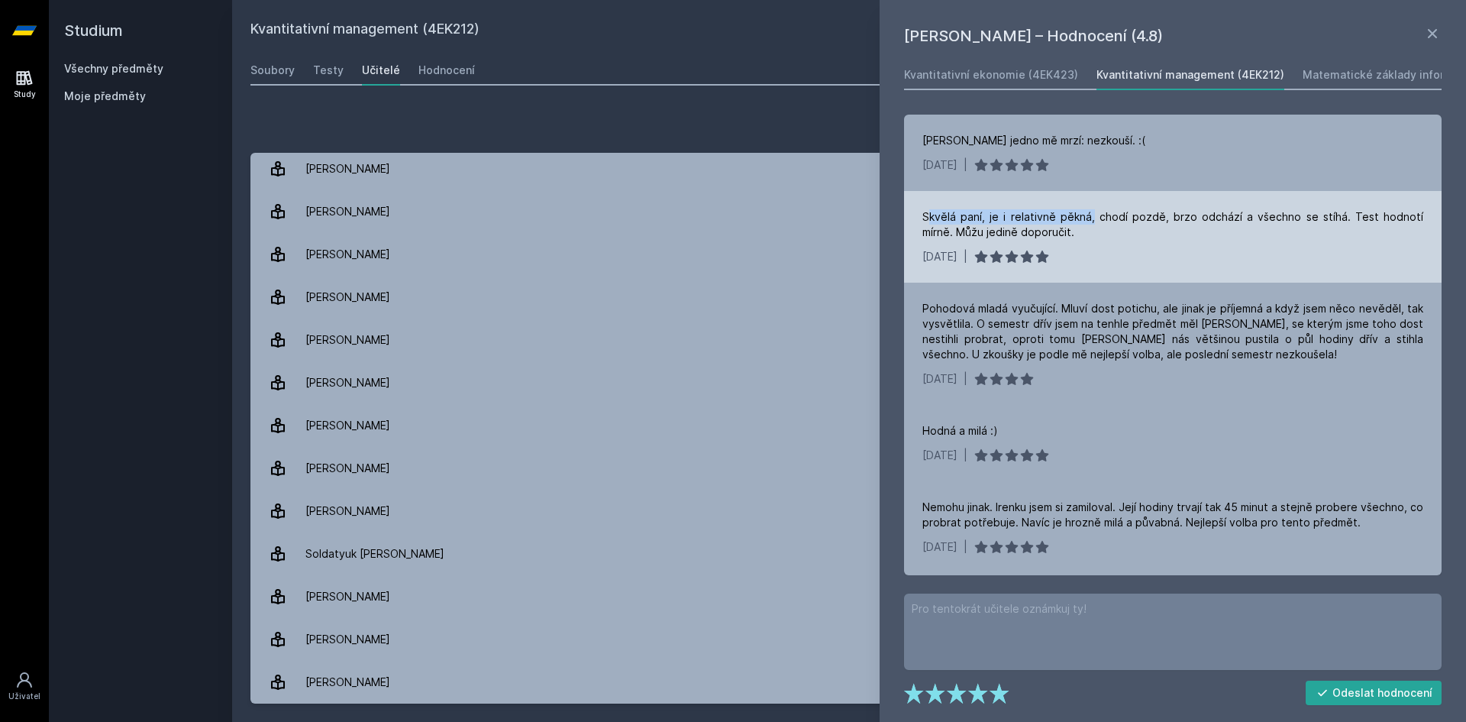
drag, startPoint x: 929, startPoint y: 217, endPoint x: 1093, endPoint y: 213, distance: 164.3
click at [1093, 213] on div "Skvělá paní, je i relativně pěkná, chodí pozdě, brzo odchází a všechno se stíhá…" at bounding box center [1173, 224] width 501 height 31
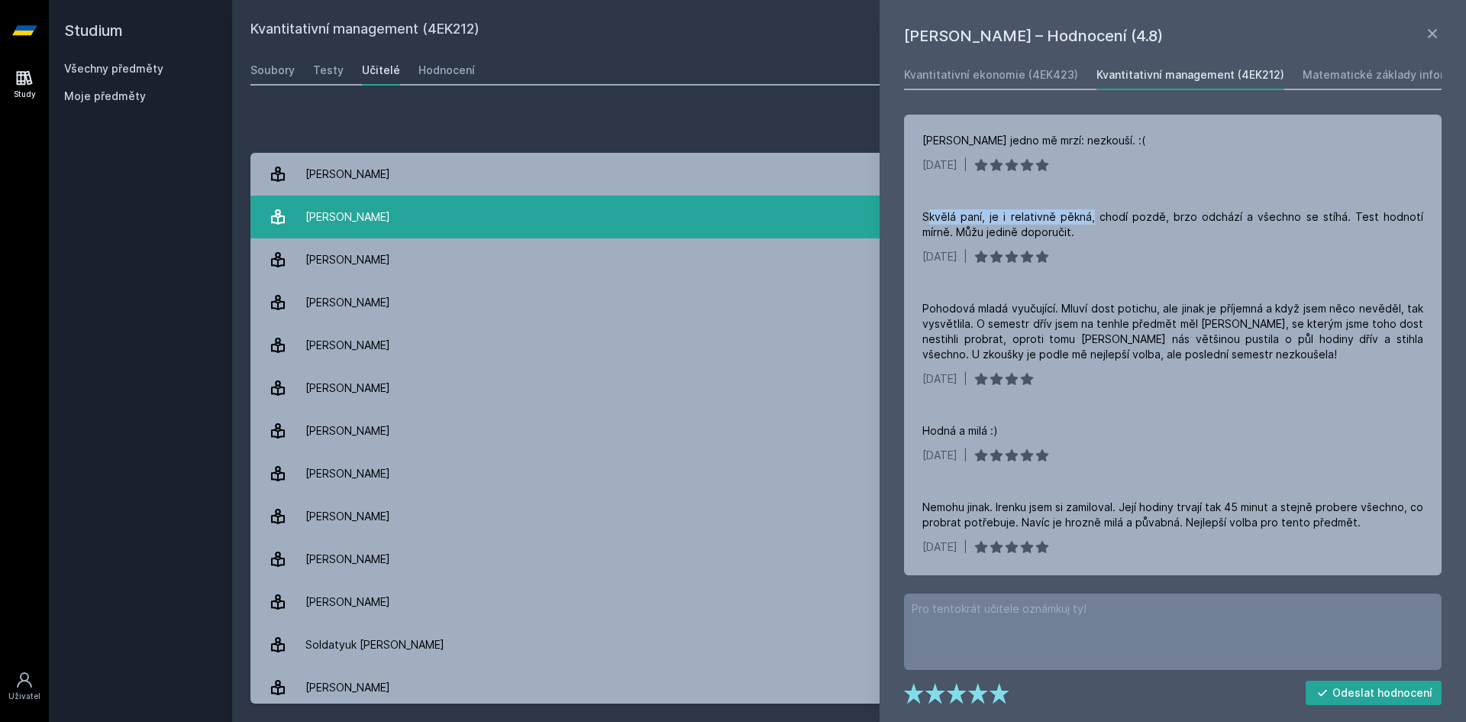
click at [512, 219] on link "Černý Michael 5 hodnocení 3.8" at bounding box center [850, 217] width 1198 height 43
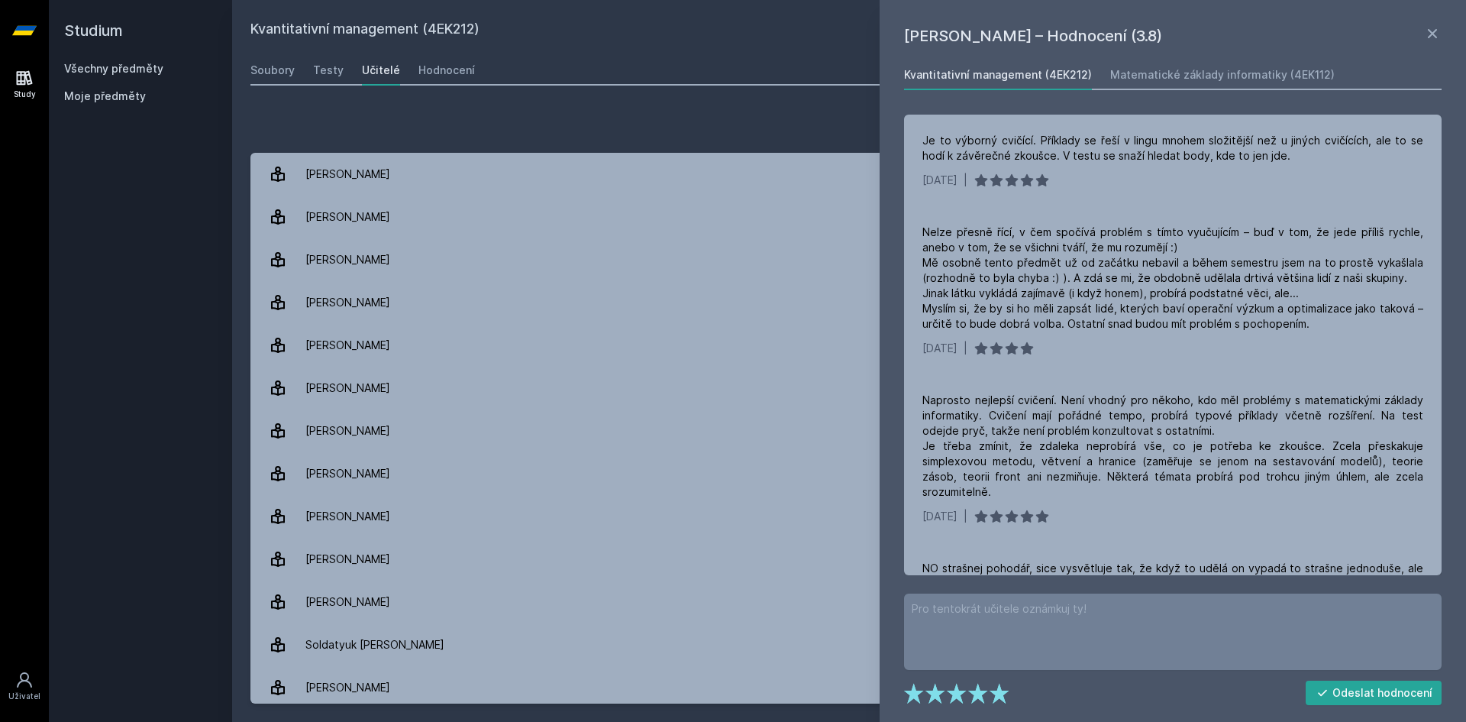
click at [634, 114] on div "Přidat hodnocení" at bounding box center [850, 125] width 1198 height 31
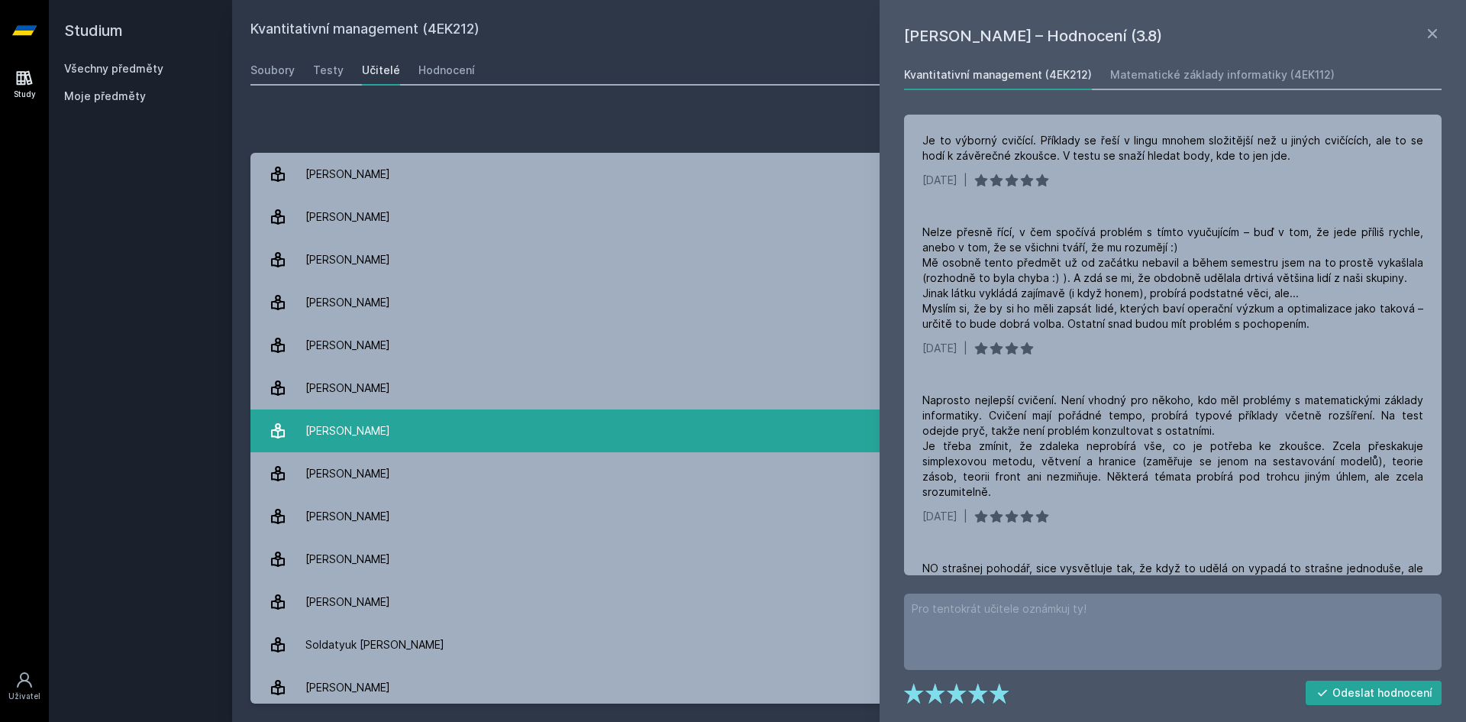
scroll to position [91, 0]
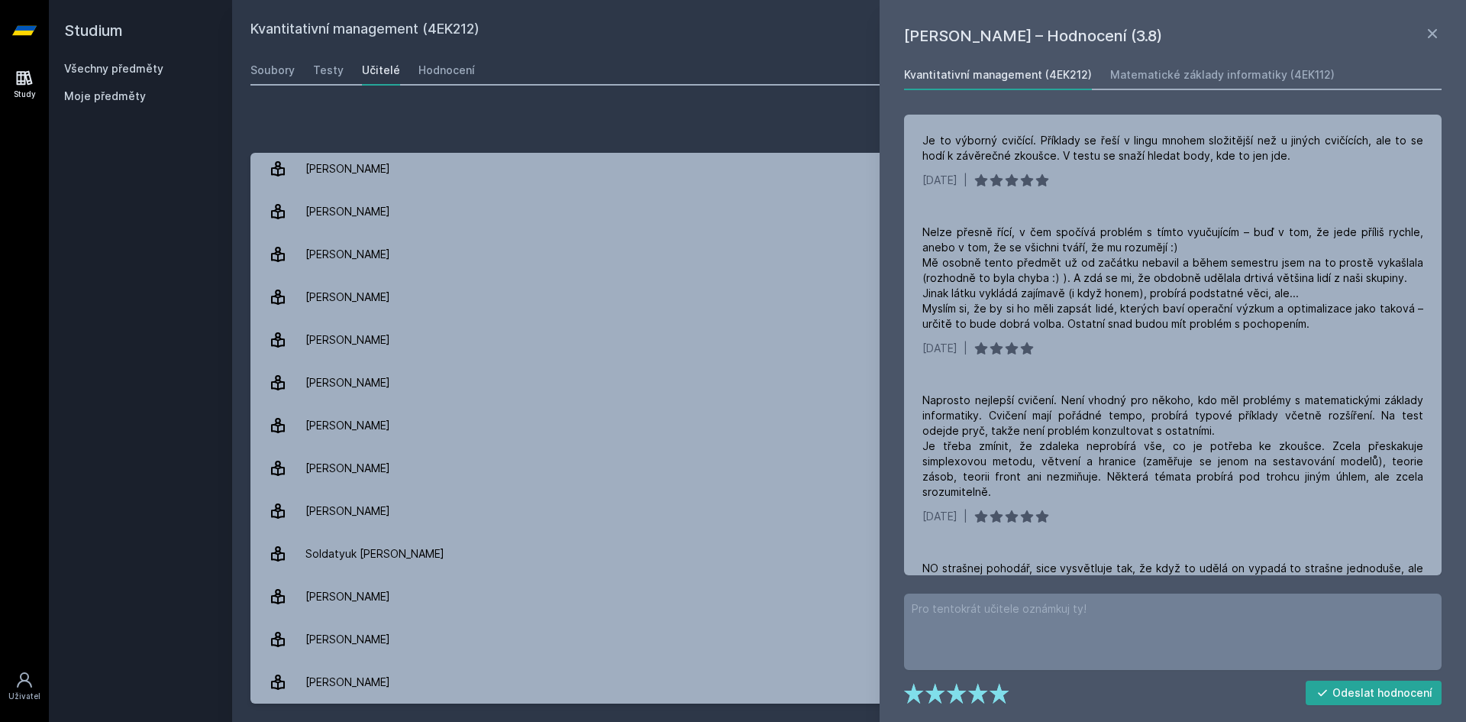
drag, startPoint x: 1434, startPoint y: 30, endPoint x: 1419, endPoint y: 41, distance: 19.1
click at [1434, 30] on icon at bounding box center [1433, 33] width 18 height 18
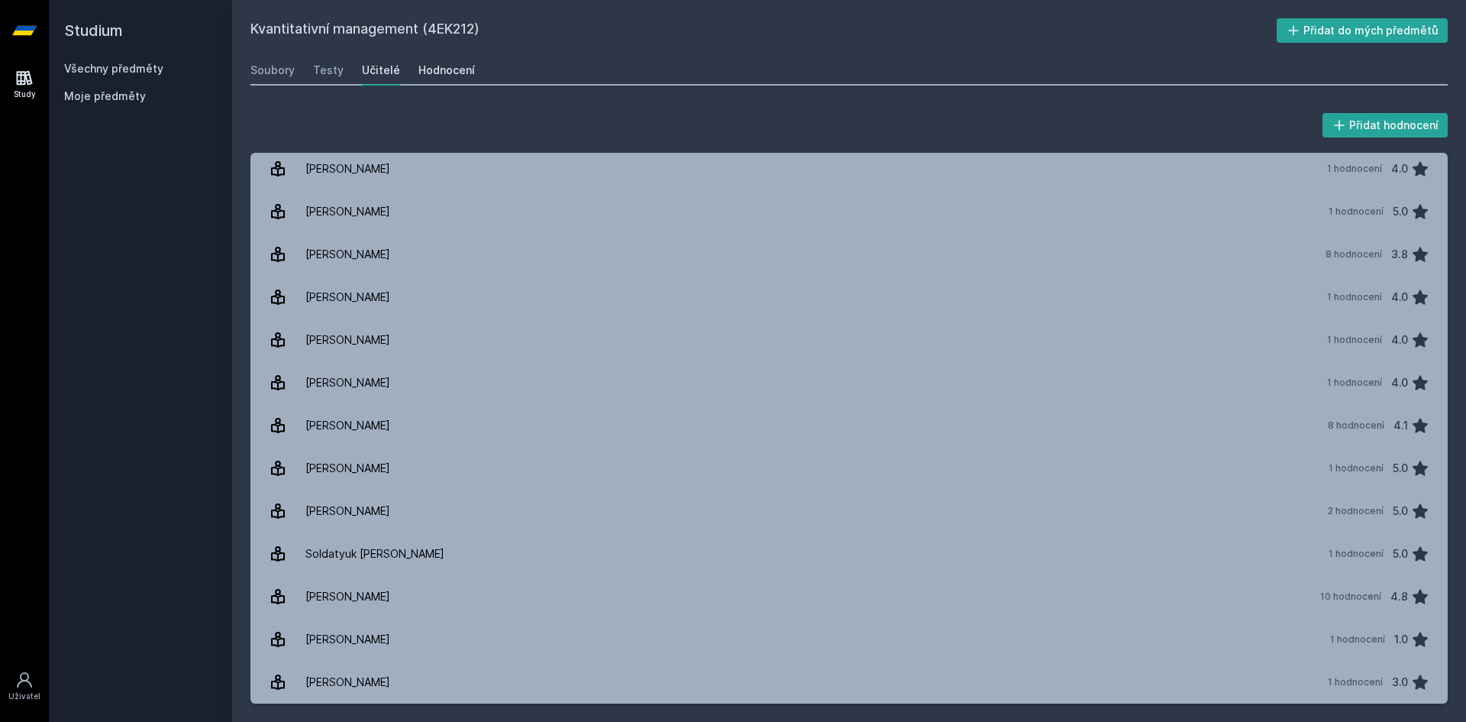
click at [466, 57] on div "Soubory Testy Učitelé Hodnocení" at bounding box center [850, 70] width 1198 height 31
click at [451, 63] on div "Hodnocení" at bounding box center [447, 70] width 57 height 15
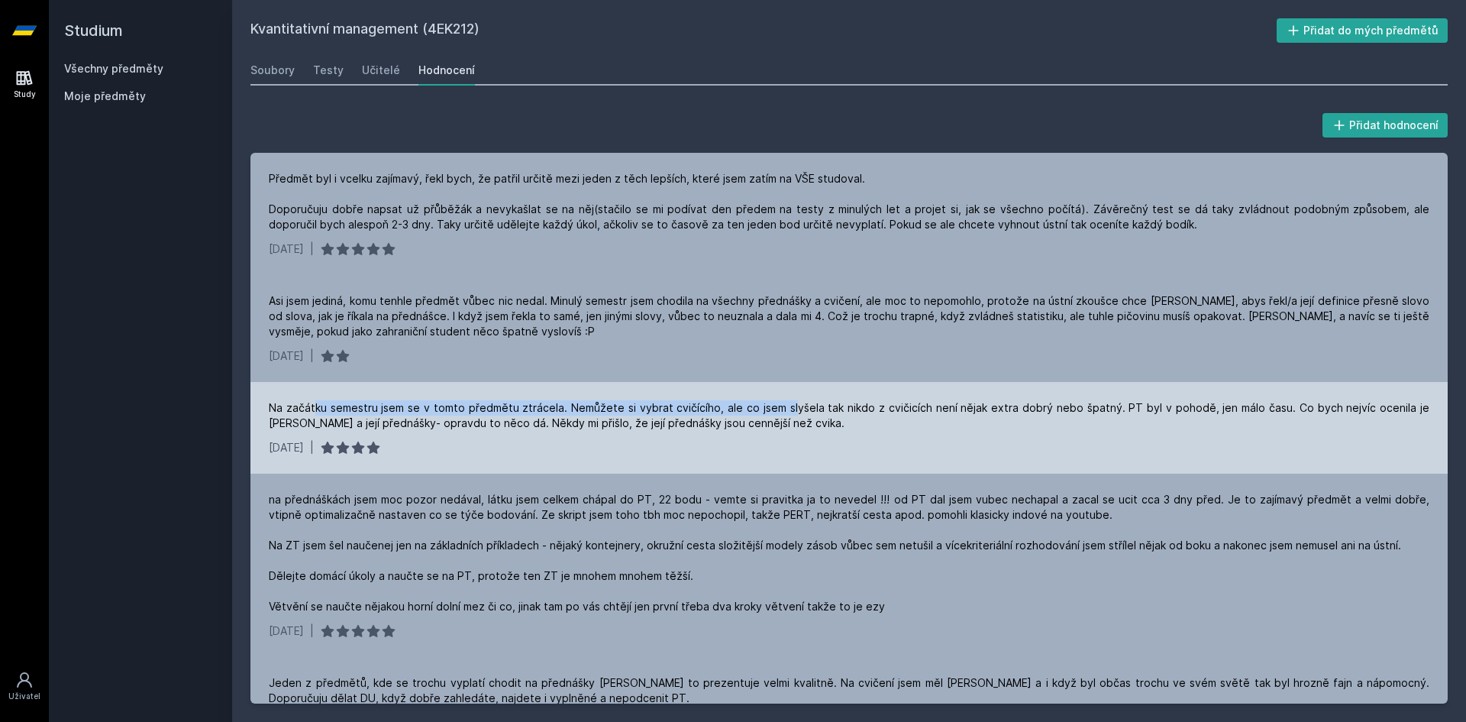
drag, startPoint x: 315, startPoint y: 396, endPoint x: 798, endPoint y: 396, distance: 482.7
click at [797, 396] on div "Na začátku semestru jsem se v tomto předmětu ztrácela. Nemůžete si vybrat cvičí…" at bounding box center [850, 428] width 1198 height 92
drag, startPoint x: 1129, startPoint y: 407, endPoint x: 1255, endPoint y: 412, distance: 126.1
click at [1255, 412] on div "Na začátku semestru jsem se v tomto předmětu ztrácela. Nemůžete si vybrat cvičí…" at bounding box center [849, 415] width 1161 height 31
click at [1230, 409] on div "Na začátku semestru jsem se v tomto předmětu ztrácela. Nemůžete si vybrat cvičí…" at bounding box center [849, 415] width 1161 height 31
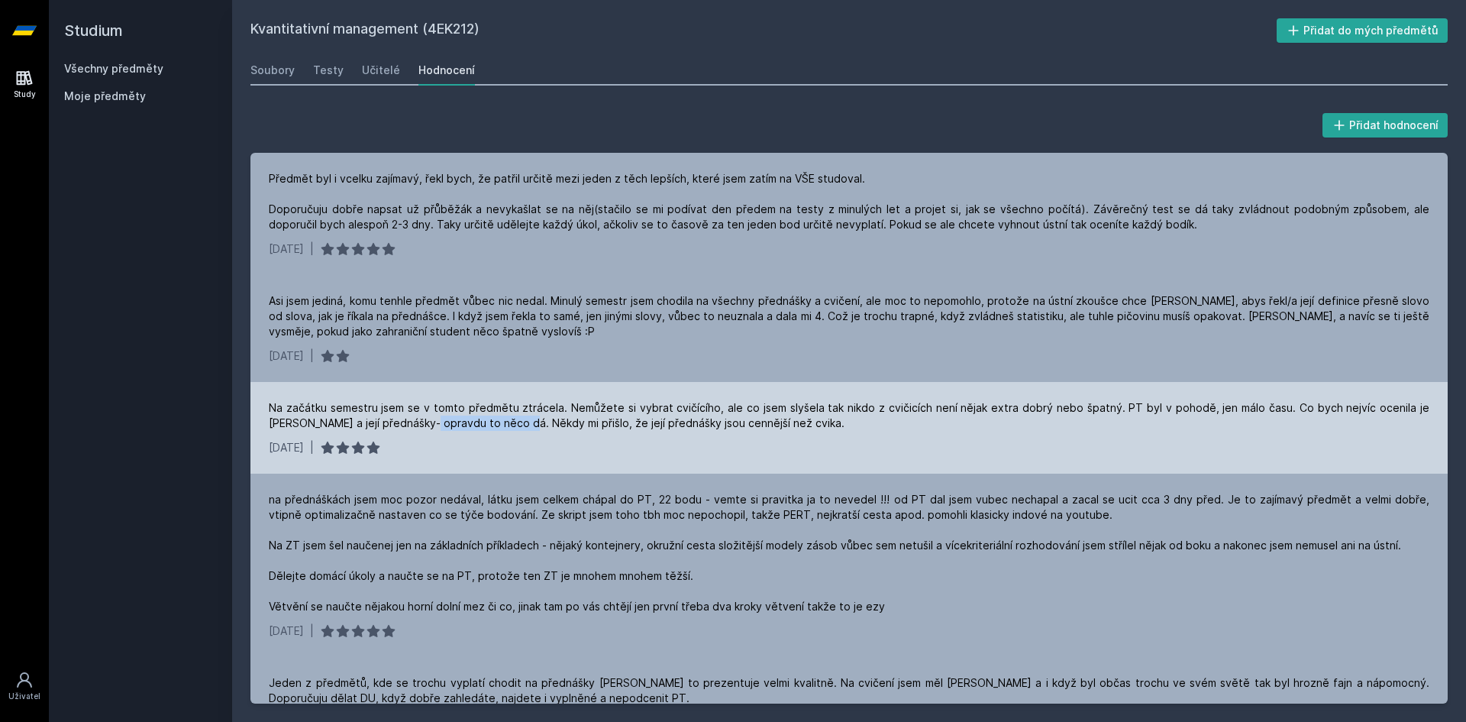
drag, startPoint x: 425, startPoint y: 425, endPoint x: 523, endPoint y: 421, distance: 97.8
click at [523, 421] on div "Na začátku semestru jsem se v tomto předmětu ztrácela. Nemůžete si vybrat cvičí…" at bounding box center [849, 415] width 1161 height 31
click at [632, 439] on div "Na začátku semestru jsem se v tomto předmětu ztrácela. Nemůžete si vybrat cvičí…" at bounding box center [850, 428] width 1198 height 92
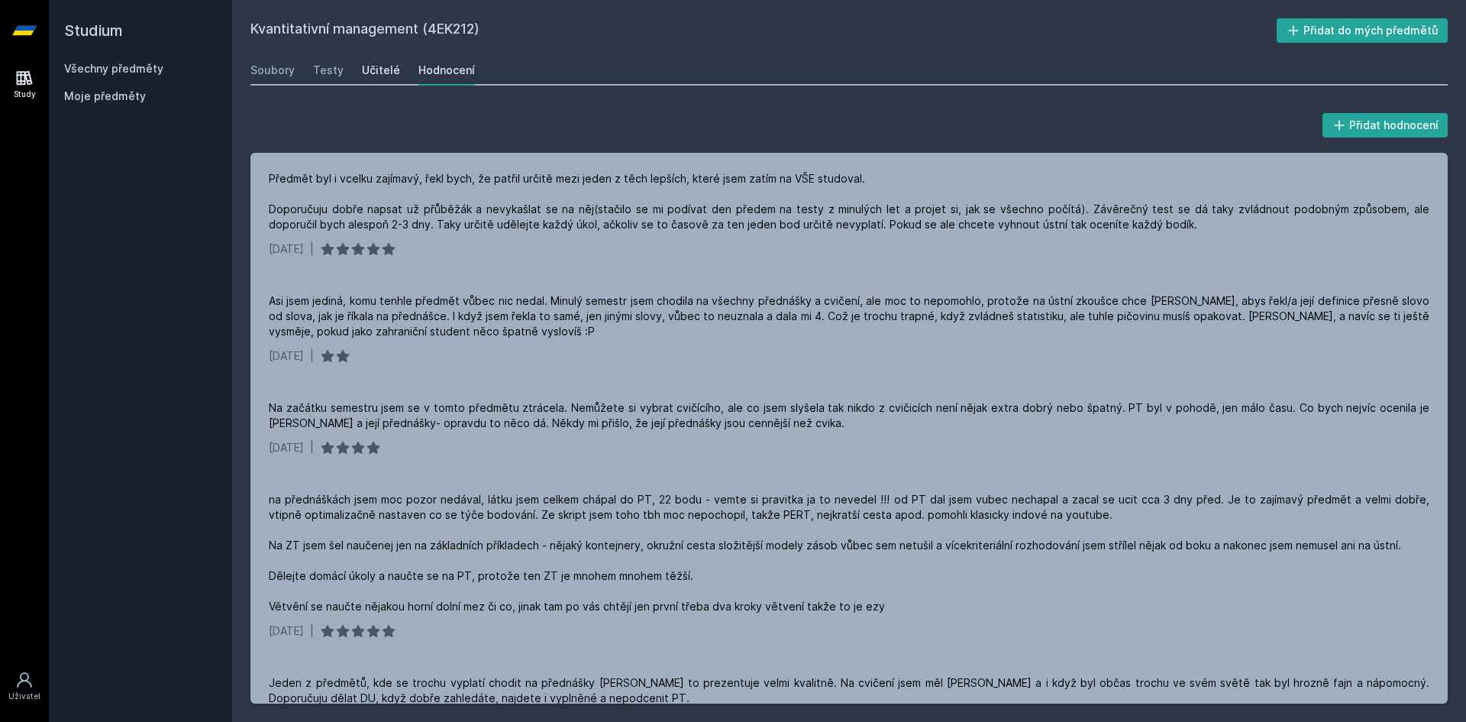
click at [373, 76] on div "Učitelé" at bounding box center [381, 70] width 38 height 15
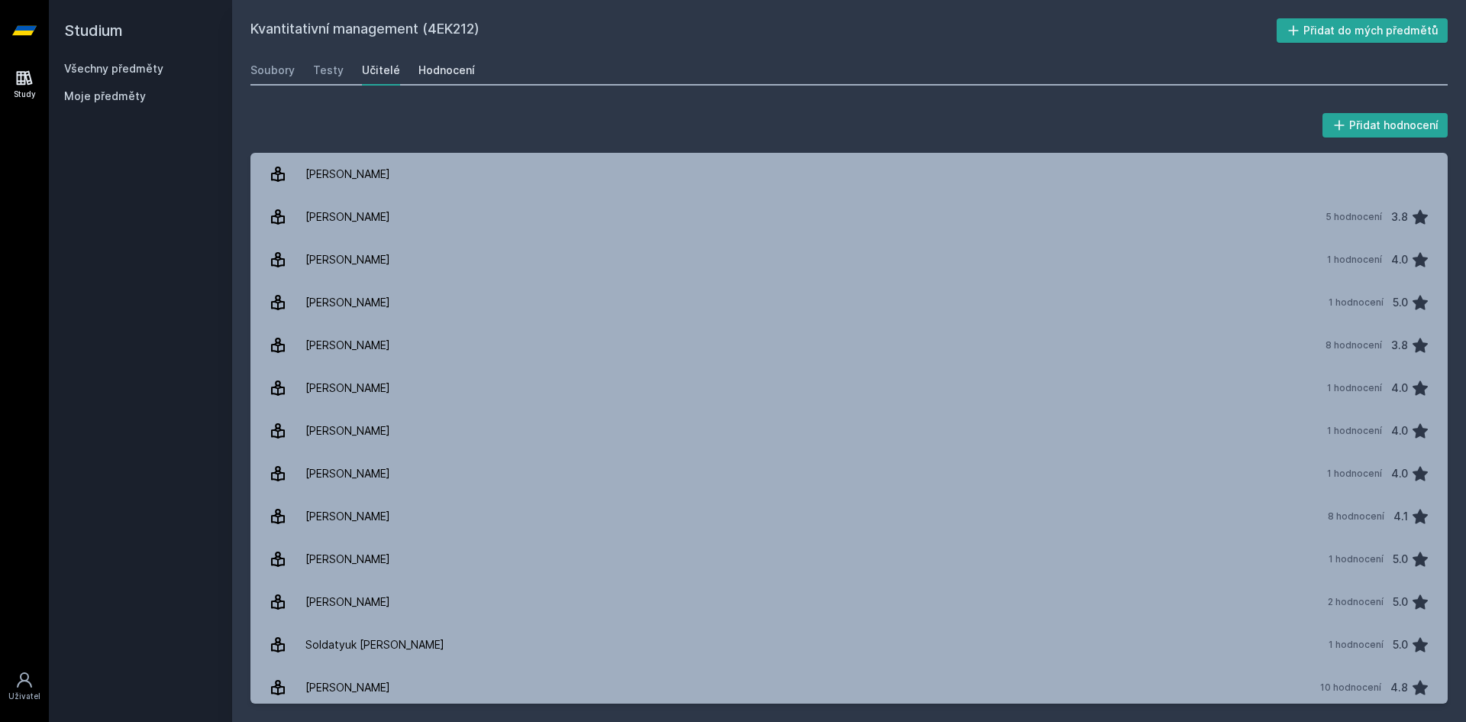
click at [442, 59] on link "Hodnocení" at bounding box center [447, 70] width 57 height 31
